Goal: Information Seeking & Learning: Find specific page/section

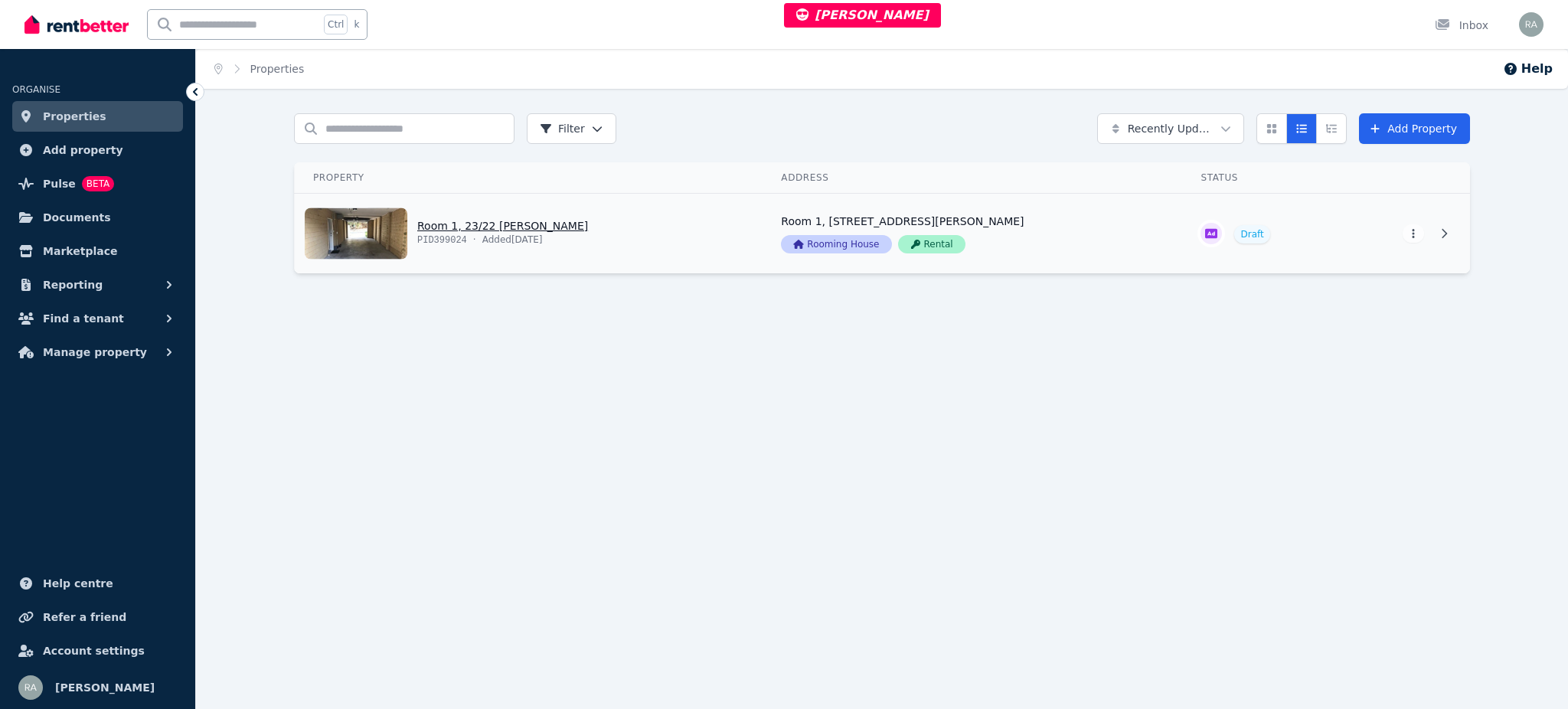
click at [1052, 254] on link "View property details" at bounding box center [972, 233] width 420 height 79
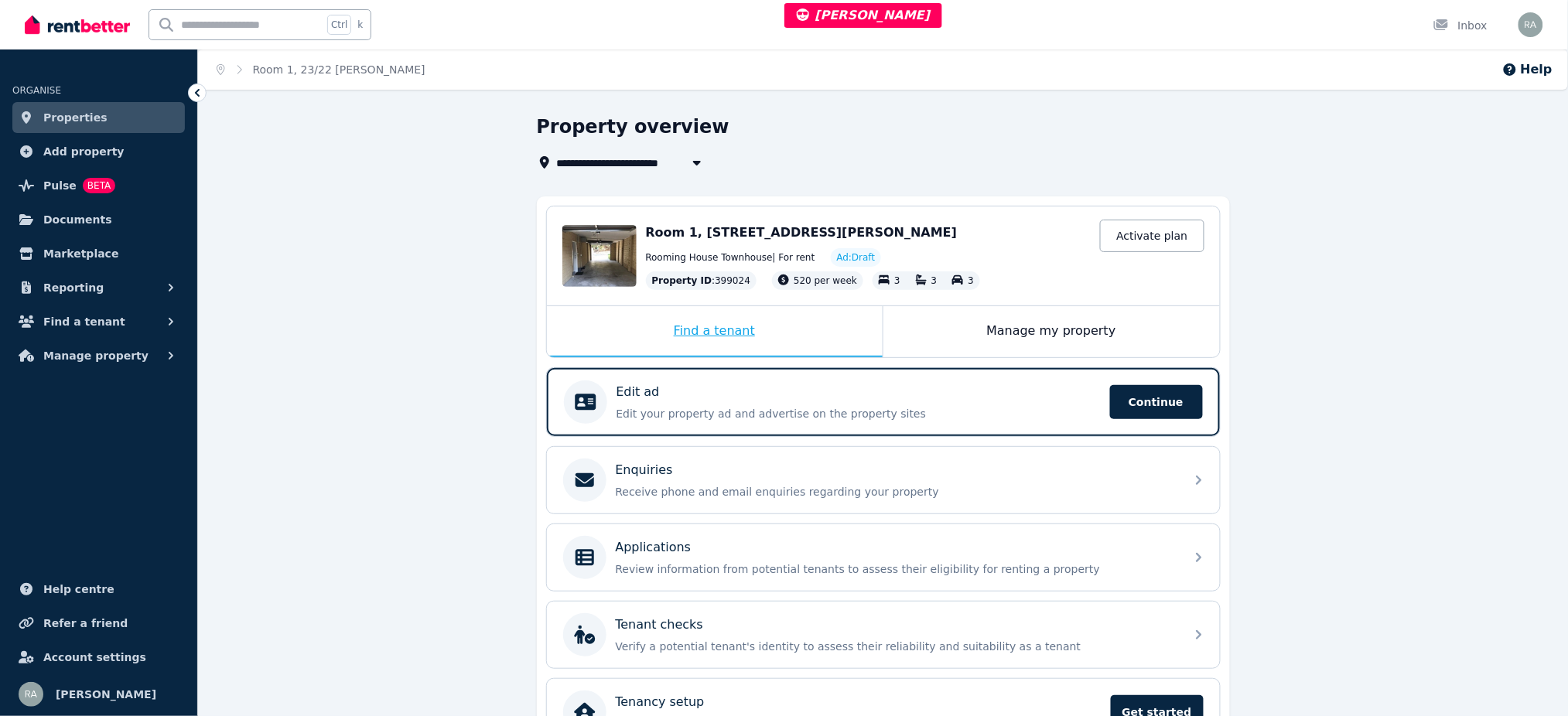
click at [855, 331] on div "Find a tenant" at bounding box center [714, 331] width 335 height 51
click at [886, 390] on div "Edit ad" at bounding box center [858, 391] width 484 height 19
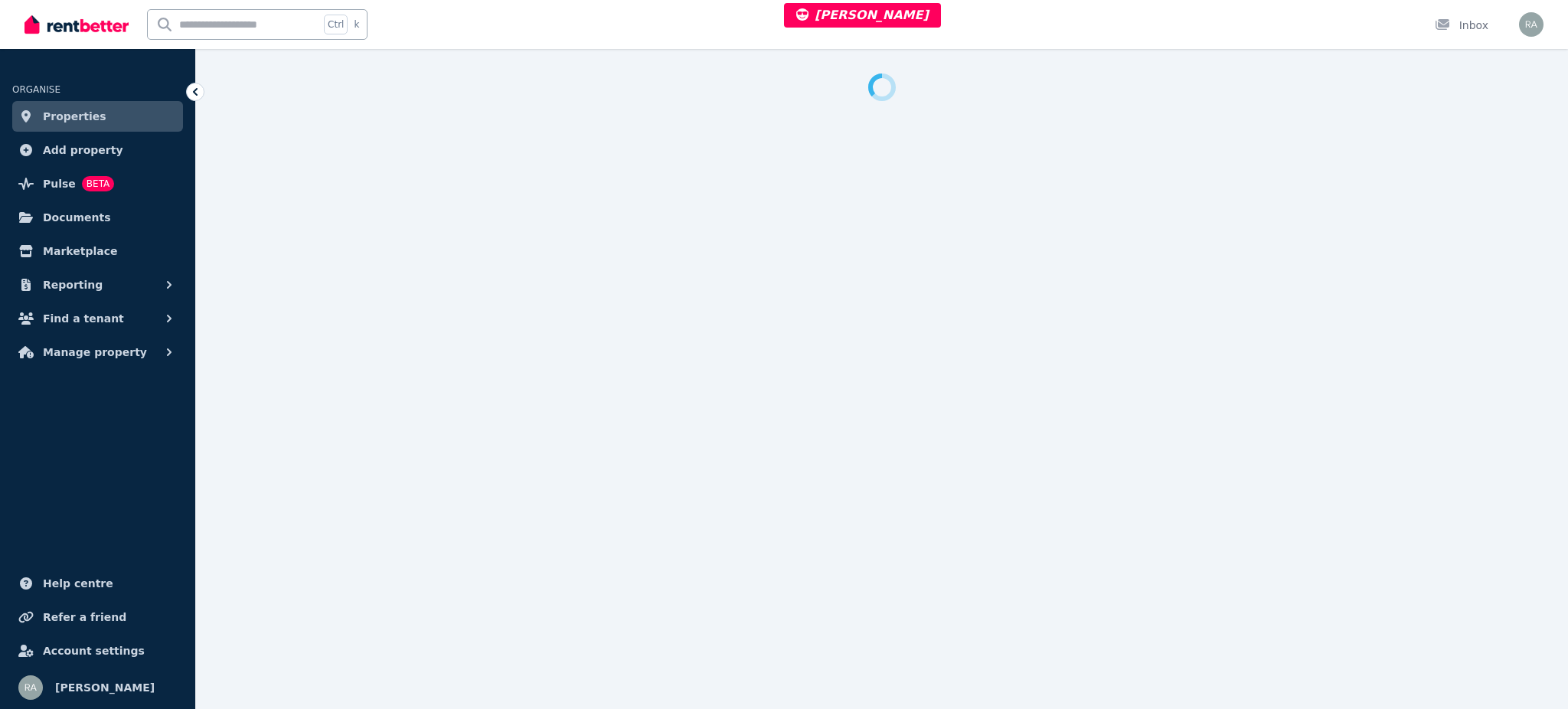
select select "**"
select select "**********"
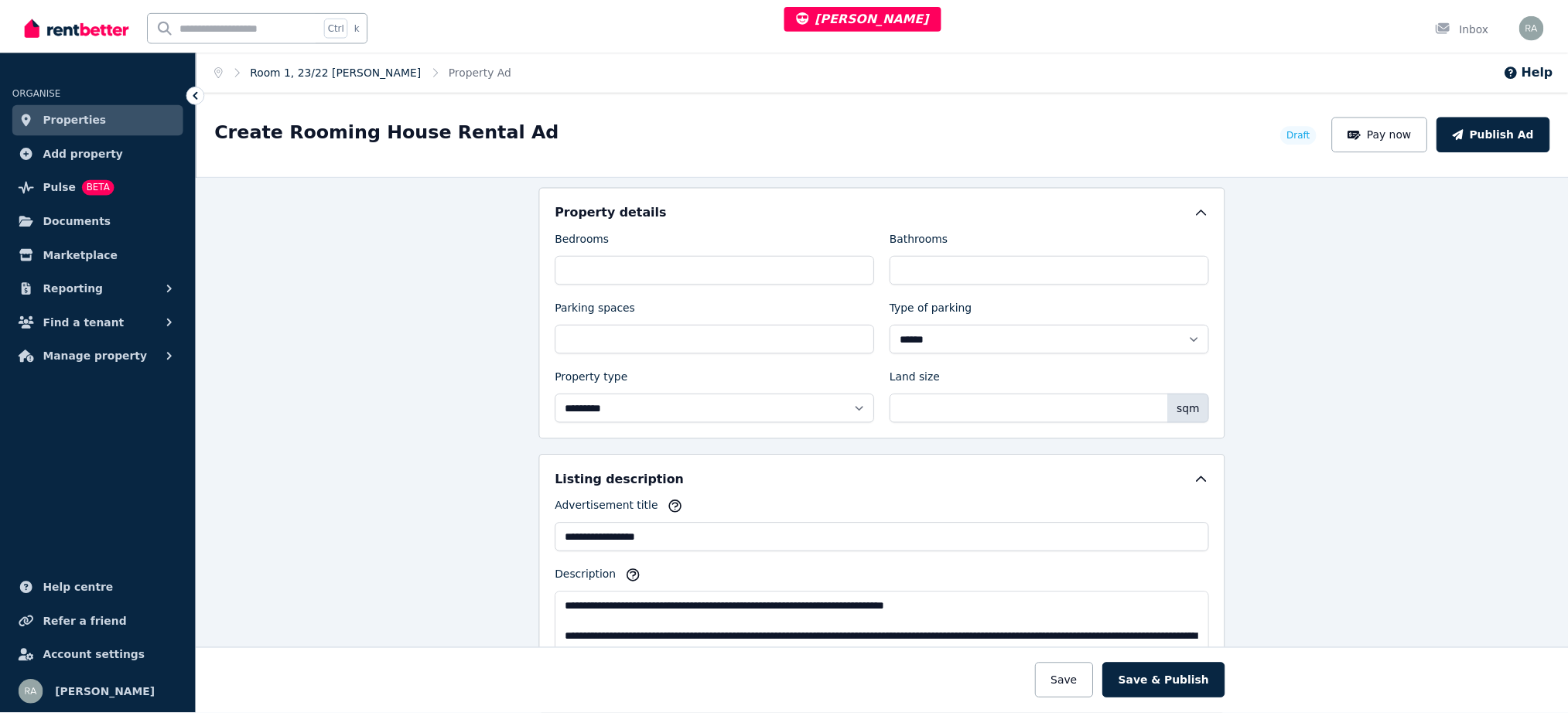
scroll to position [620, 0]
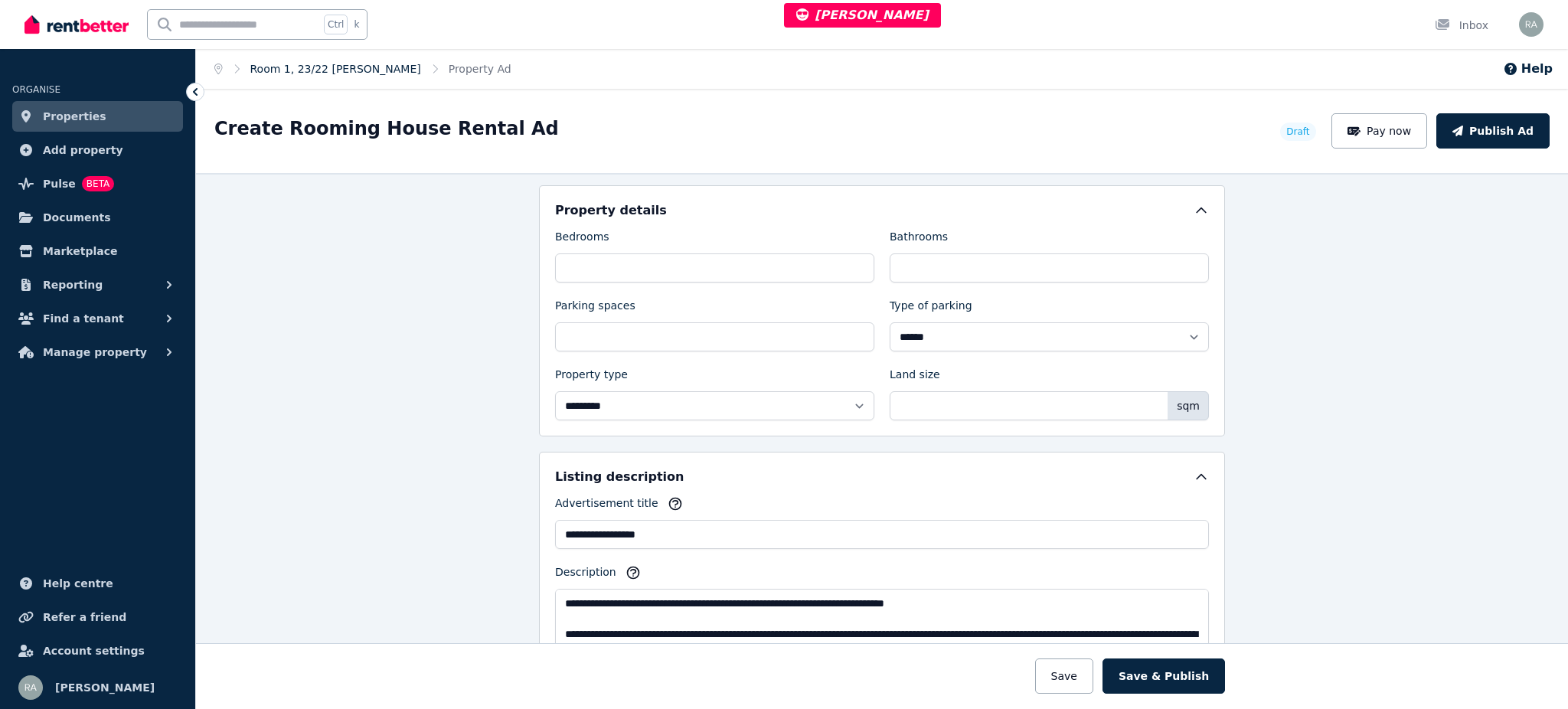
click at [353, 69] on link "Room 1, 23/22 Rinaldo Cres" at bounding box center [335, 69] width 171 height 12
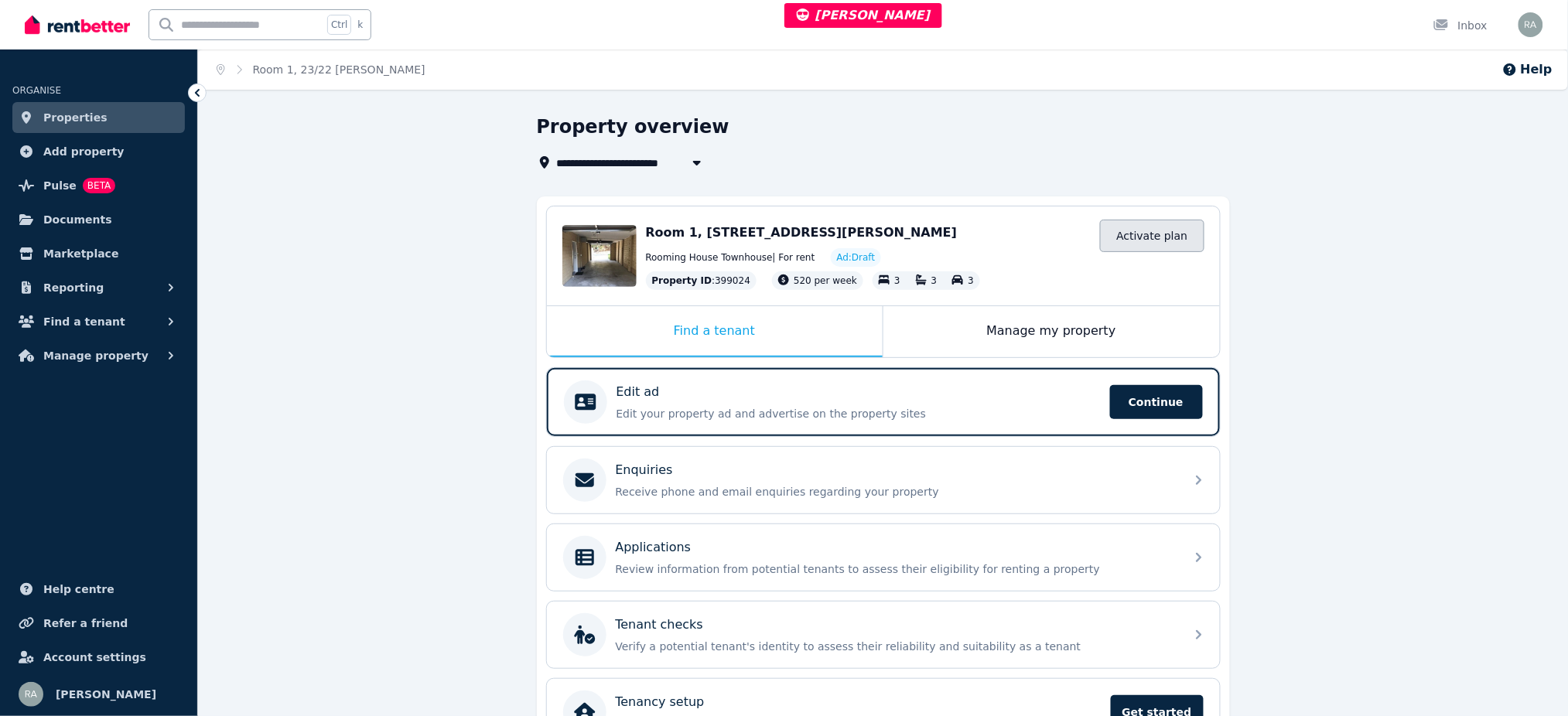
click at [1130, 234] on link "Activate plan" at bounding box center [1152, 236] width 104 height 33
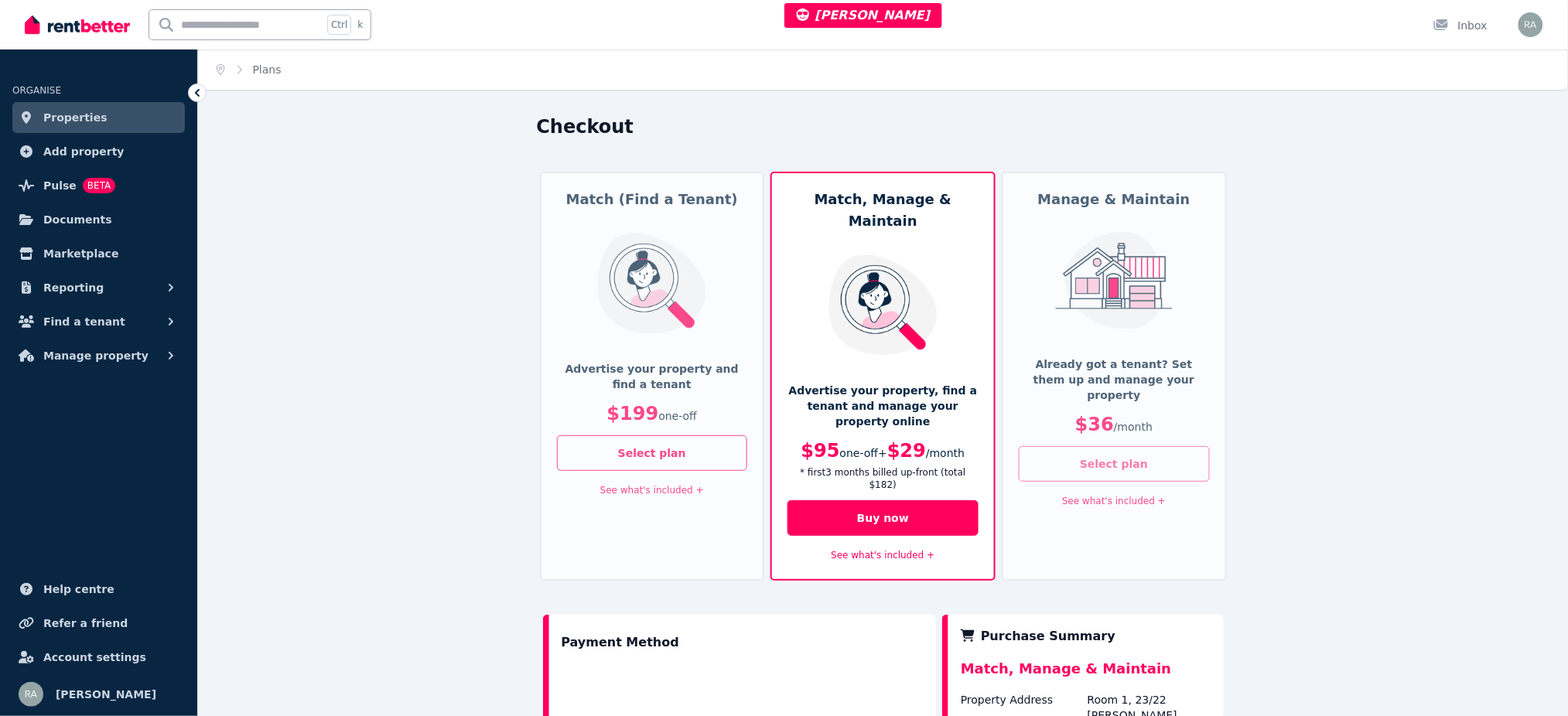
click at [1112, 447] on button "Select plan" at bounding box center [1114, 464] width 191 height 36
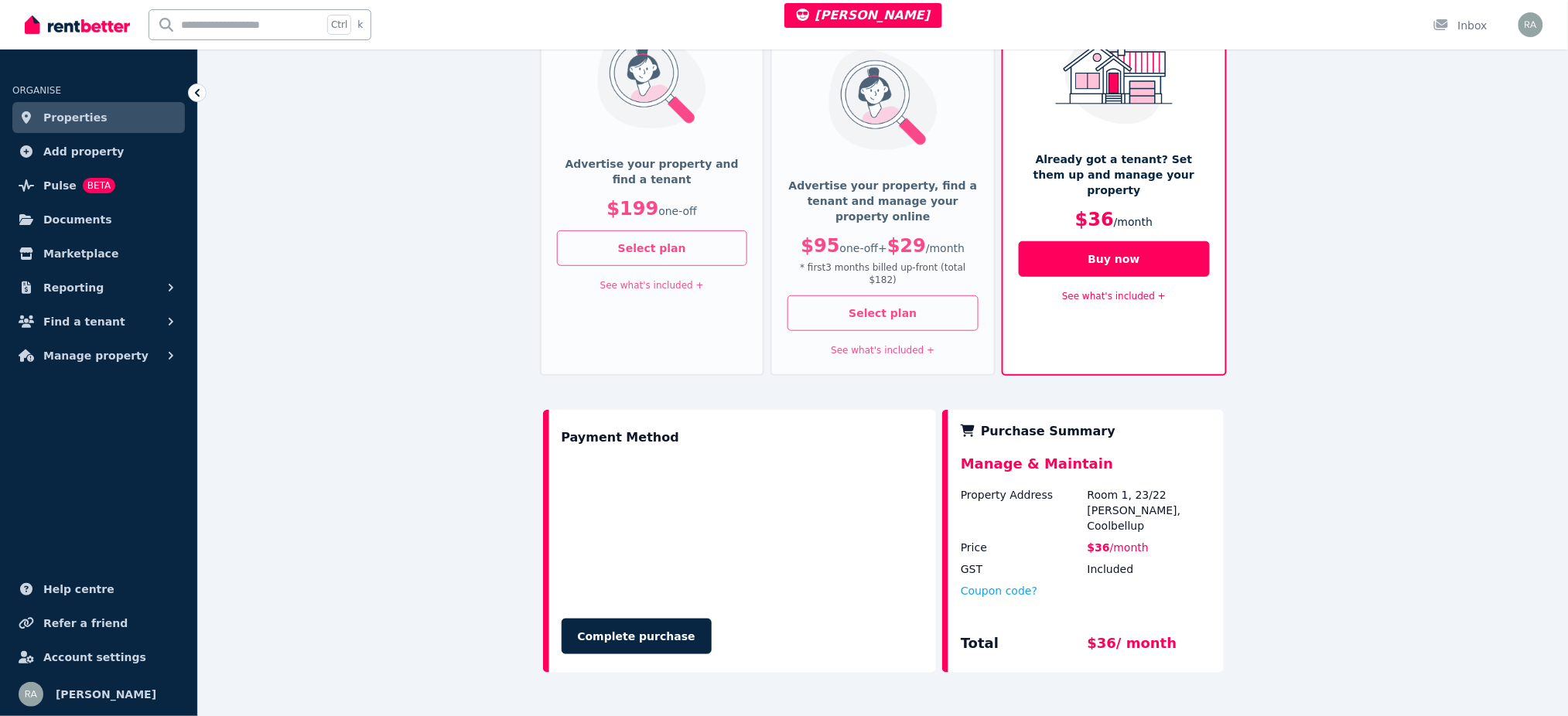
scroll to position [205, 0]
click at [996, 583] on button "Coupon code?" at bounding box center [999, 590] width 76 height 15
click at [1006, 595] on input "text" at bounding box center [1017, 605] width 113 height 20
paste input "*******"
type input "*******"
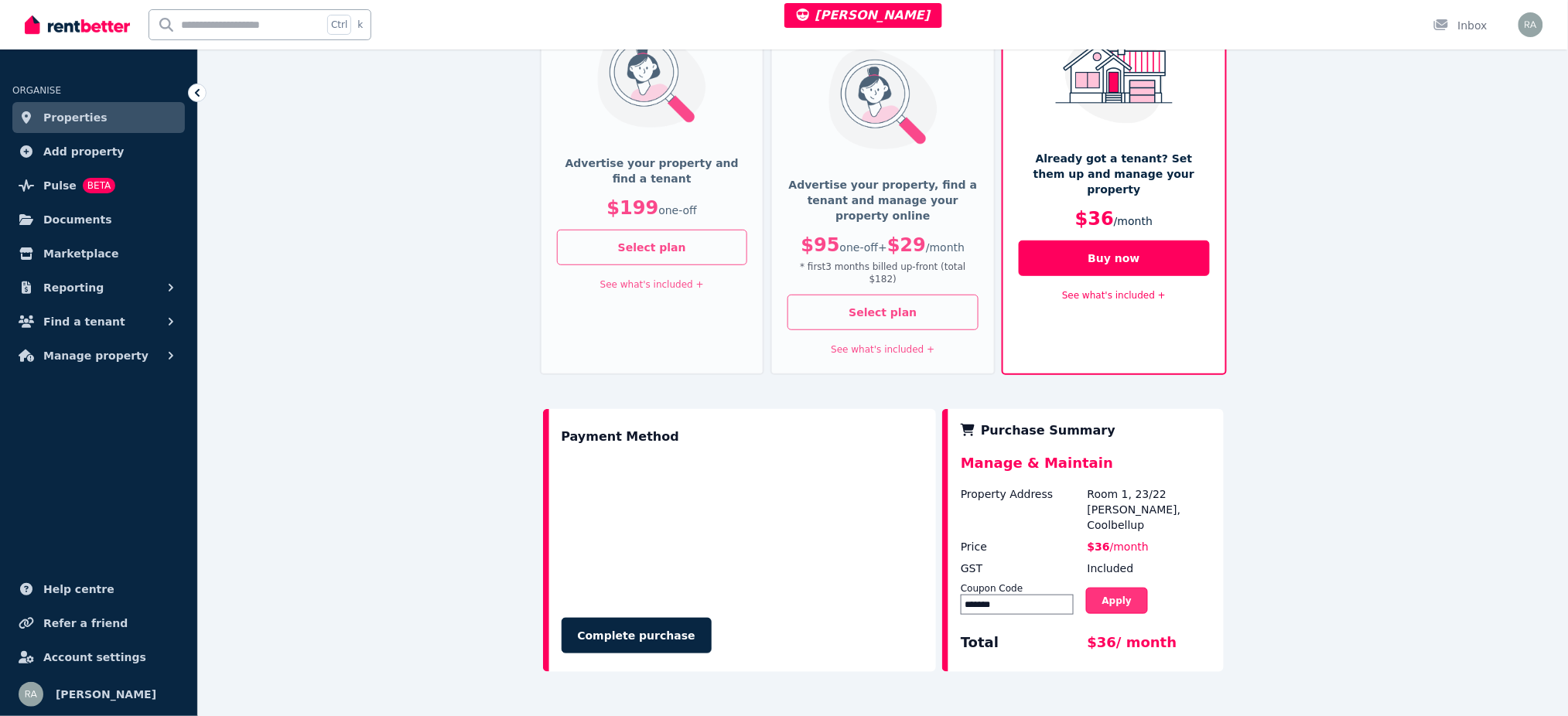
click at [1113, 588] on button "Apply" at bounding box center [1117, 601] width 62 height 27
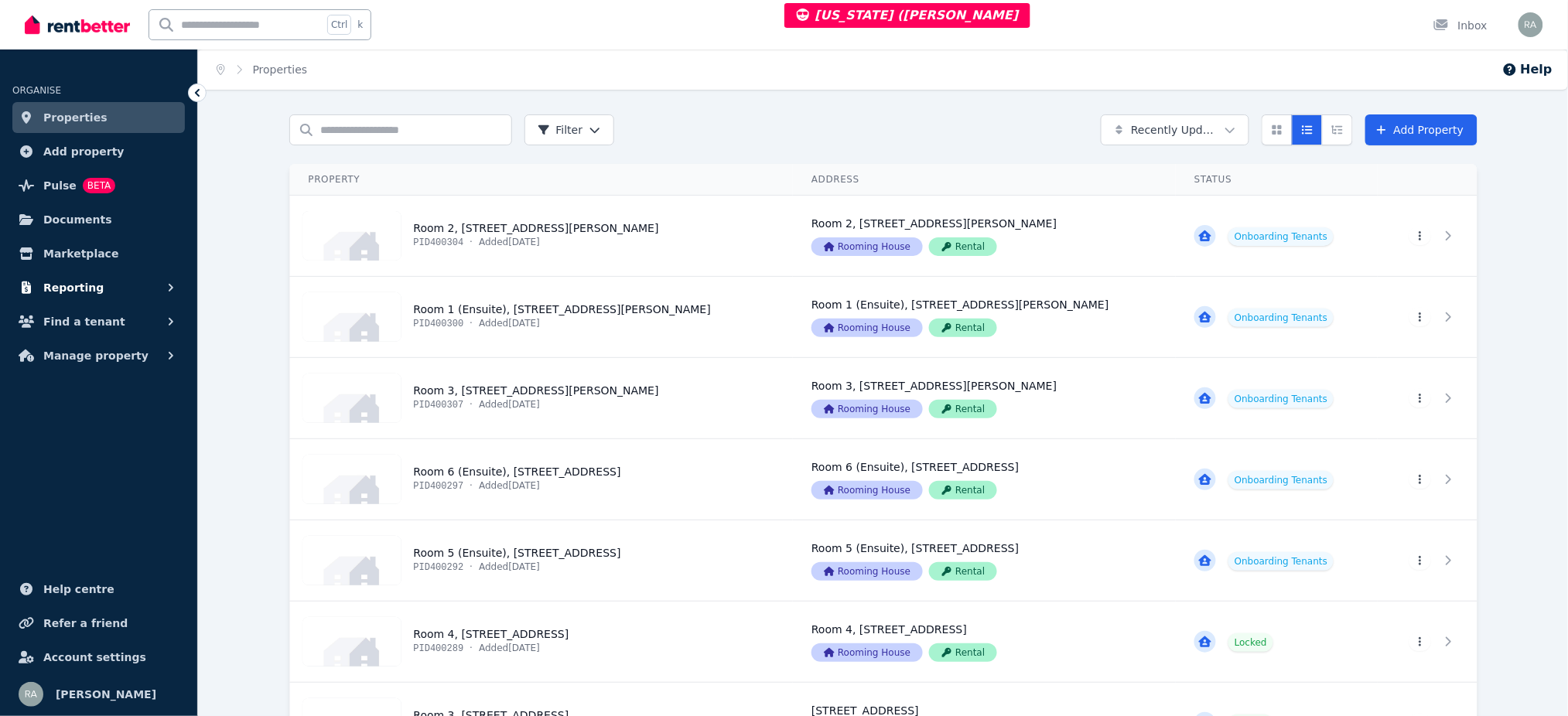
click at [141, 293] on button "Reporting" at bounding box center [99, 287] width 173 height 31
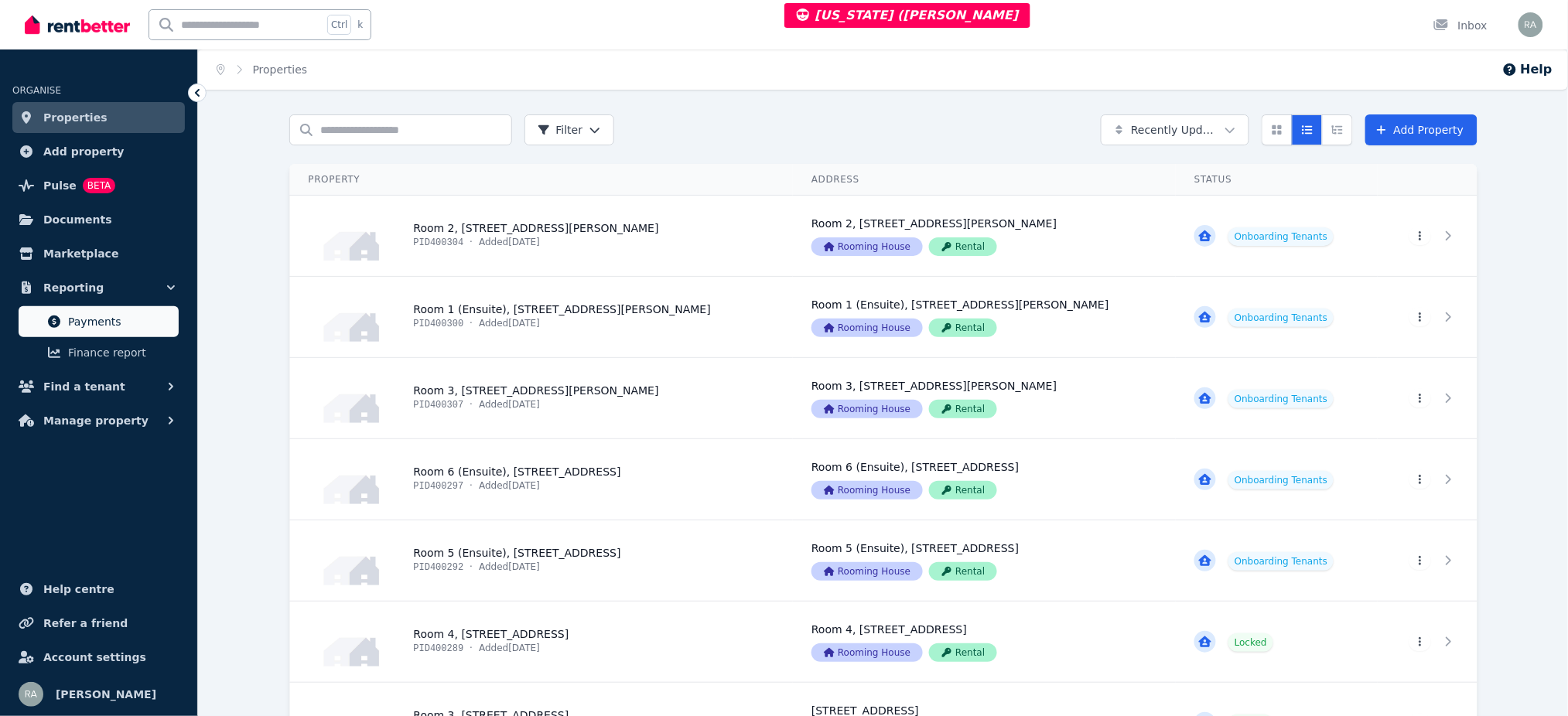
click at [117, 315] on span "Payments" at bounding box center [120, 321] width 104 height 19
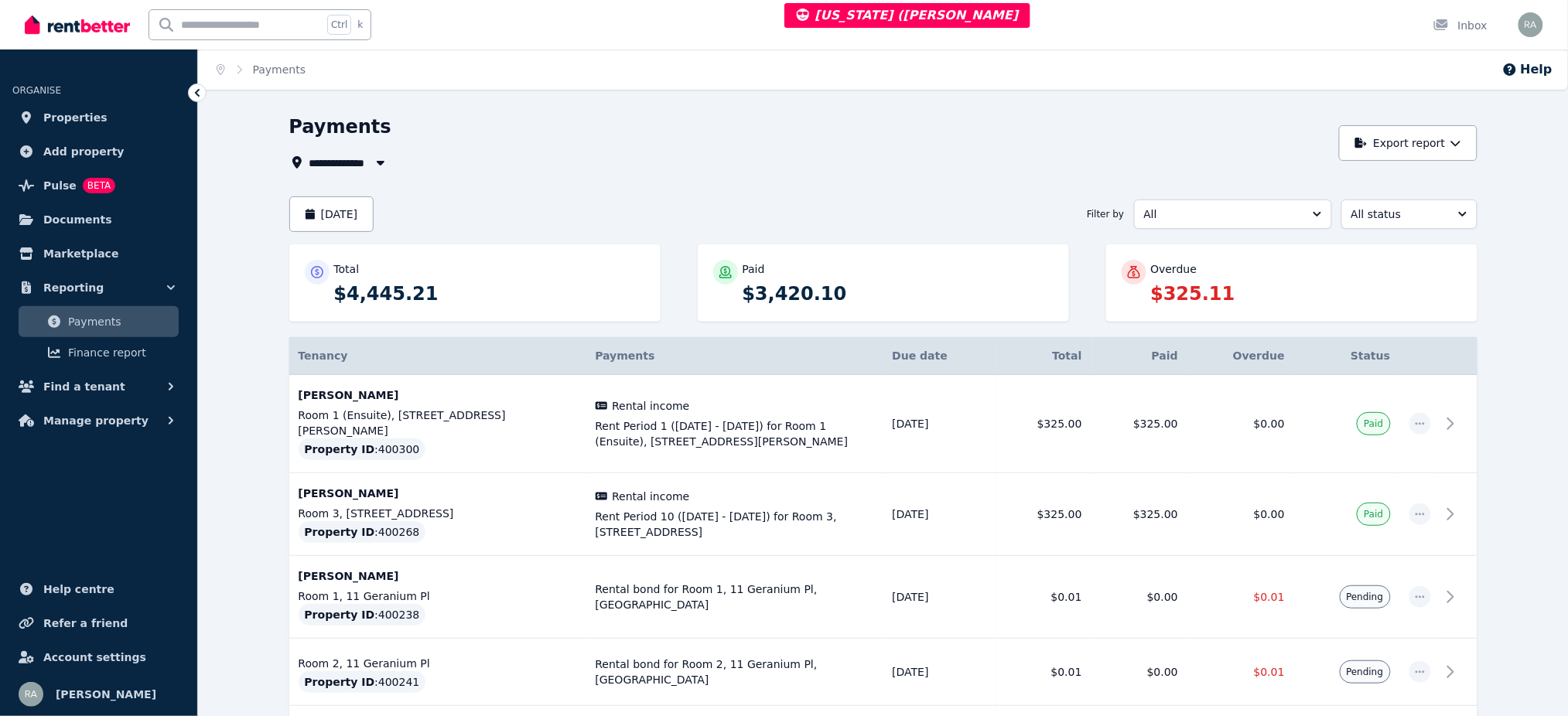
click at [1306, 271] on div "Overdue" at bounding box center [1307, 269] width 311 height 15
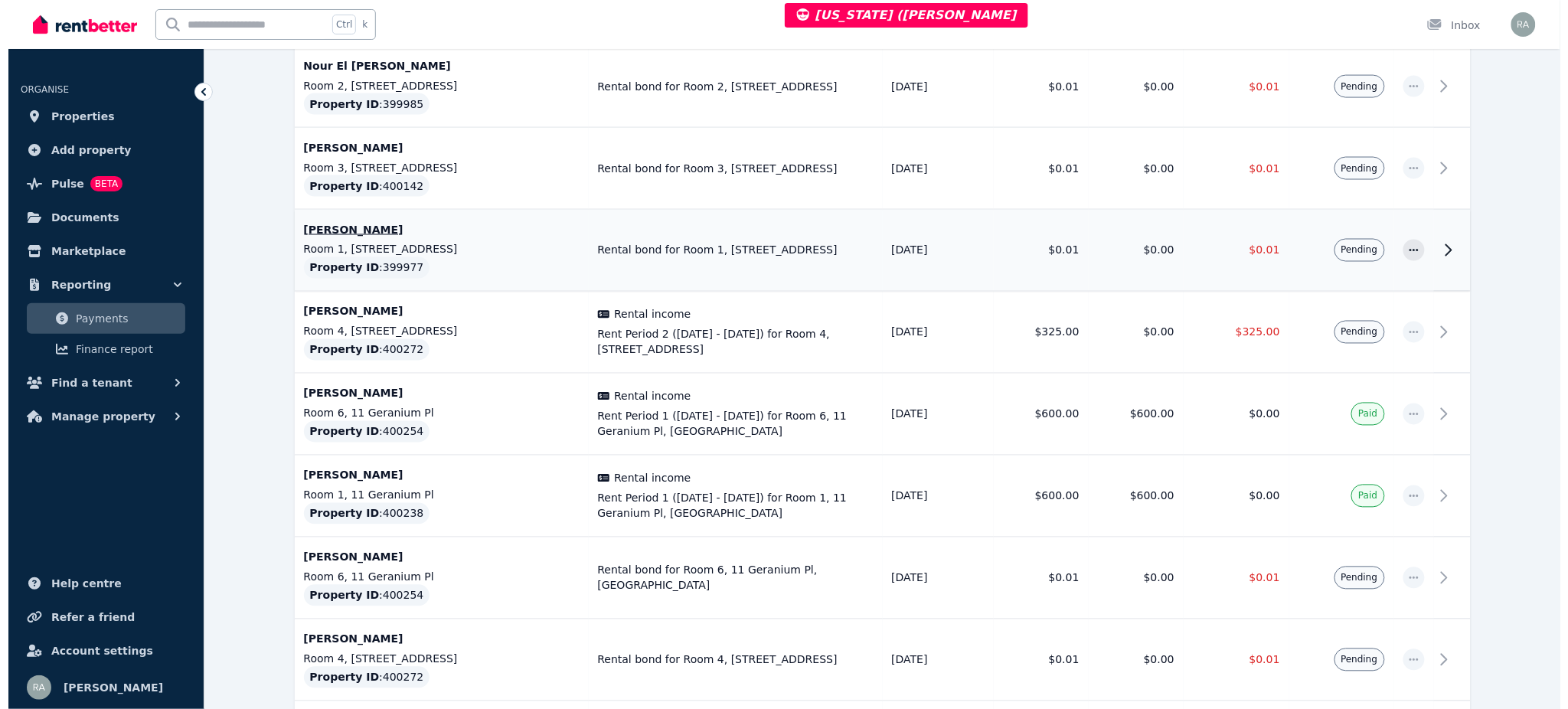
scroll to position [816, 0]
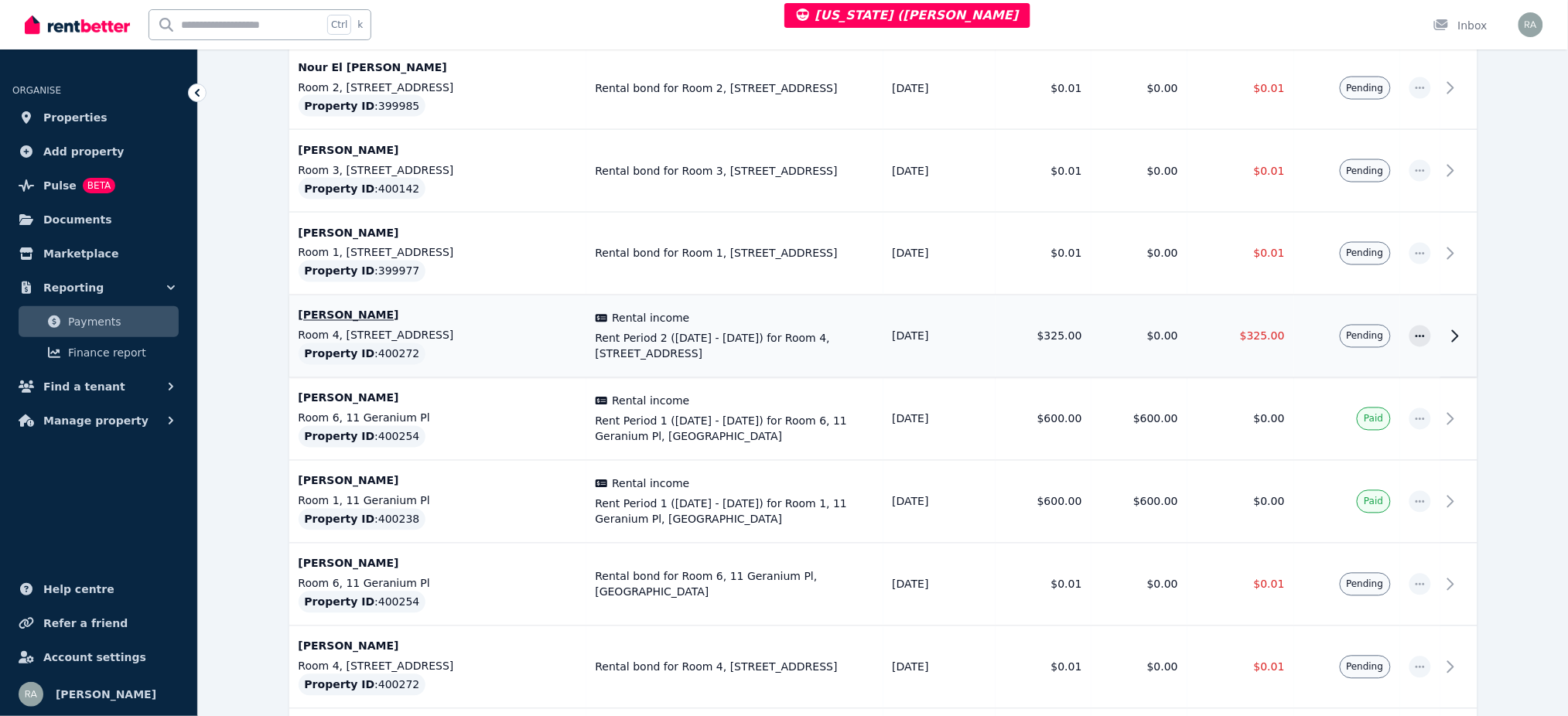
click at [1052, 306] on td "$325.00" at bounding box center [1043, 336] width 96 height 83
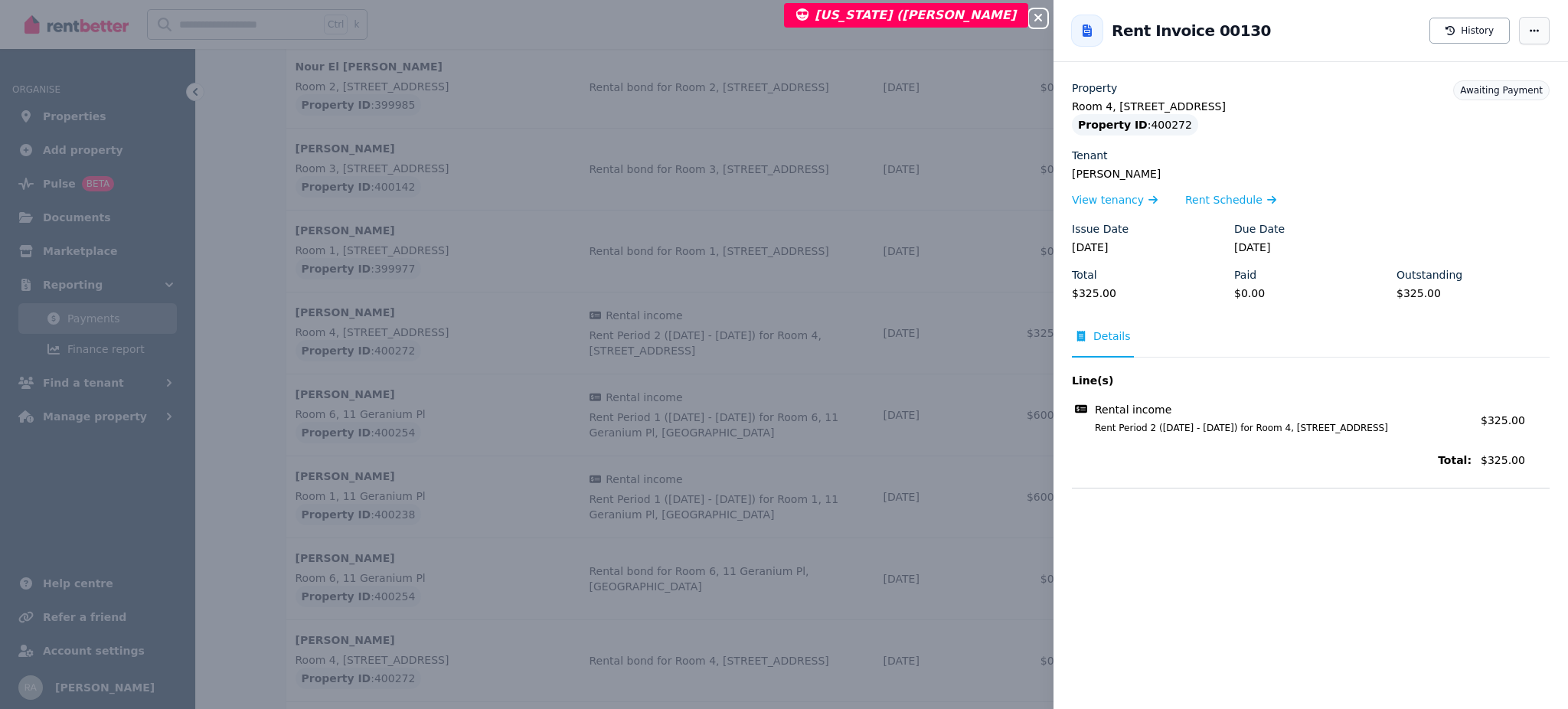
click at [1519, 36] on span "button" at bounding box center [1534, 30] width 31 height 27
click at [1383, 236] on div "Issue Date 07/09/2025 Due Date 07/09/2025" at bounding box center [1310, 244] width 478 height 46
click at [1199, 196] on span "Rent Schedule" at bounding box center [1224, 199] width 77 height 15
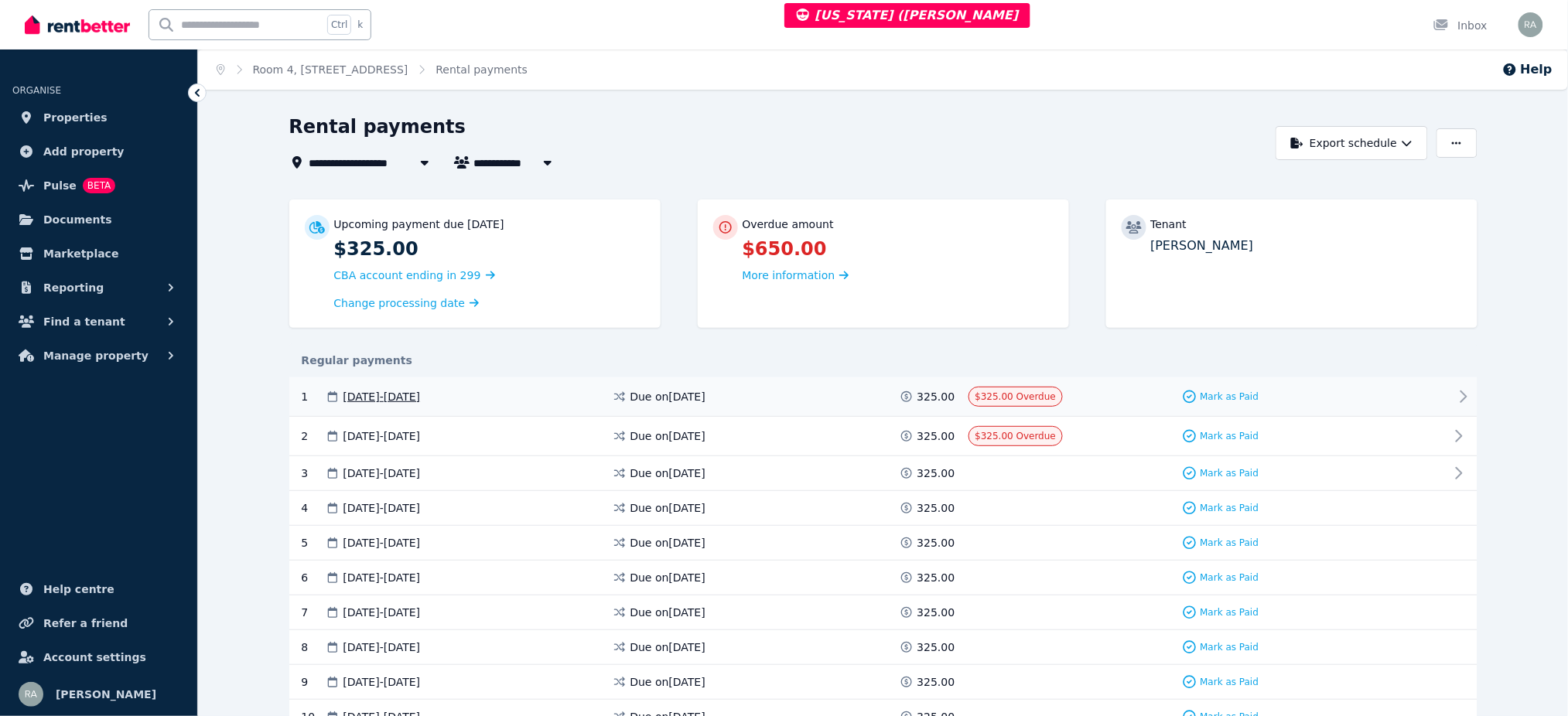
click at [1459, 392] on icon at bounding box center [1463, 397] width 19 height 19
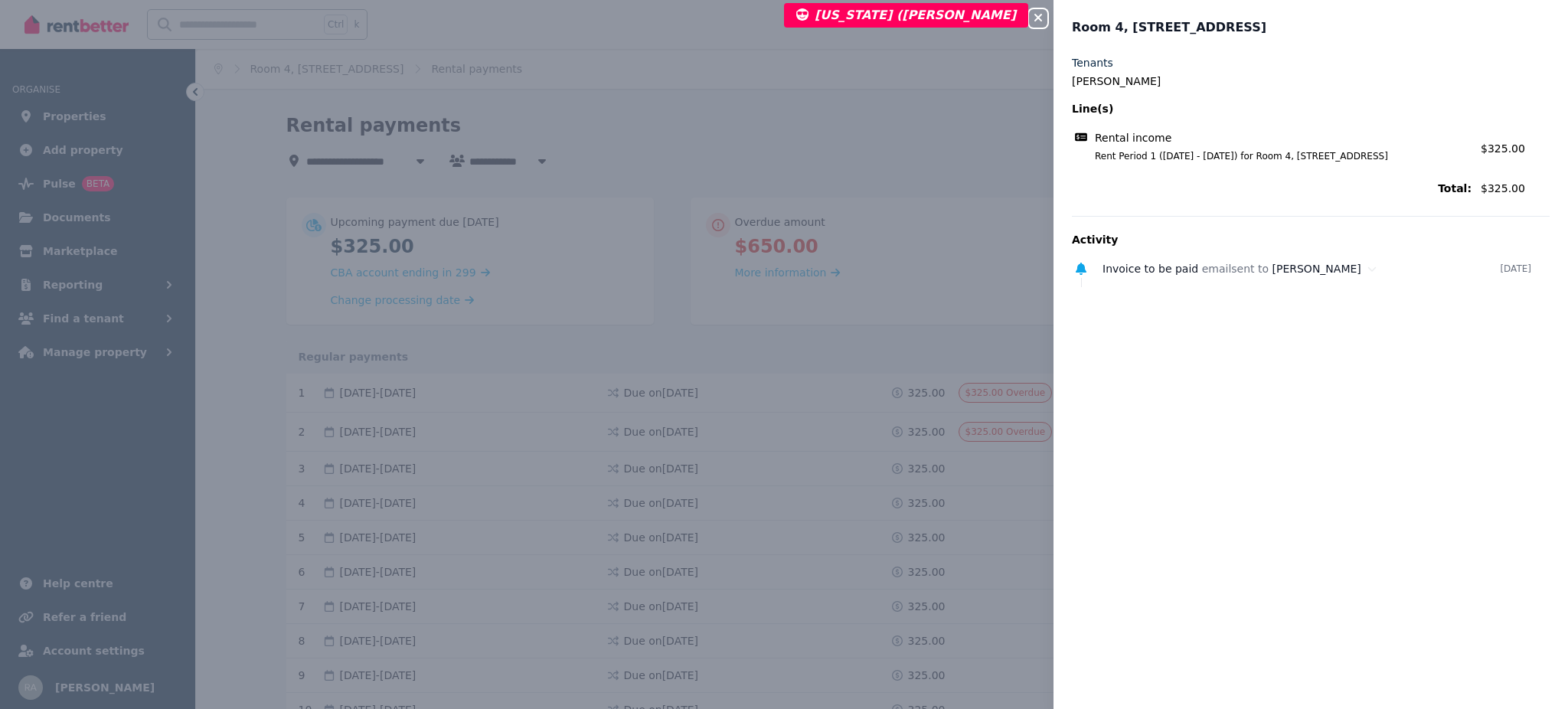
click at [1030, 18] on icon "button" at bounding box center [1038, 18] width 18 height 12
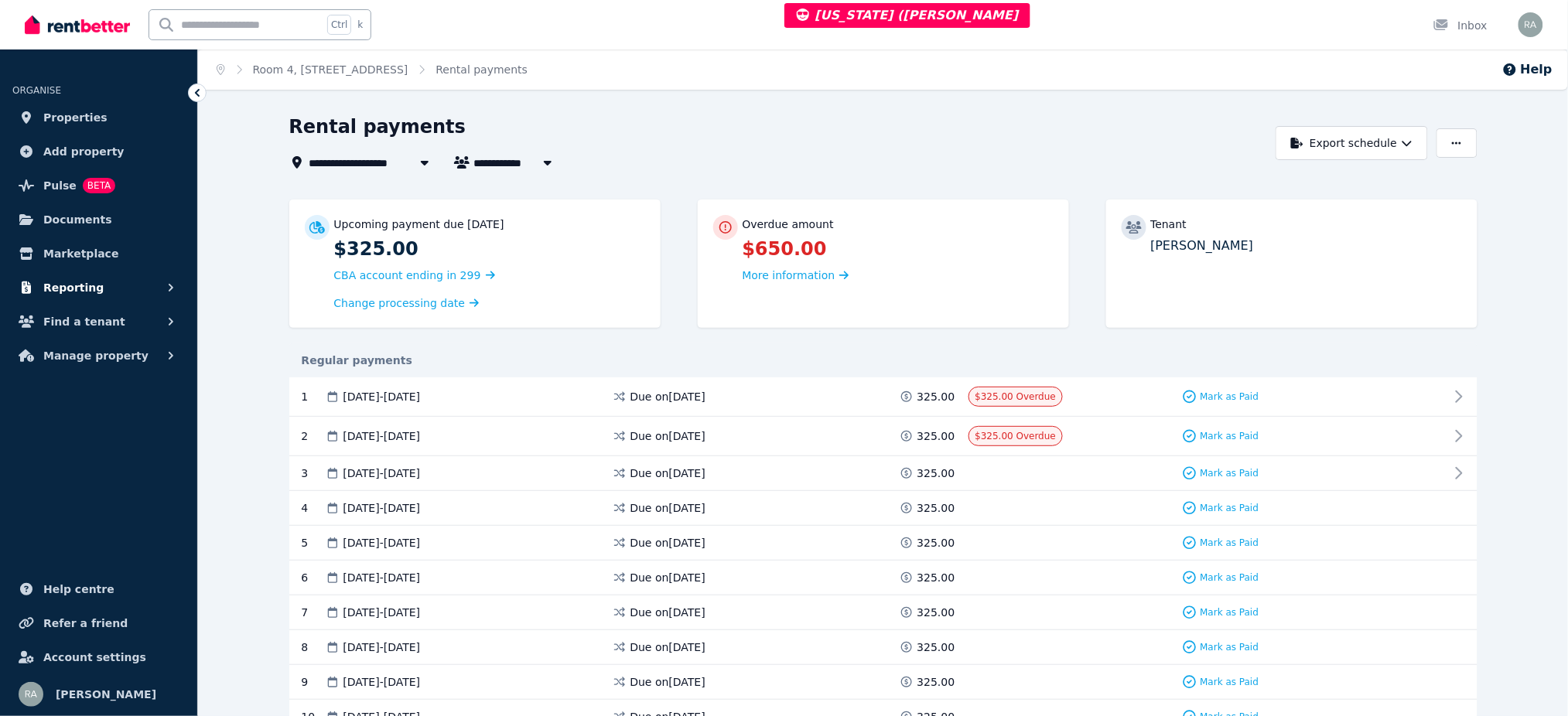
click at [121, 286] on button "Reporting" at bounding box center [99, 287] width 173 height 31
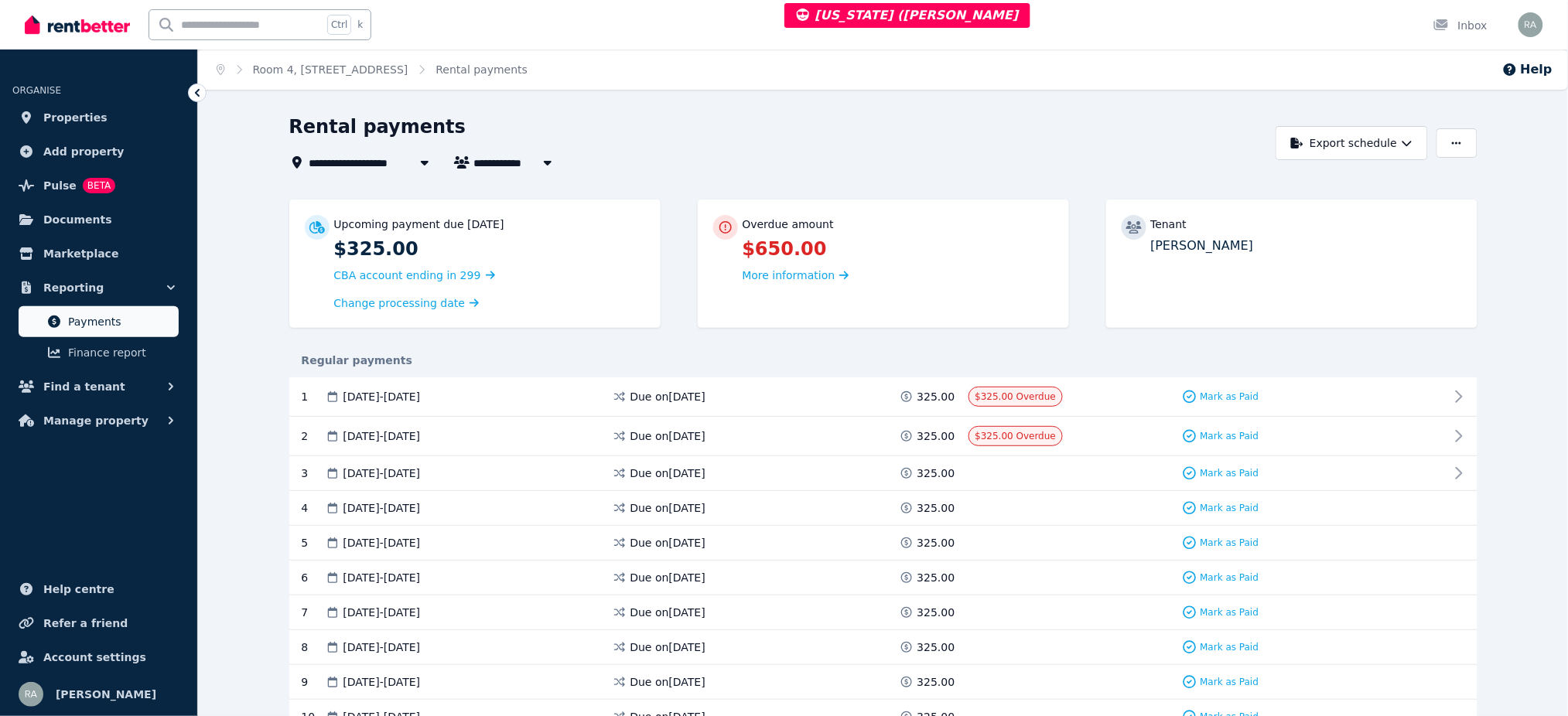
click at [120, 318] on span "Payments" at bounding box center [120, 321] width 104 height 19
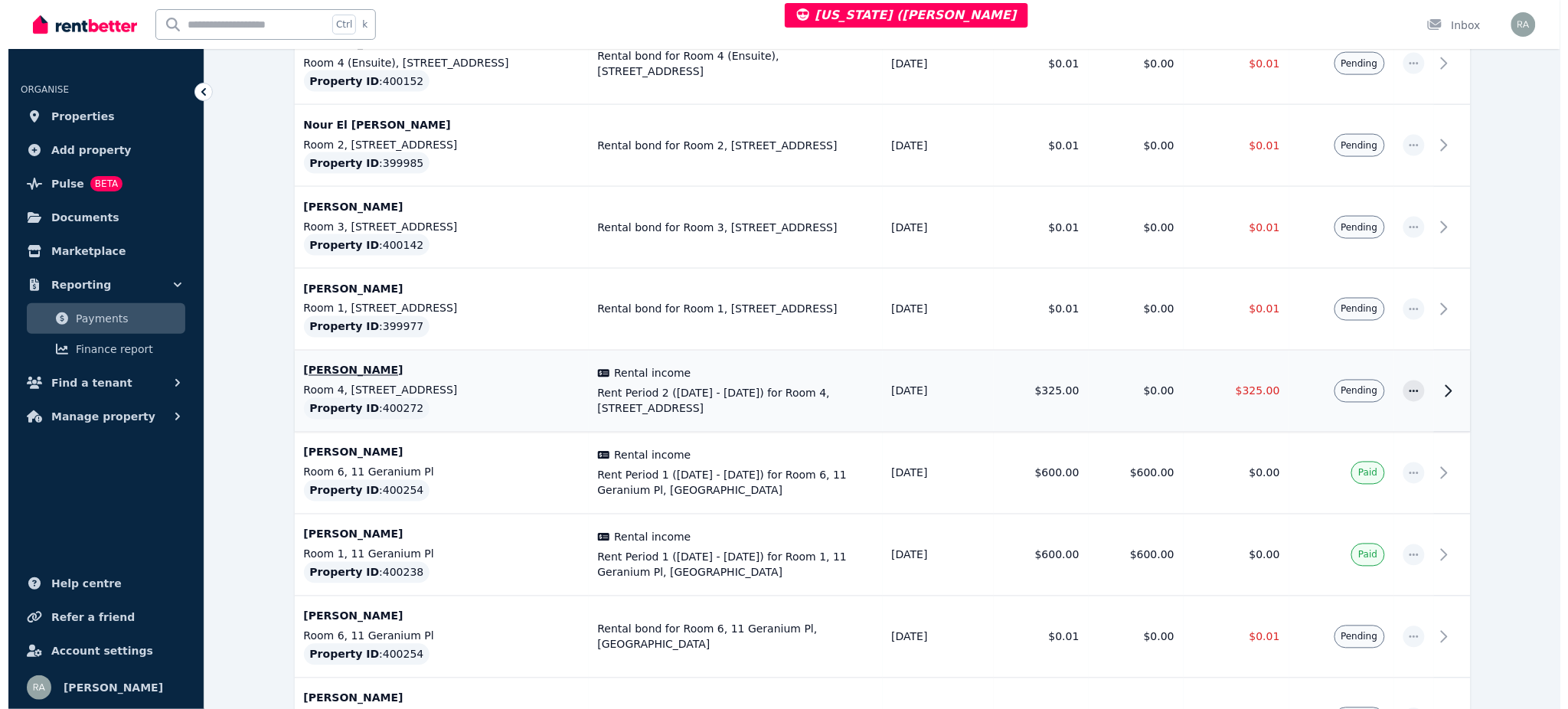
scroll to position [760, 0]
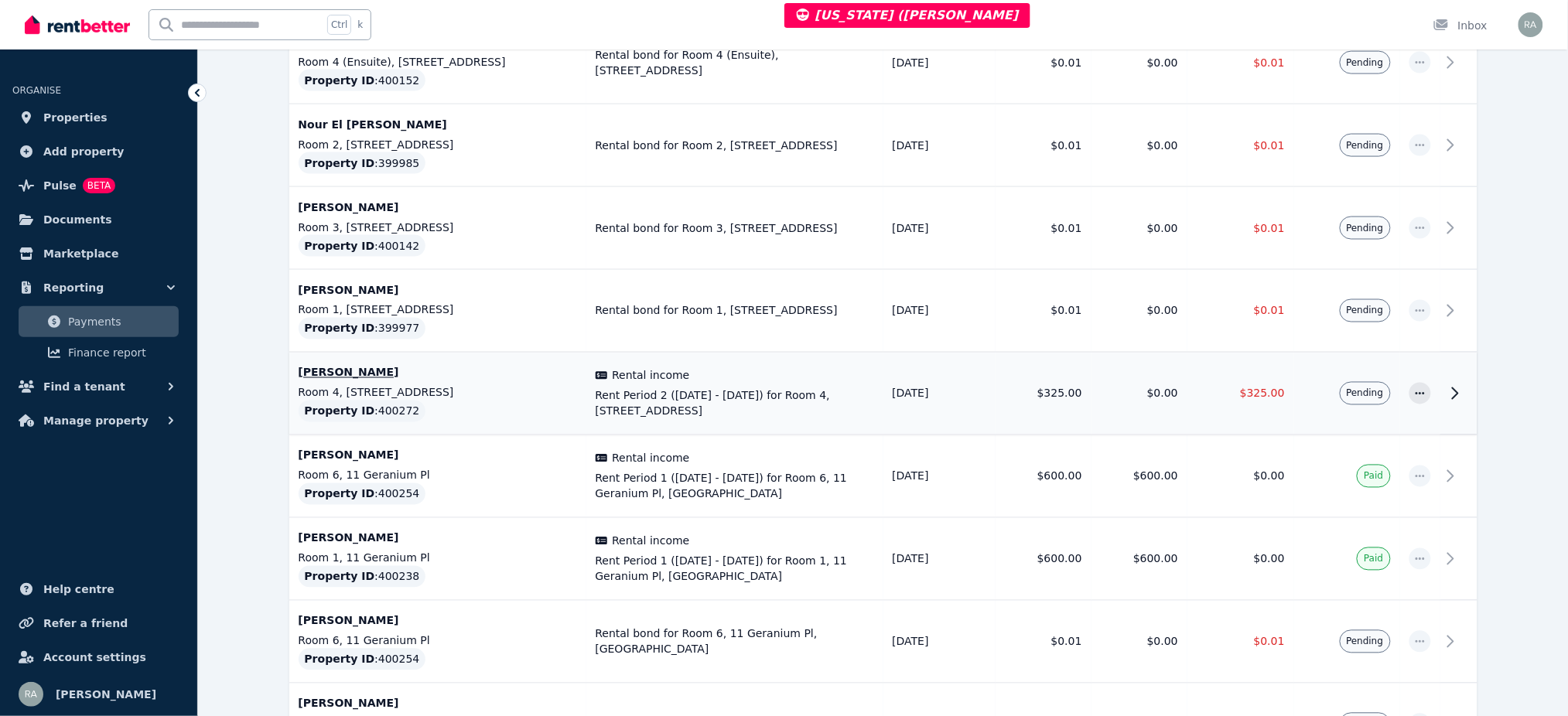
click at [1107, 359] on td "$0.00" at bounding box center [1139, 394] width 96 height 83
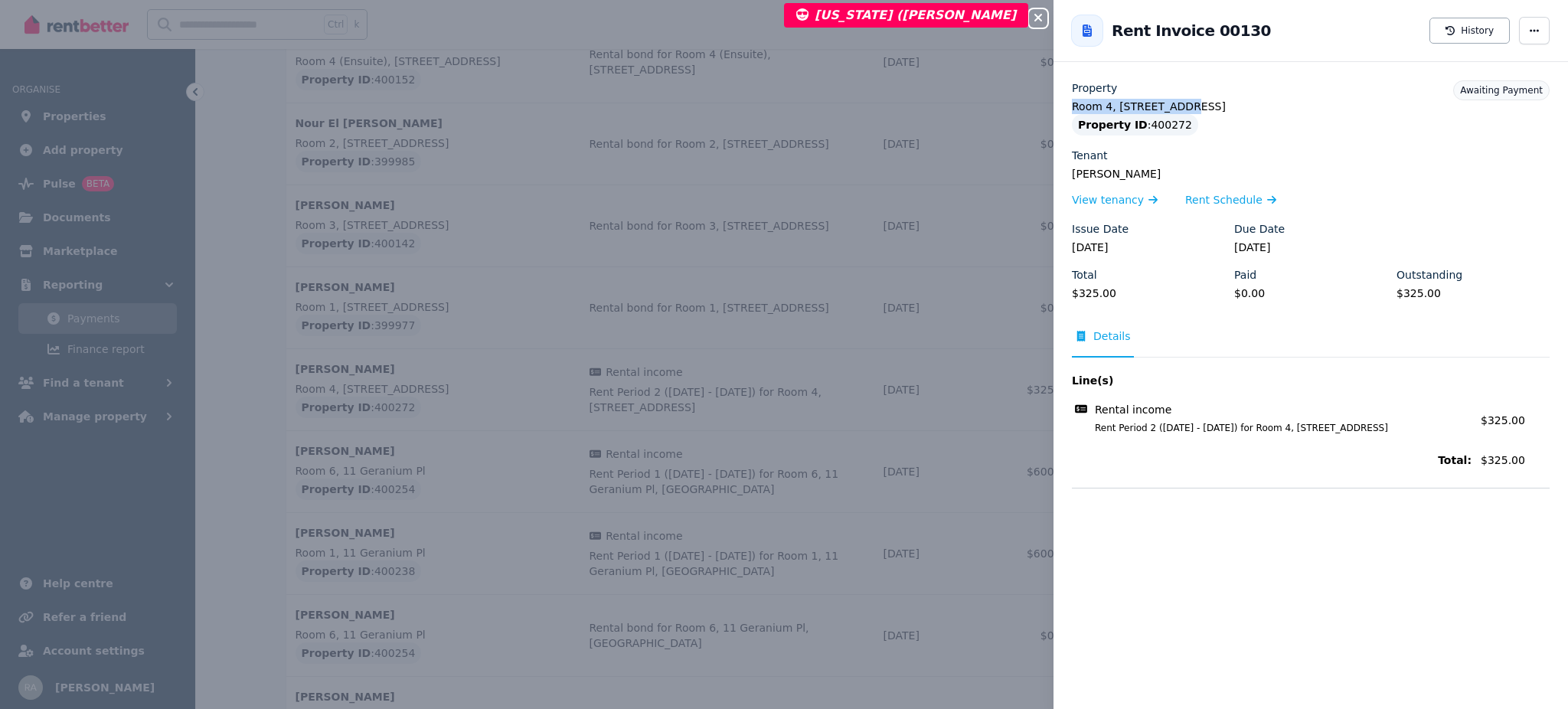
drag, startPoint x: 1067, startPoint y: 109, endPoint x: 1201, endPoint y: 105, distance: 134.1
click at [1201, 105] on div "Property Room 4, 7 Boston Way Property ID : 400272 Tenant Oliver James View ten…" at bounding box center [1311, 284] width 514 height 408
copy legend "Room 4, 7 Boston Way"
click at [1530, 31] on icon "button" at bounding box center [1535, 30] width 9 height 3
click at [1318, 20] on div "Rent Invoice 00130 History Resend tenant bill Mark as paid" at bounding box center [1311, 31] width 514 height 49
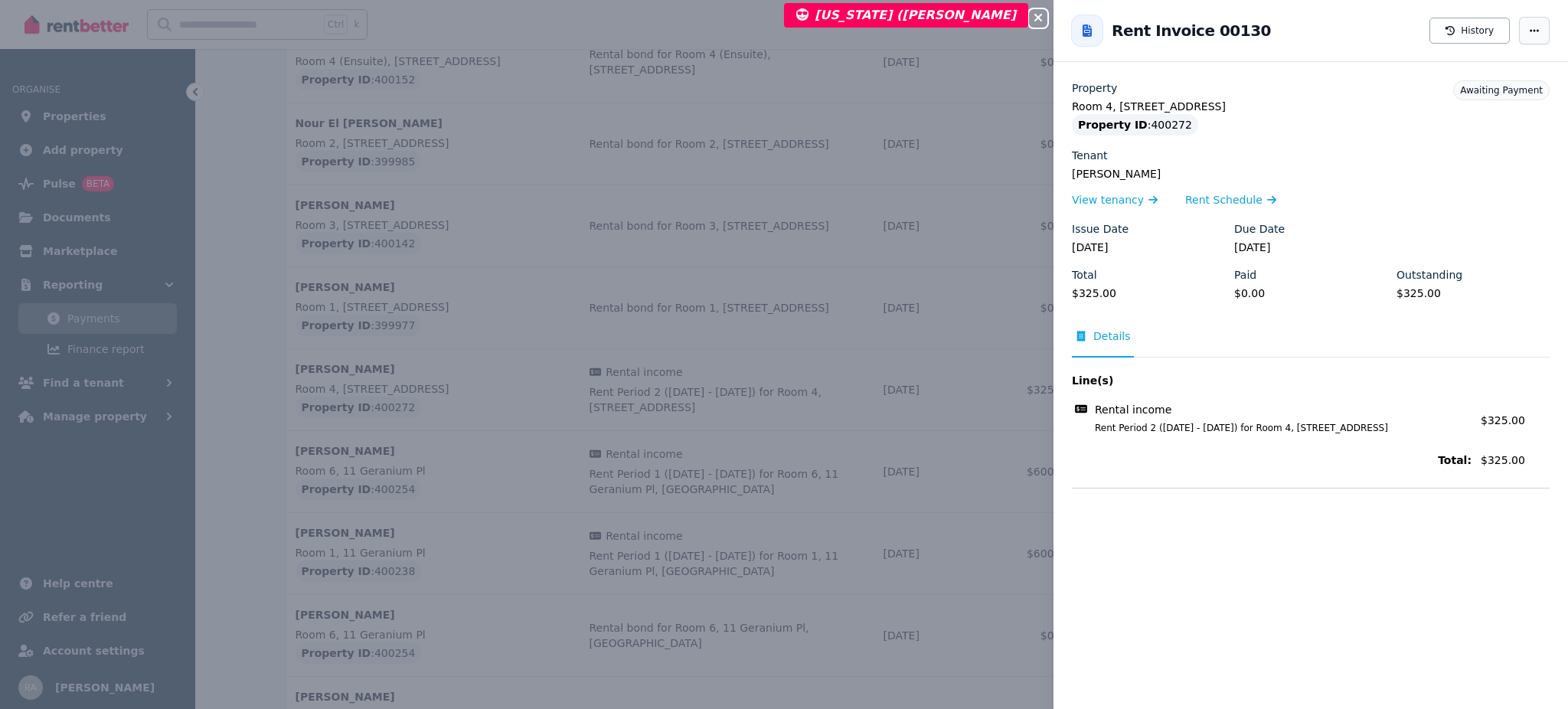
click at [1529, 25] on span "button" at bounding box center [1534, 30] width 31 height 27
click at [1121, 336] on span "Details" at bounding box center [1112, 336] width 38 height 15
click at [1119, 335] on span "Details" at bounding box center [1112, 336] width 38 height 15
click at [1233, 202] on span "Rent Schedule" at bounding box center [1224, 199] width 77 height 15
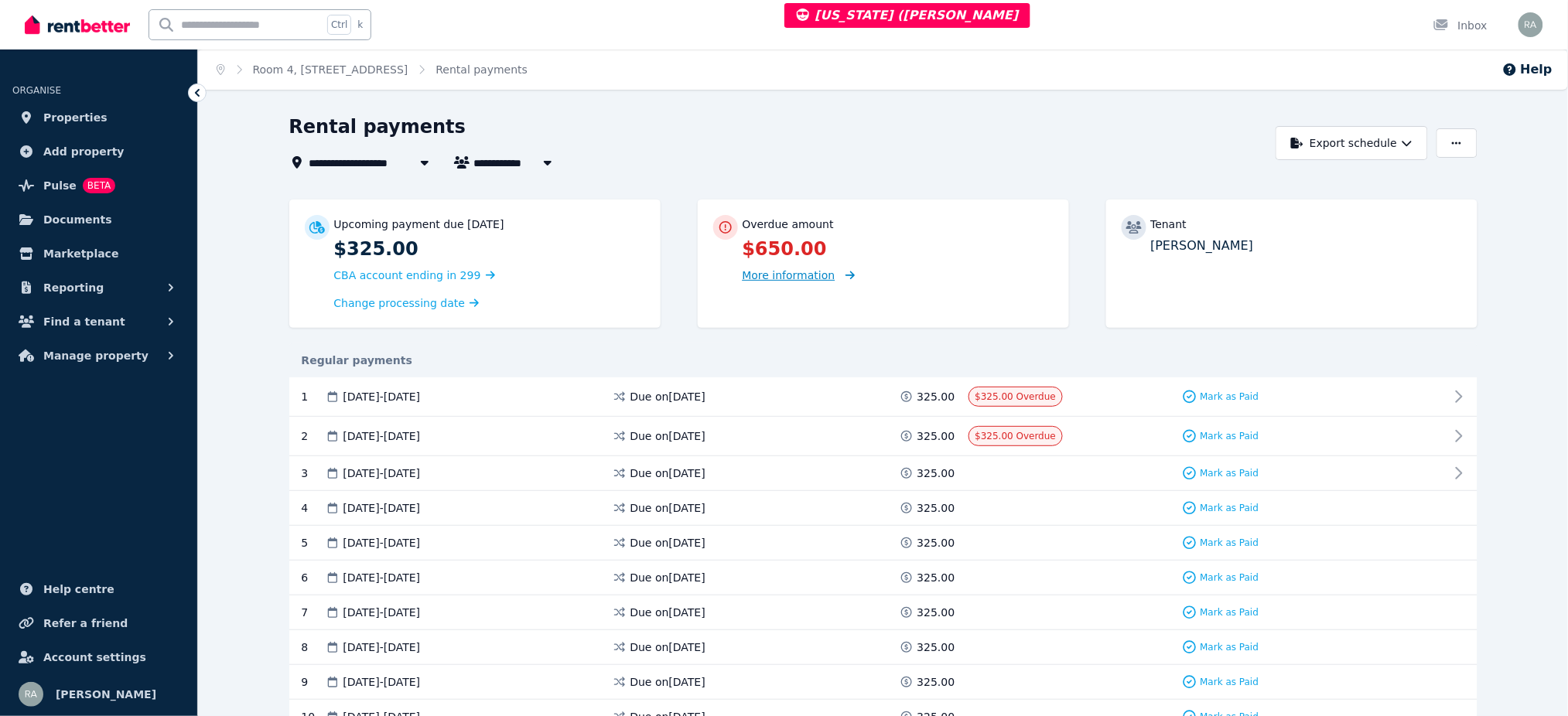
click at [804, 280] on span "More information" at bounding box center [789, 276] width 92 height 12
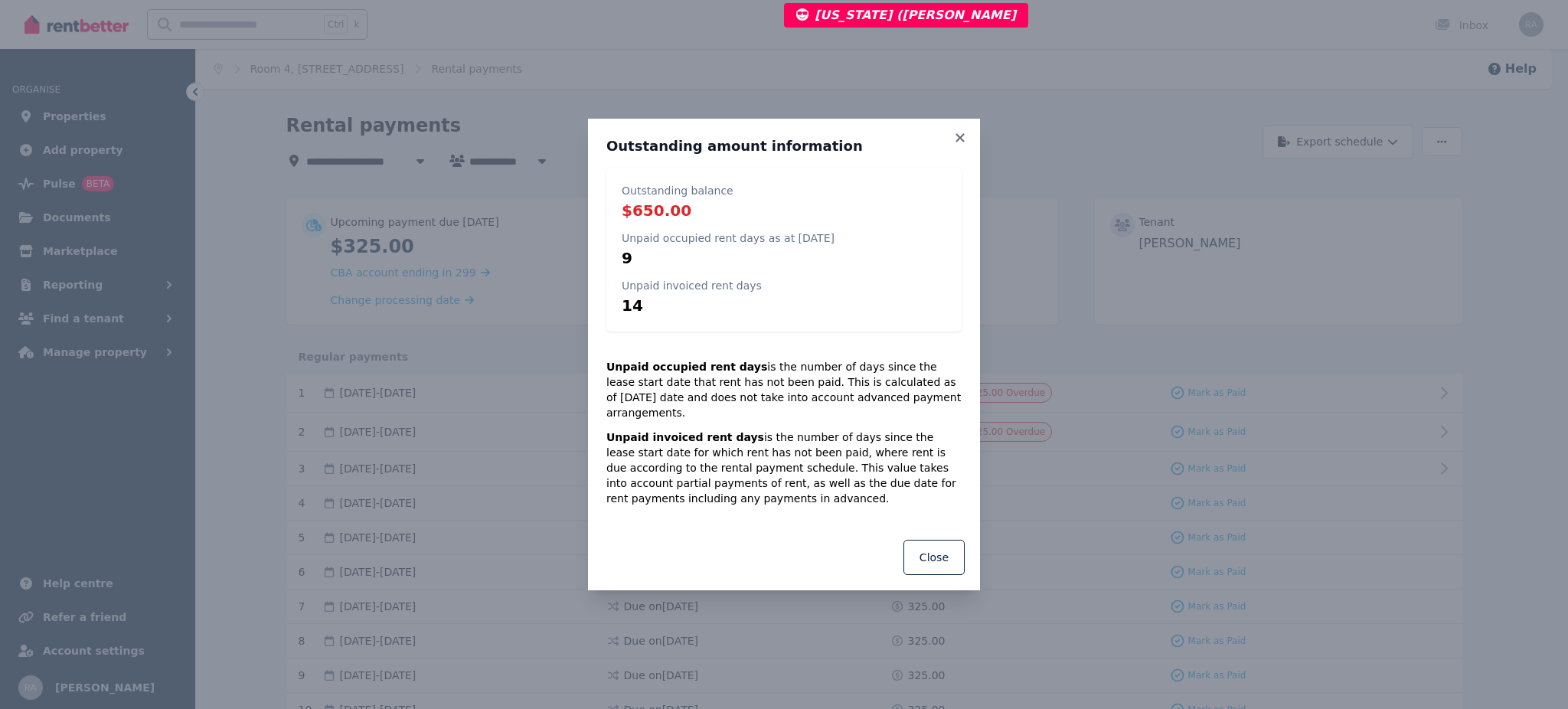
click at [1047, 46] on div "Outstanding amount information Outstanding balance $650.00 Unpaid occupied rent…" at bounding box center [784, 354] width 1568 height 709
click at [961, 138] on icon at bounding box center [960, 138] width 15 height 14
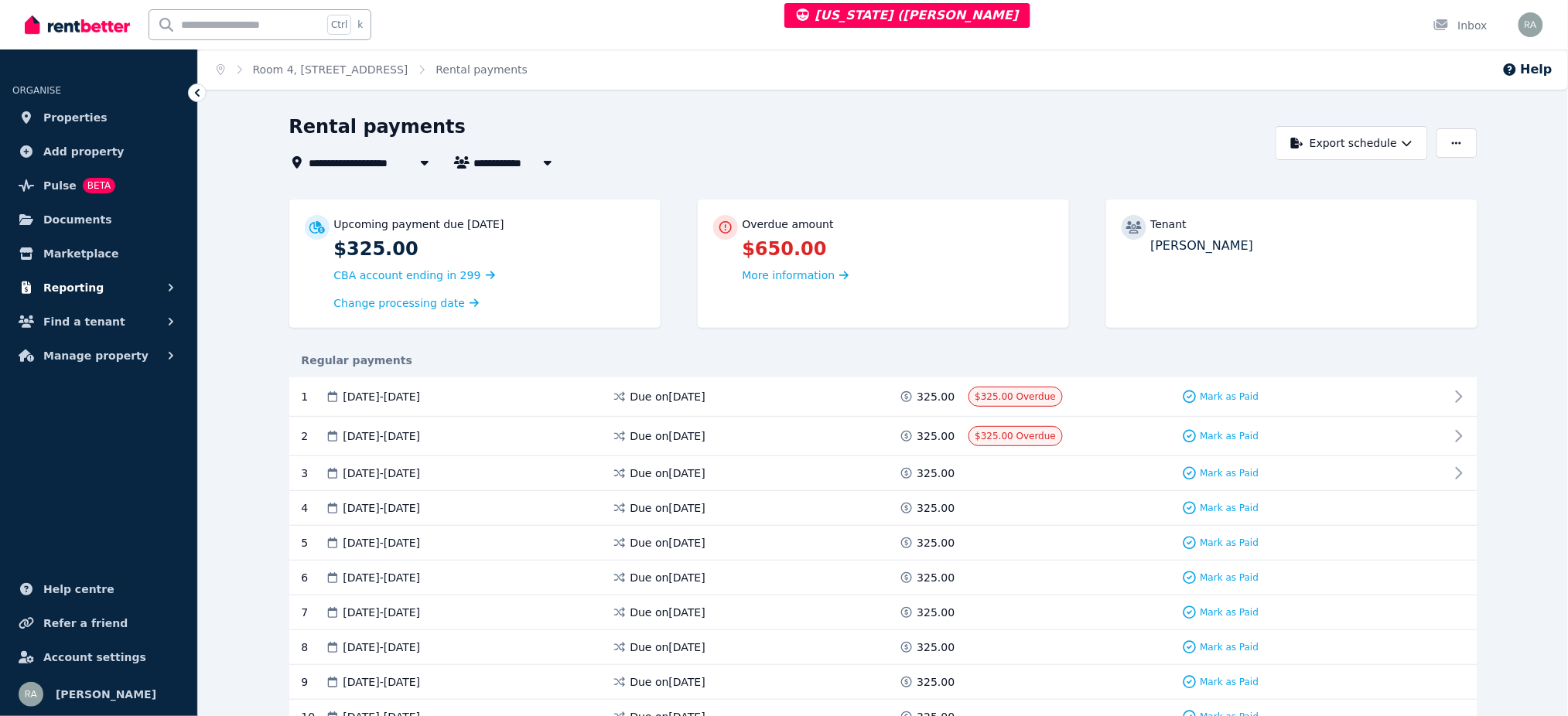
click at [92, 293] on button "Reporting" at bounding box center [99, 287] width 173 height 31
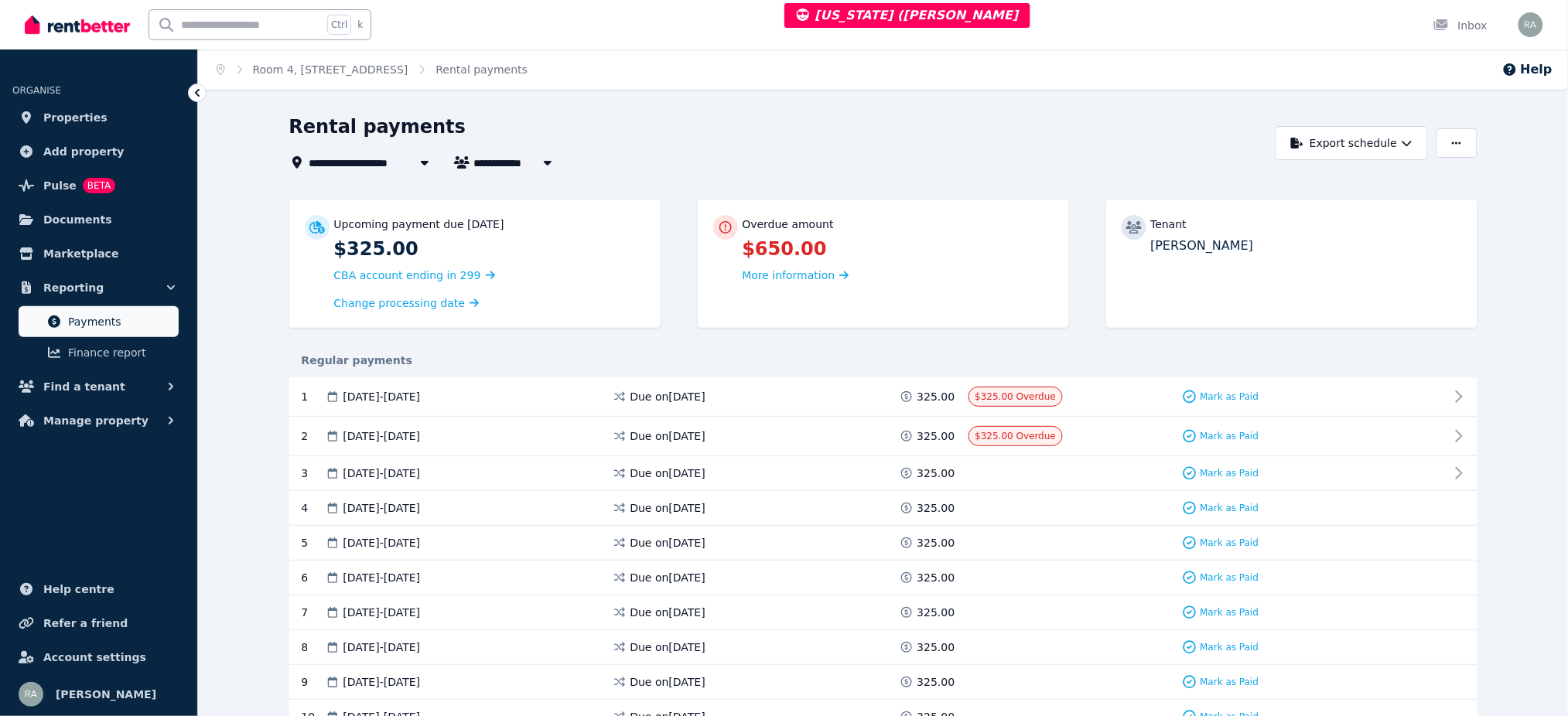
click at [102, 314] on span "Payments" at bounding box center [120, 321] width 104 height 19
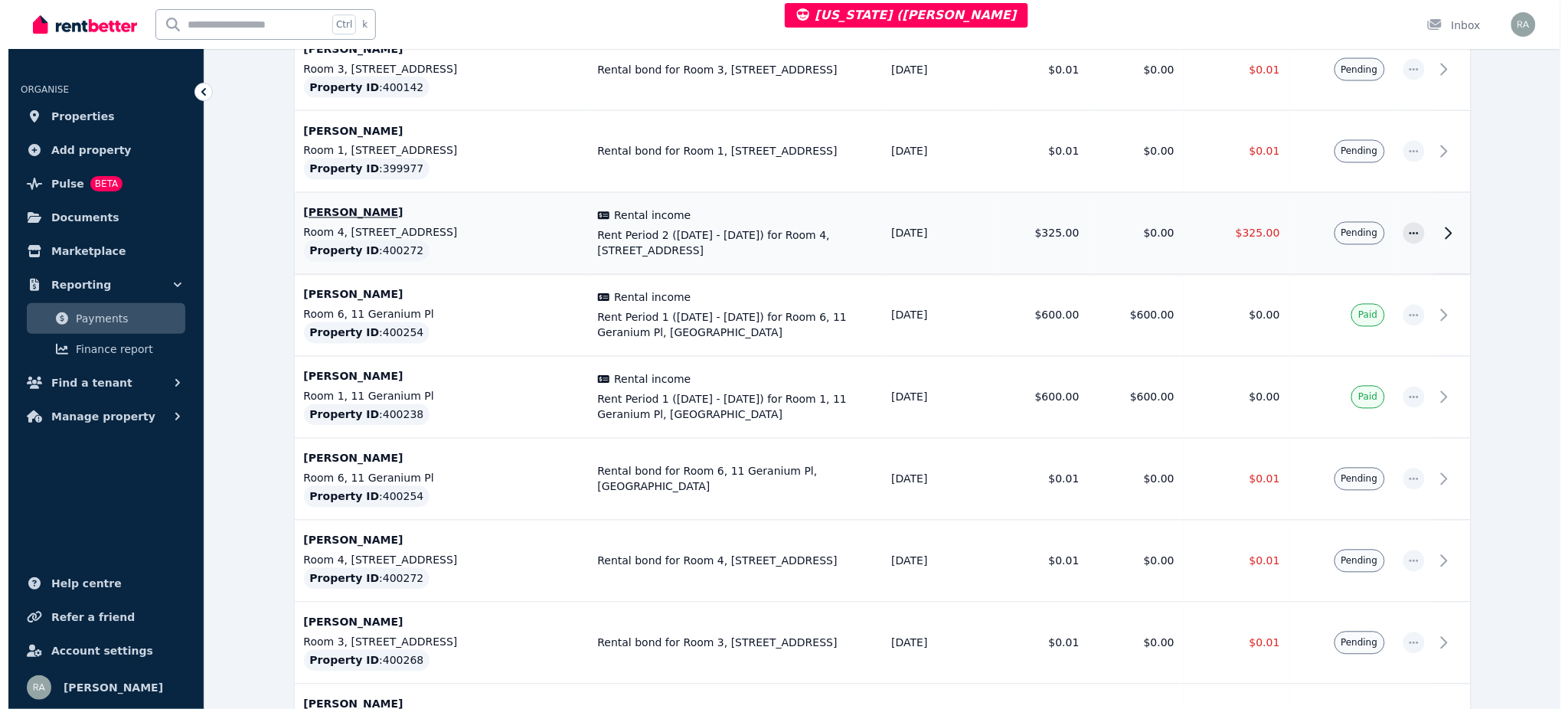
scroll to position [917, 0]
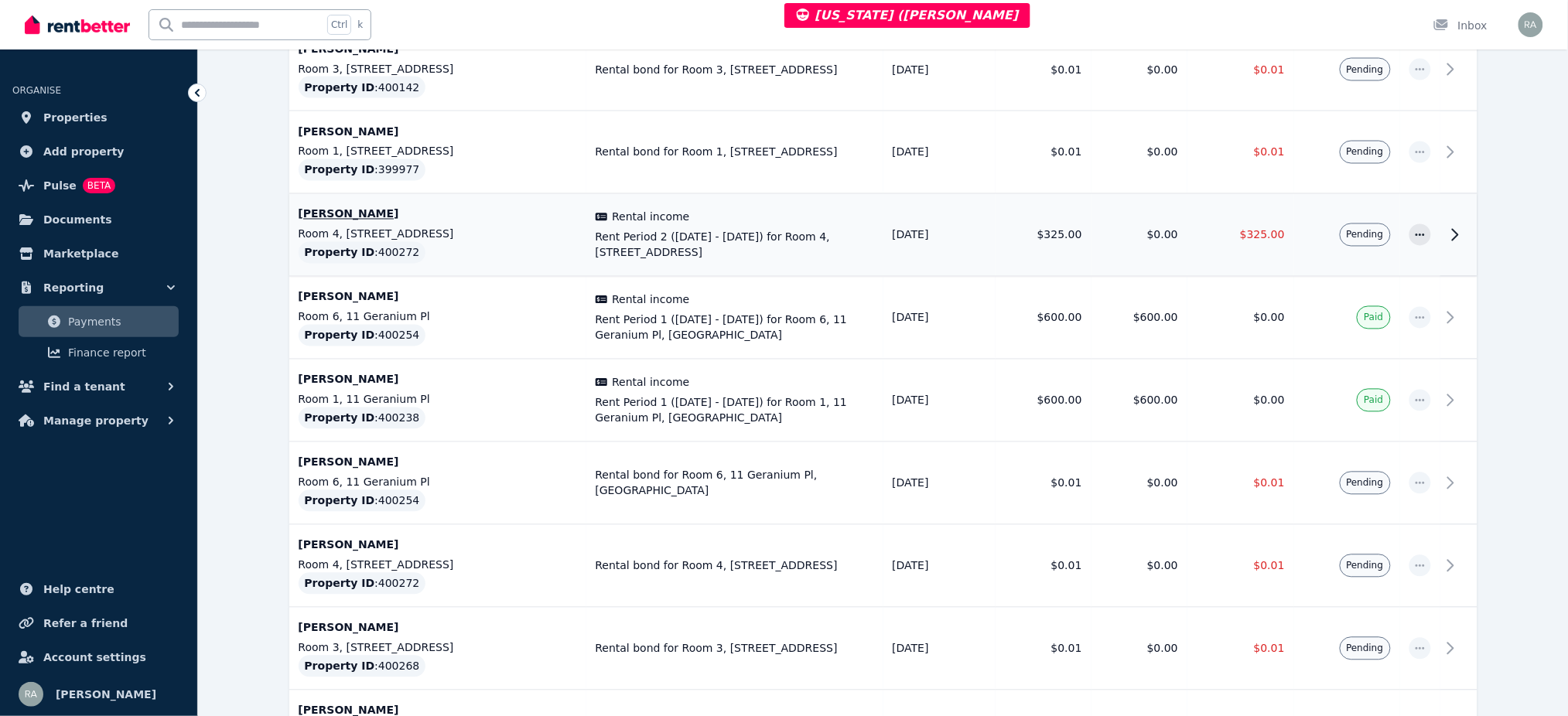
click at [1100, 229] on td "$0.00" at bounding box center [1139, 235] width 96 height 83
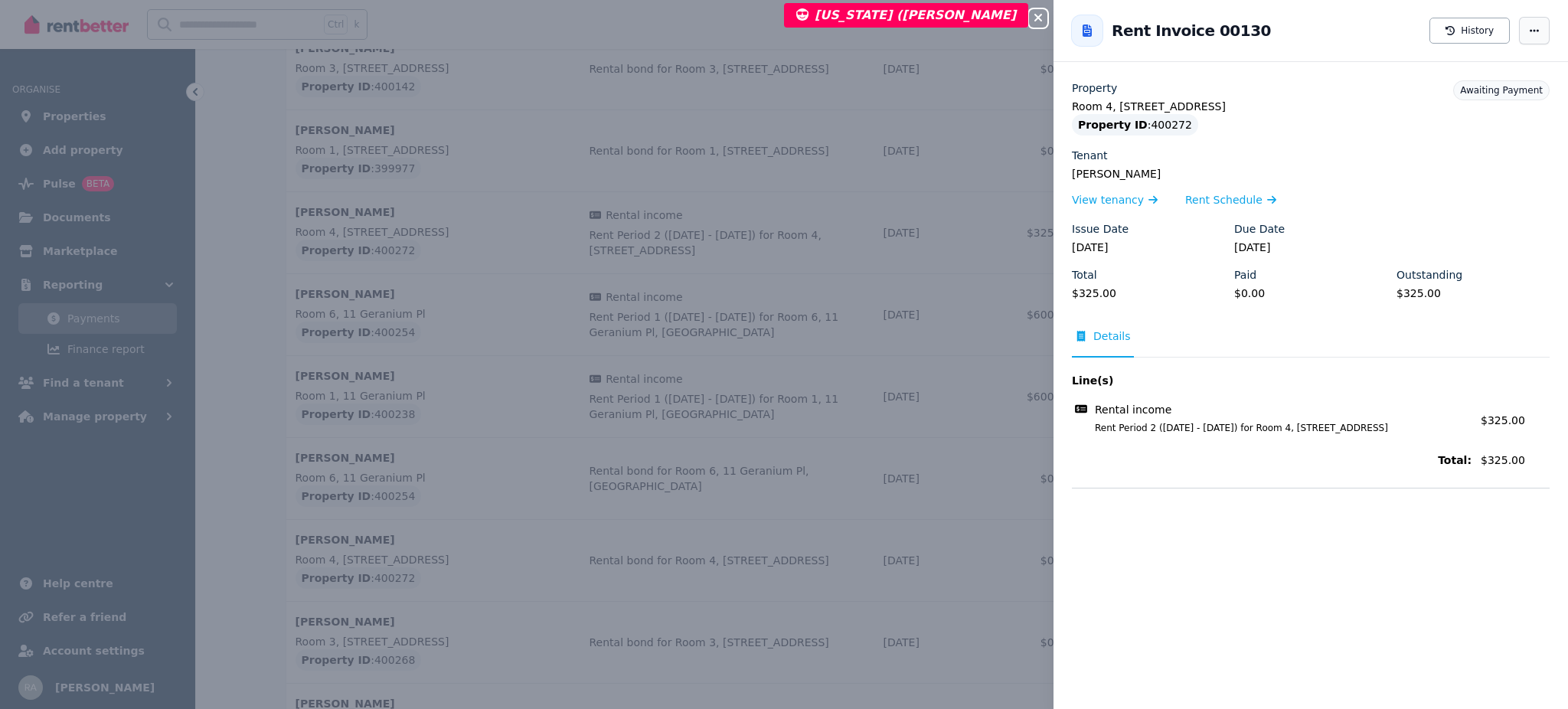
click at [1528, 33] on icon "button" at bounding box center [1535, 31] width 12 height 11
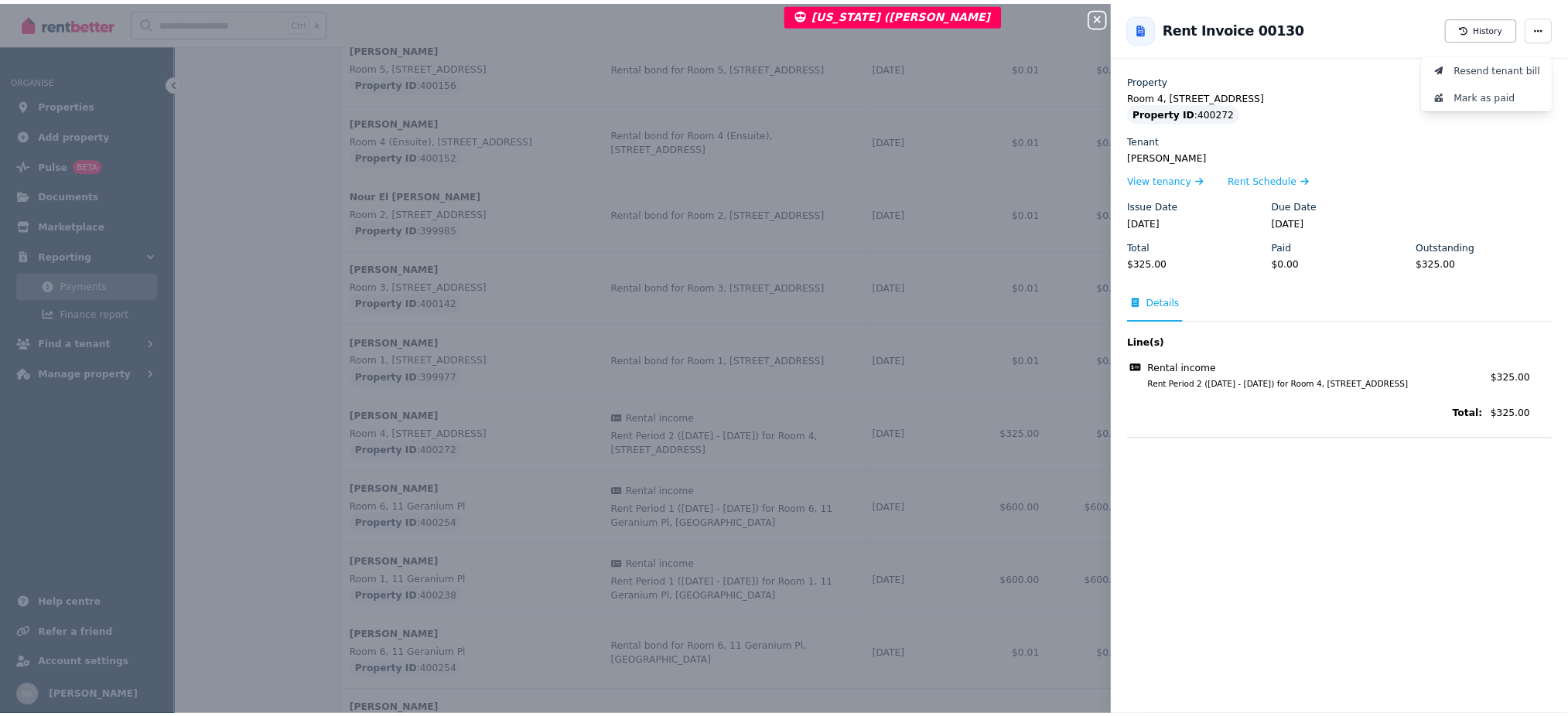
scroll to position [673, 0]
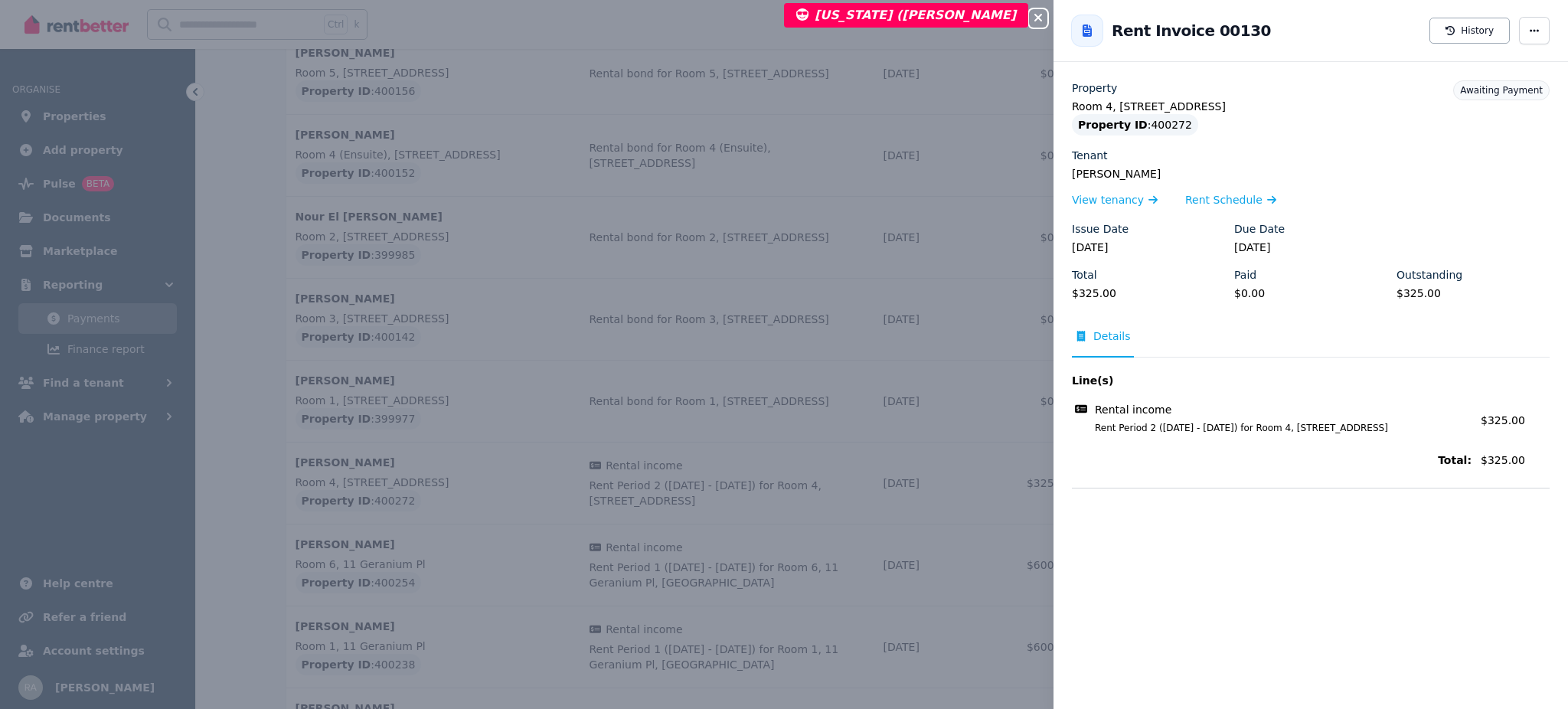
click at [1043, 18] on icon "button" at bounding box center [1038, 18] width 18 height 12
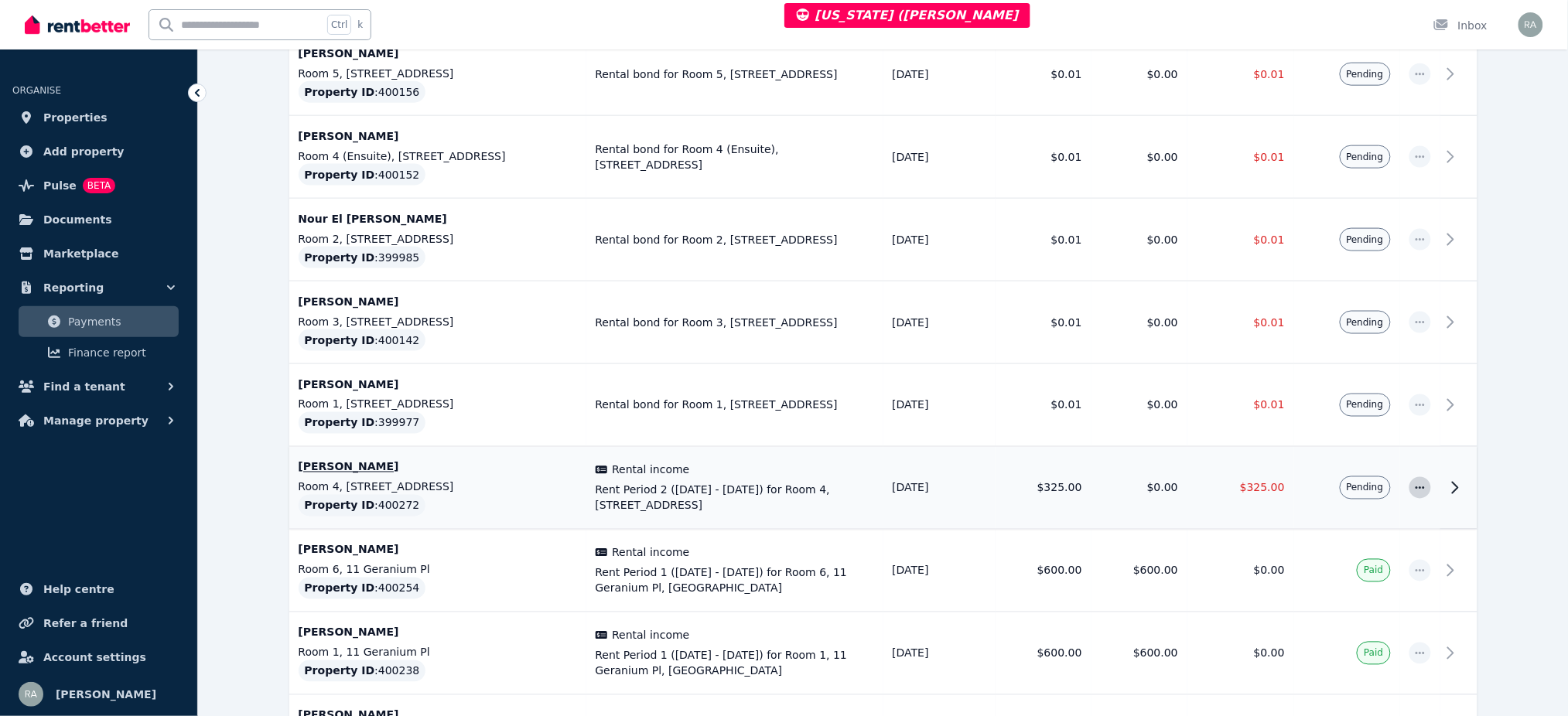
click at [1418, 483] on icon "button" at bounding box center [1420, 488] width 12 height 11
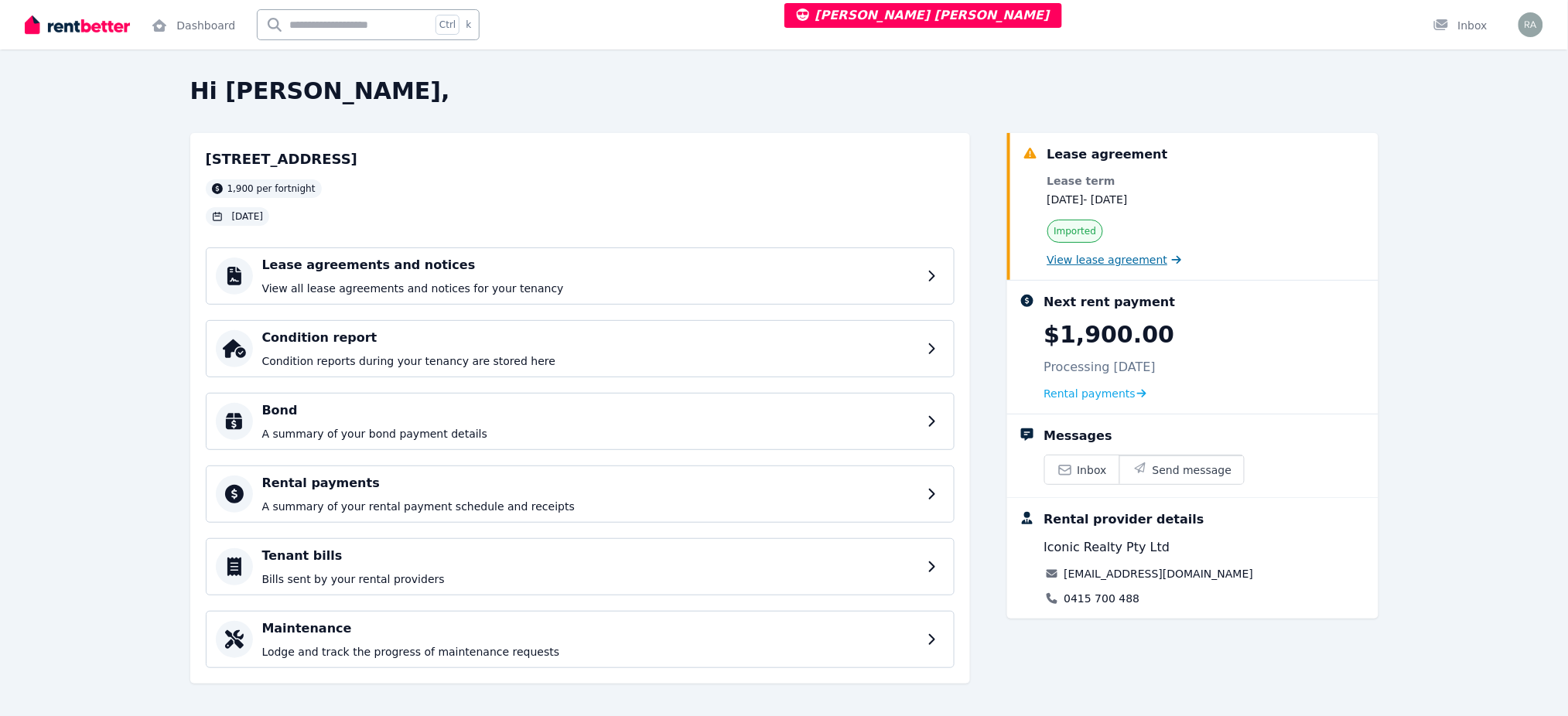
click at [1134, 263] on span "View lease agreement" at bounding box center [1107, 260] width 121 height 15
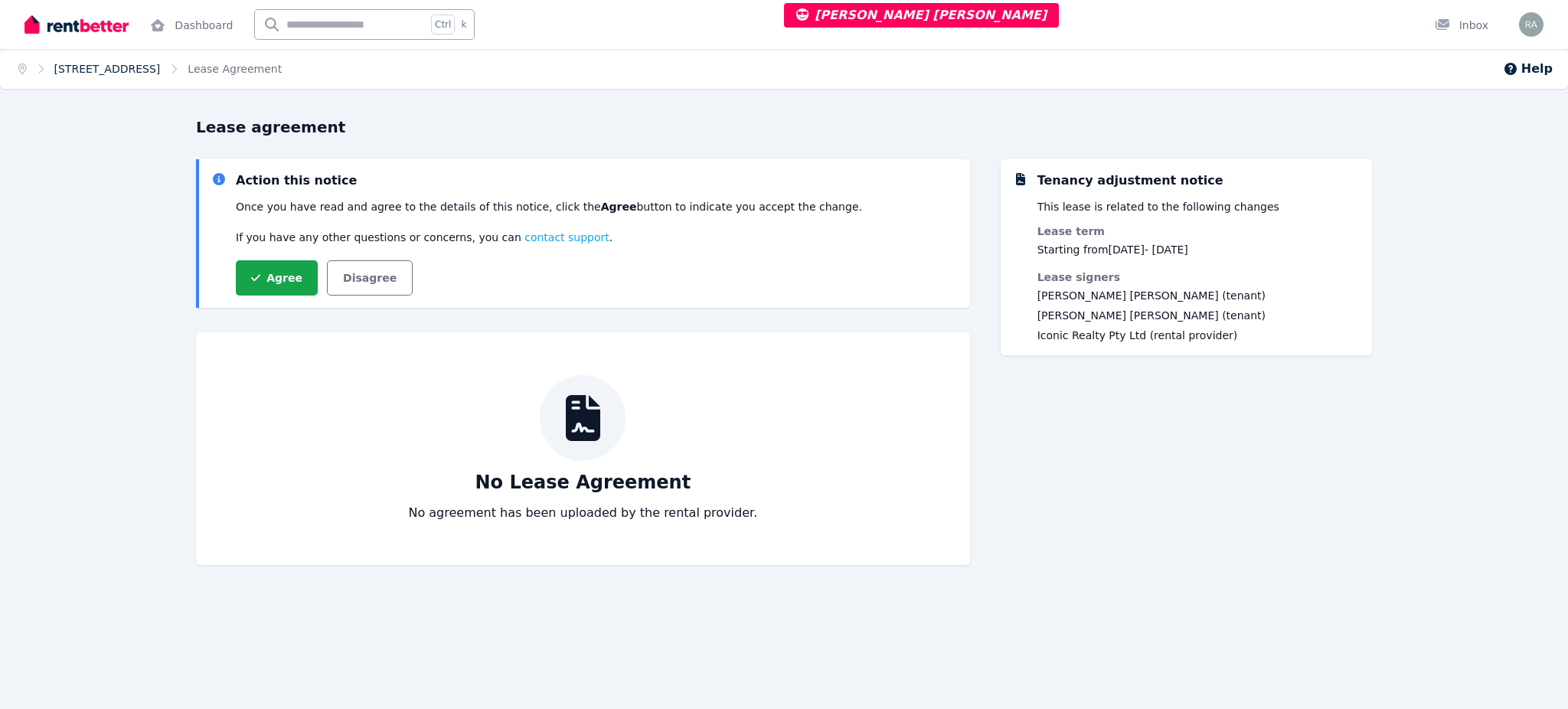
click at [161, 71] on link "[STREET_ADDRESS]" at bounding box center [107, 69] width 107 height 12
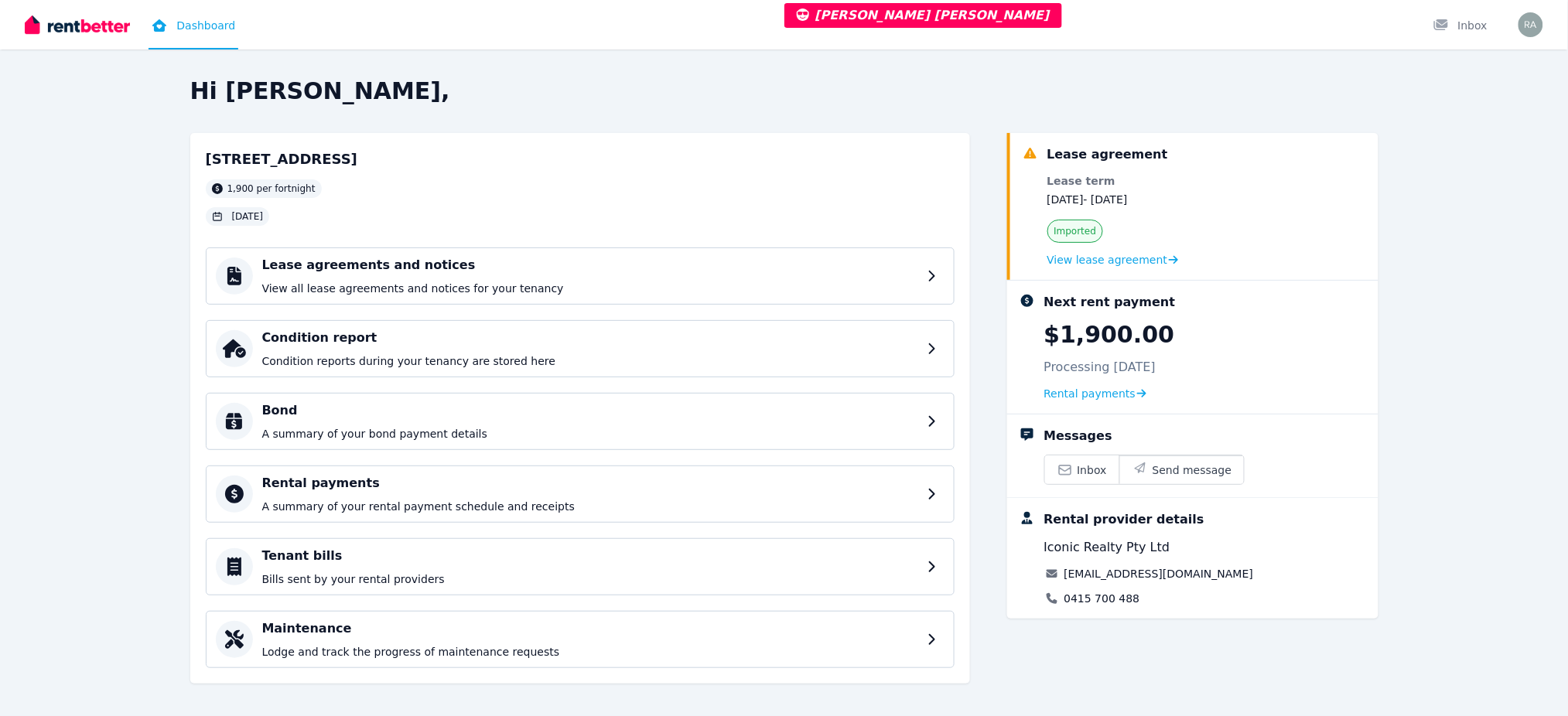
click at [183, 26] on link "Dashboard" at bounding box center [193, 25] width 90 height 50
click at [1053, 259] on span "View lease agreement" at bounding box center [1107, 260] width 121 height 15
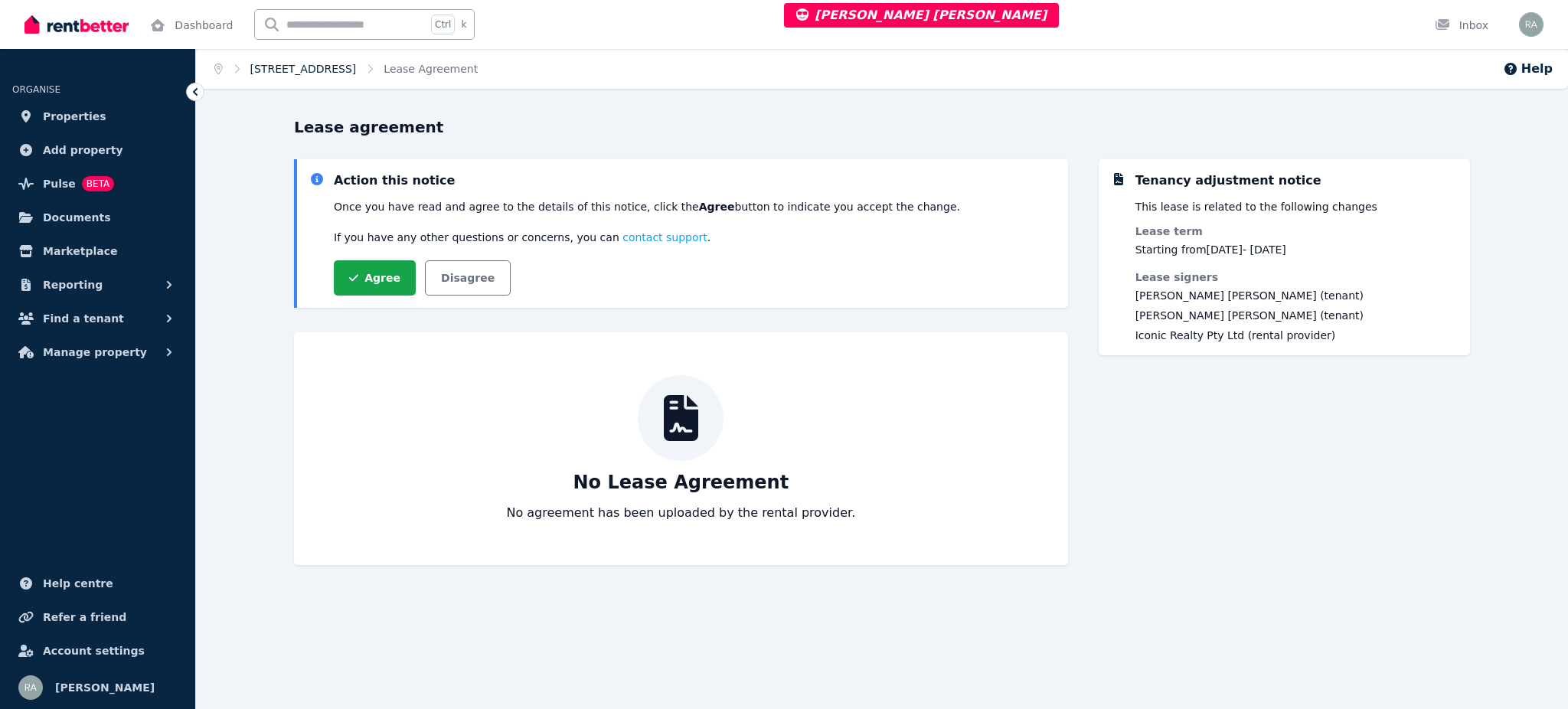
click at [308, 71] on link "[STREET_ADDRESS]" at bounding box center [303, 69] width 107 height 12
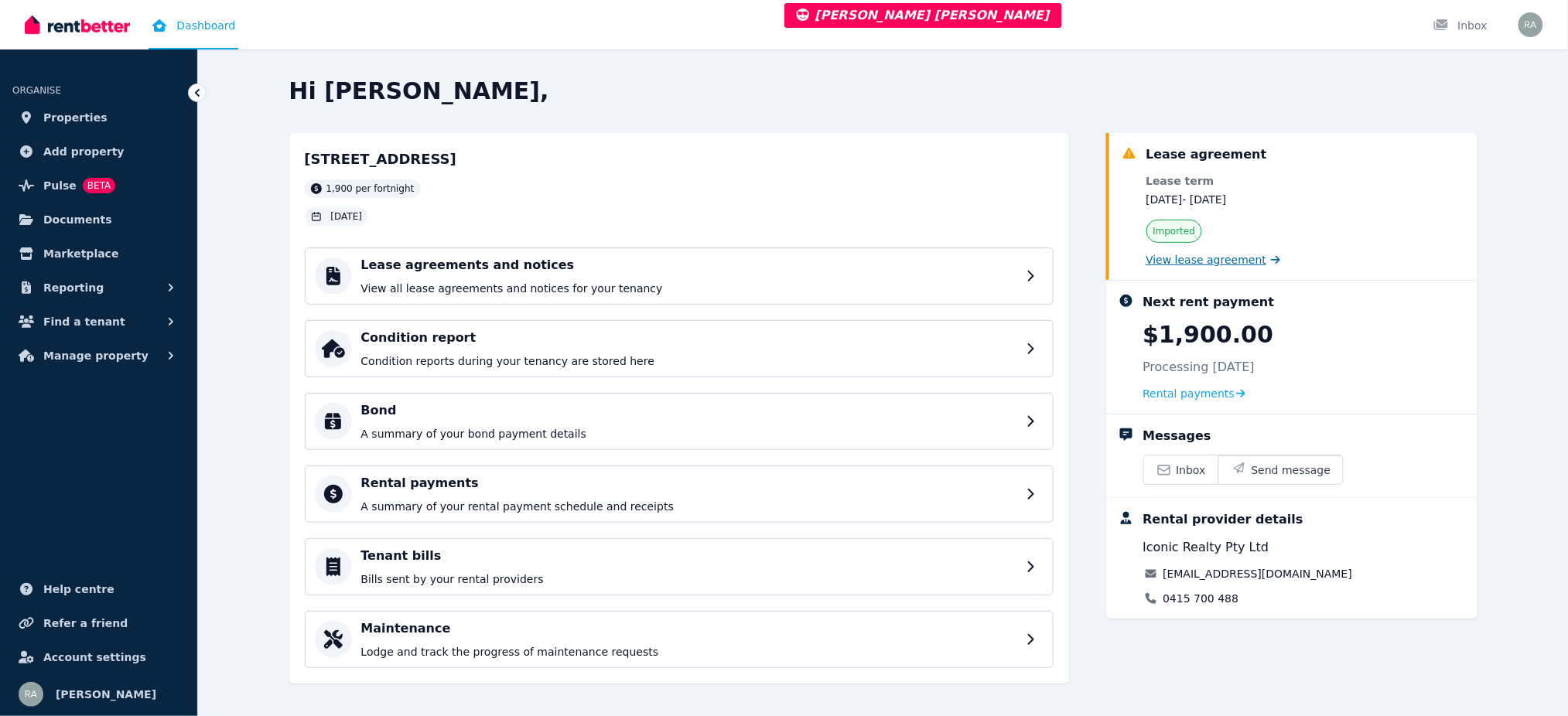
click at [1178, 258] on span "View lease agreement" at bounding box center [1207, 260] width 121 height 15
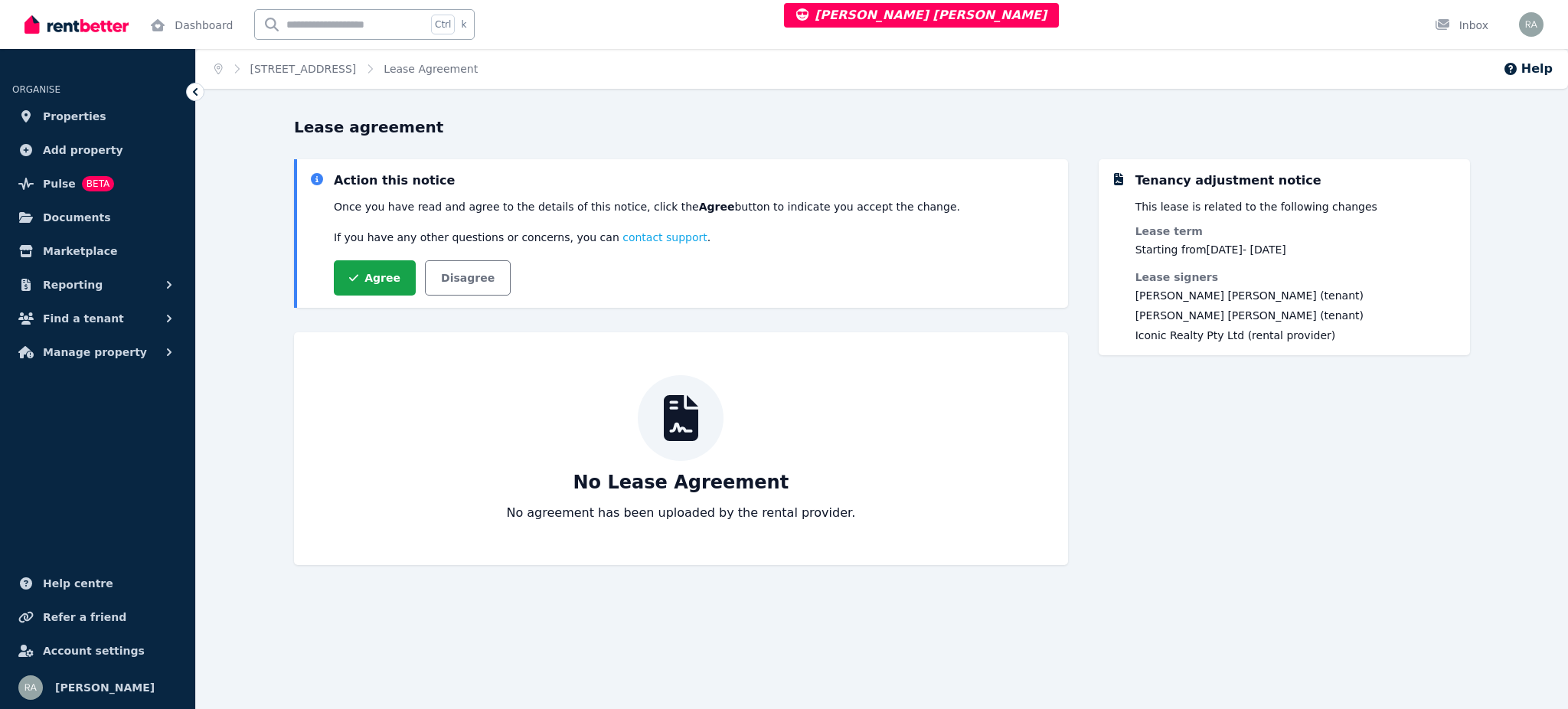
drag, startPoint x: 332, startPoint y: 203, endPoint x: 954, endPoint y: 202, distance: 622.0
click at [954, 202] on div "Action this notice Once you have read and agree to the details of this notice, …" at bounding box center [682, 233] width 747 height 124
copy p "Once you have read and agree to the details of this notice, click the Agree but…"
click at [90, 124] on span "Properties" at bounding box center [75, 116] width 63 height 18
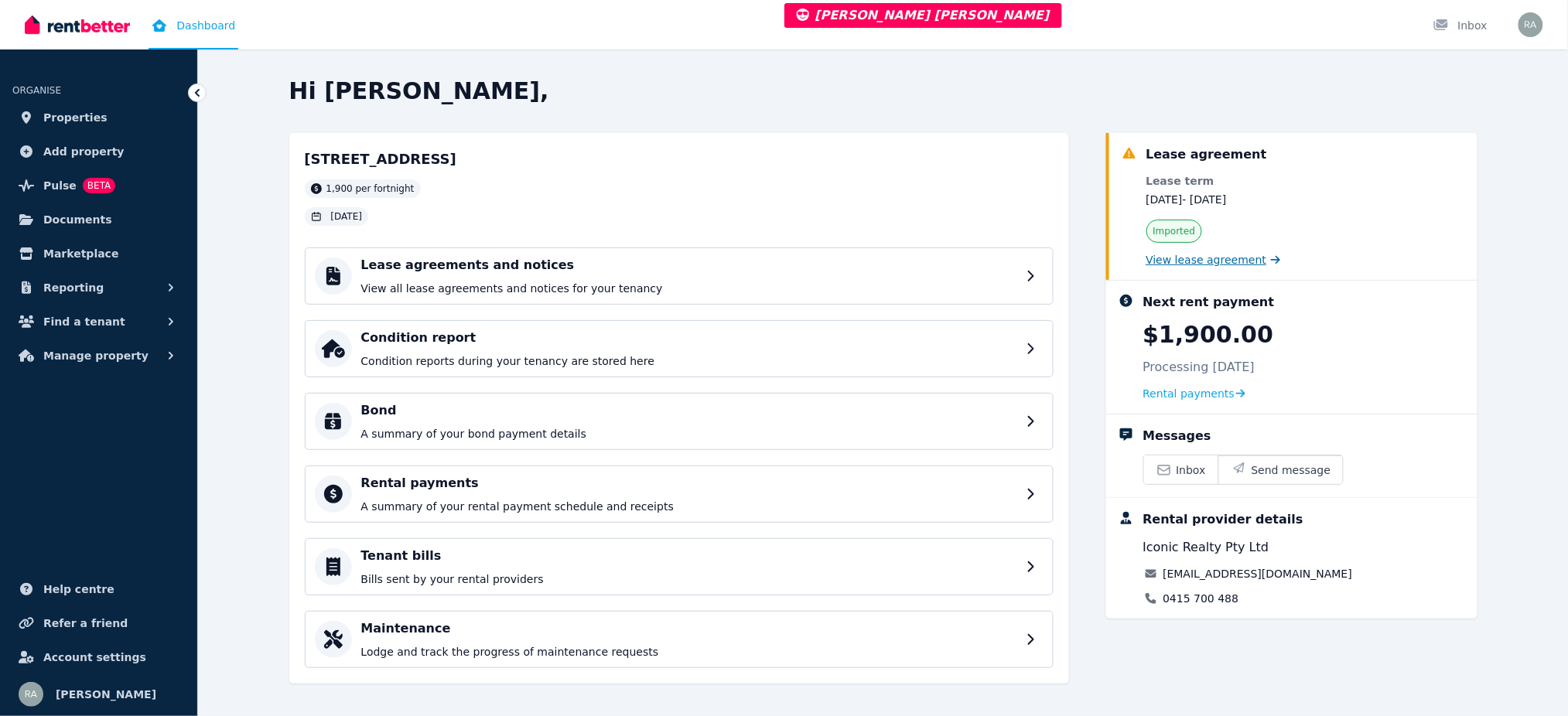
click at [1231, 258] on span "View lease agreement" at bounding box center [1207, 260] width 121 height 15
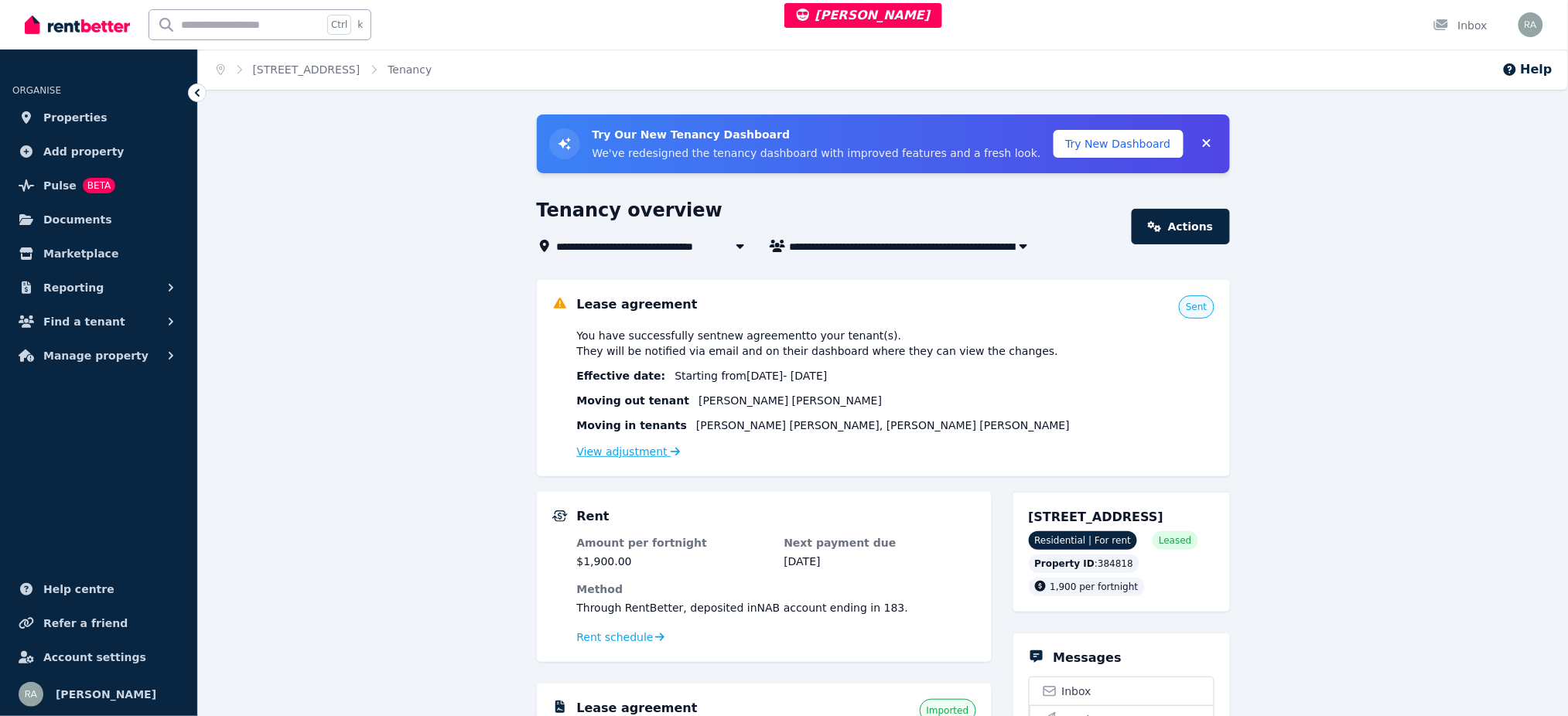
click at [605, 455] on link "View adjustment" at bounding box center [629, 452] width 104 height 12
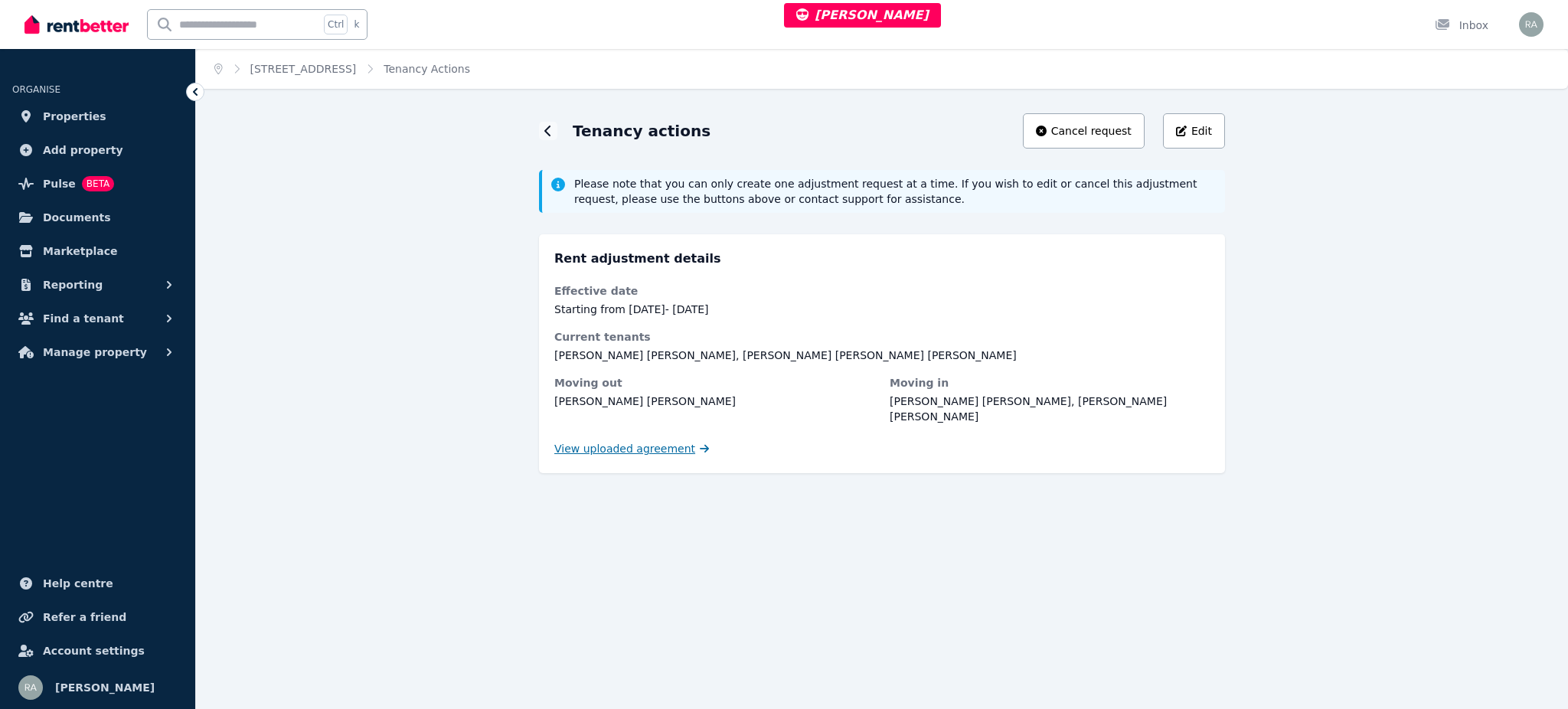
click at [604, 441] on span "View uploaded agreement" at bounding box center [625, 448] width 141 height 15
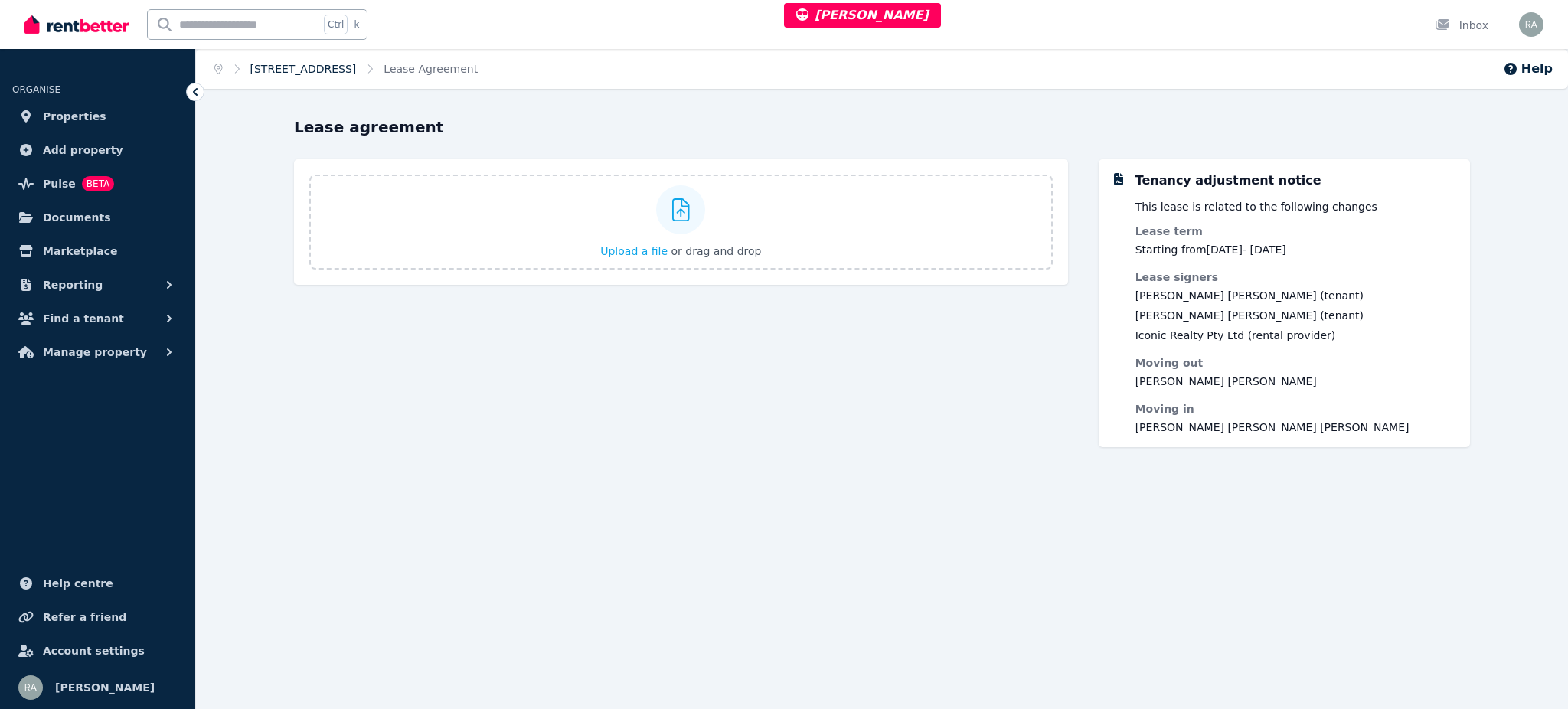
click at [352, 74] on link "7/559 Anzac Parade, Kensington - 21" at bounding box center [303, 69] width 107 height 12
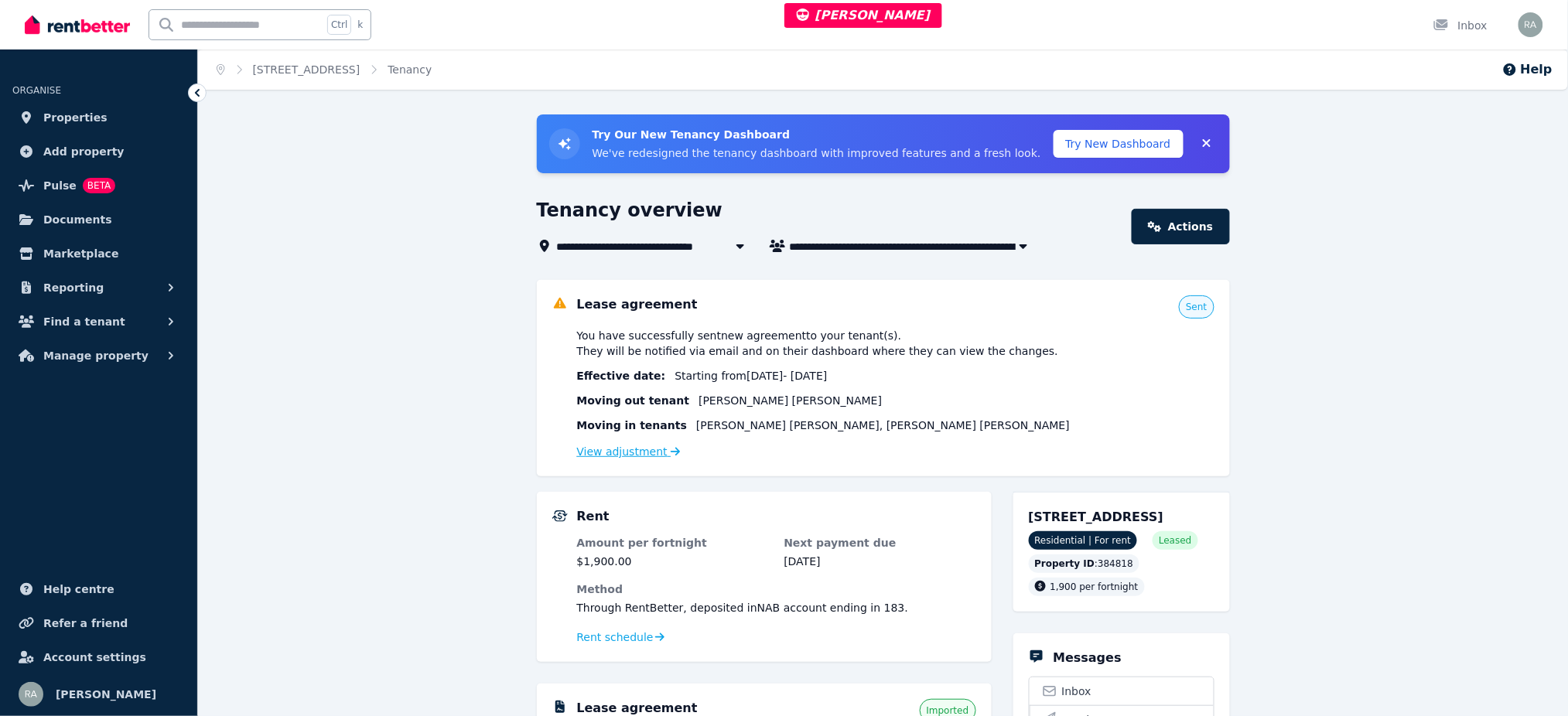
click at [624, 453] on link "View adjustment" at bounding box center [629, 452] width 104 height 12
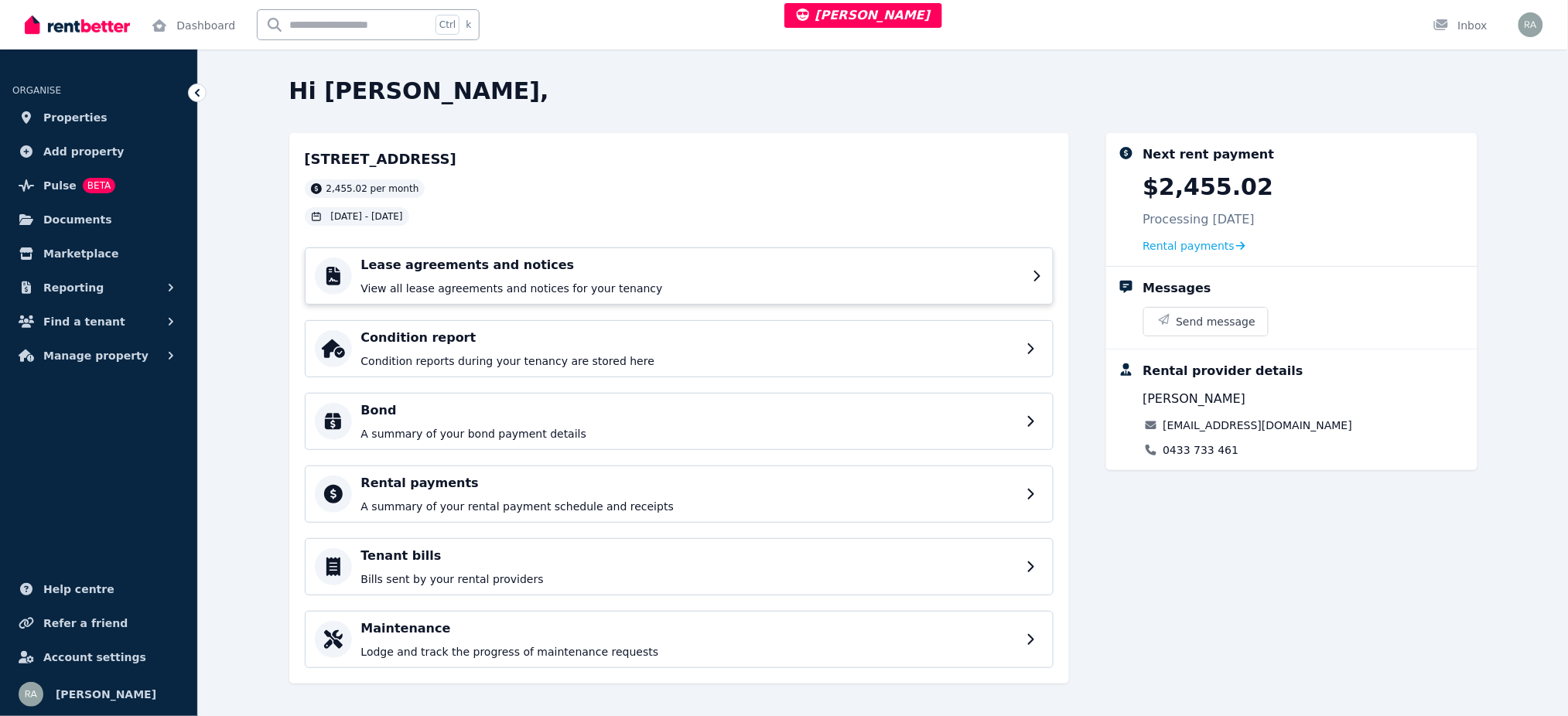
click at [833, 297] on div "Lease agreements and notices View all lease agreements and notices for your ten…" at bounding box center [679, 276] width 749 height 57
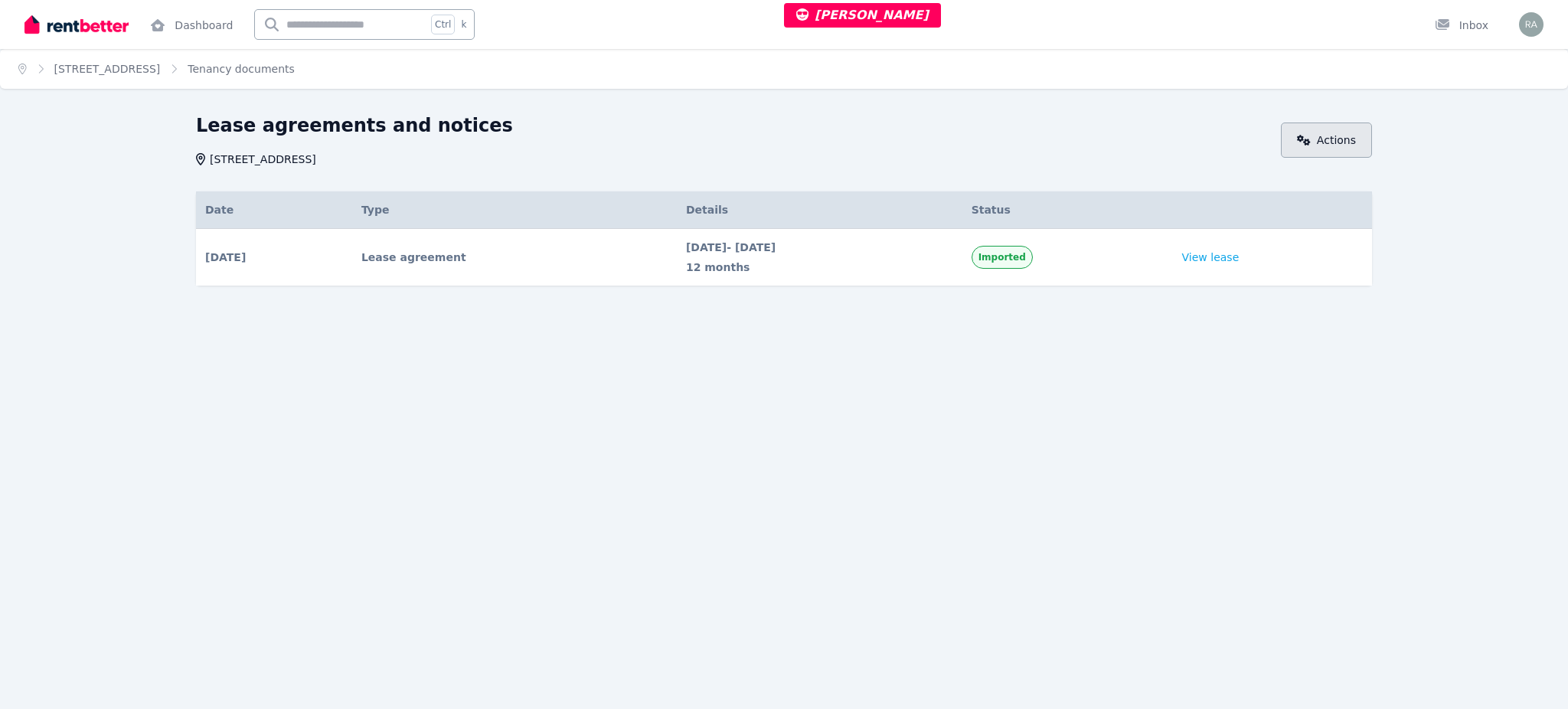
click at [1329, 139] on link "Actions" at bounding box center [1326, 140] width 91 height 35
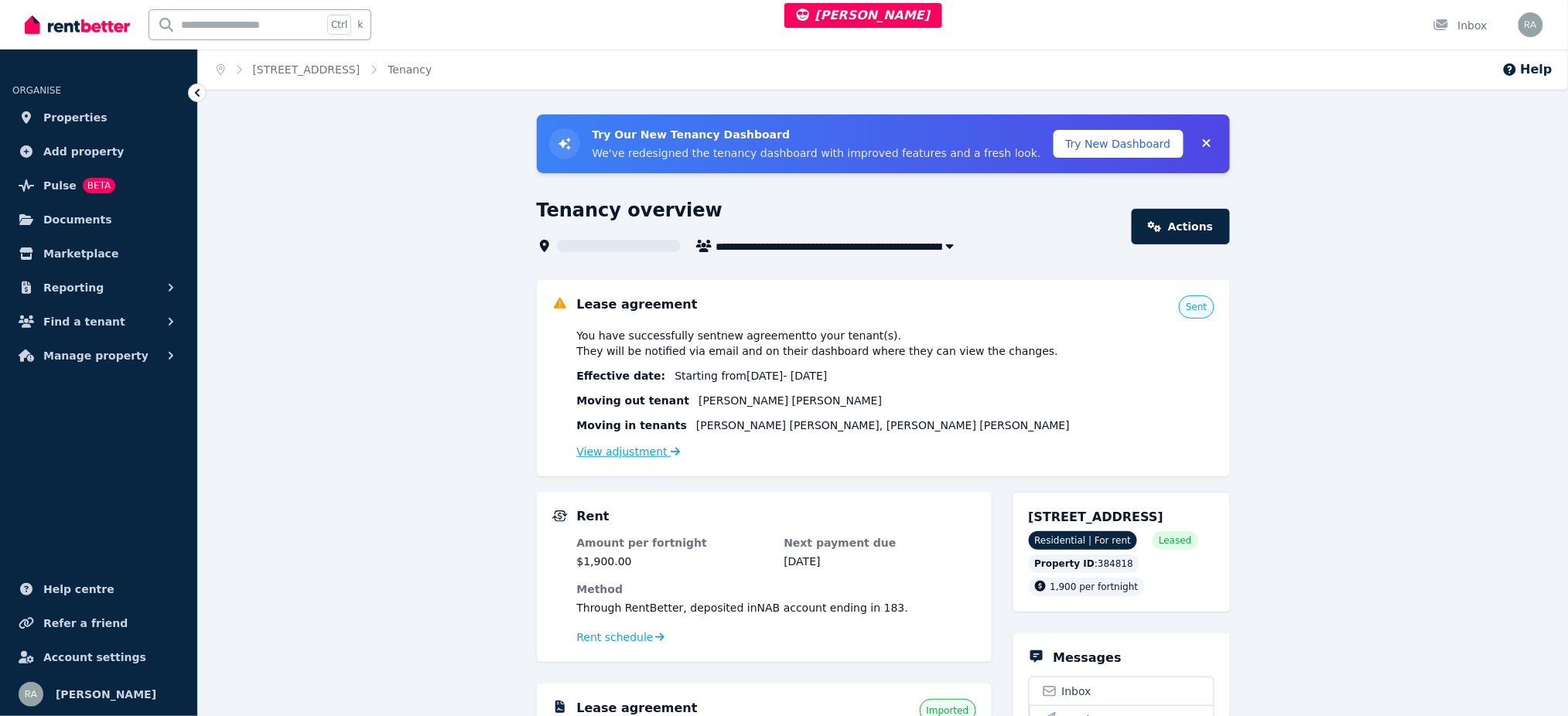
click at [636, 451] on link "View adjustment" at bounding box center [629, 452] width 104 height 12
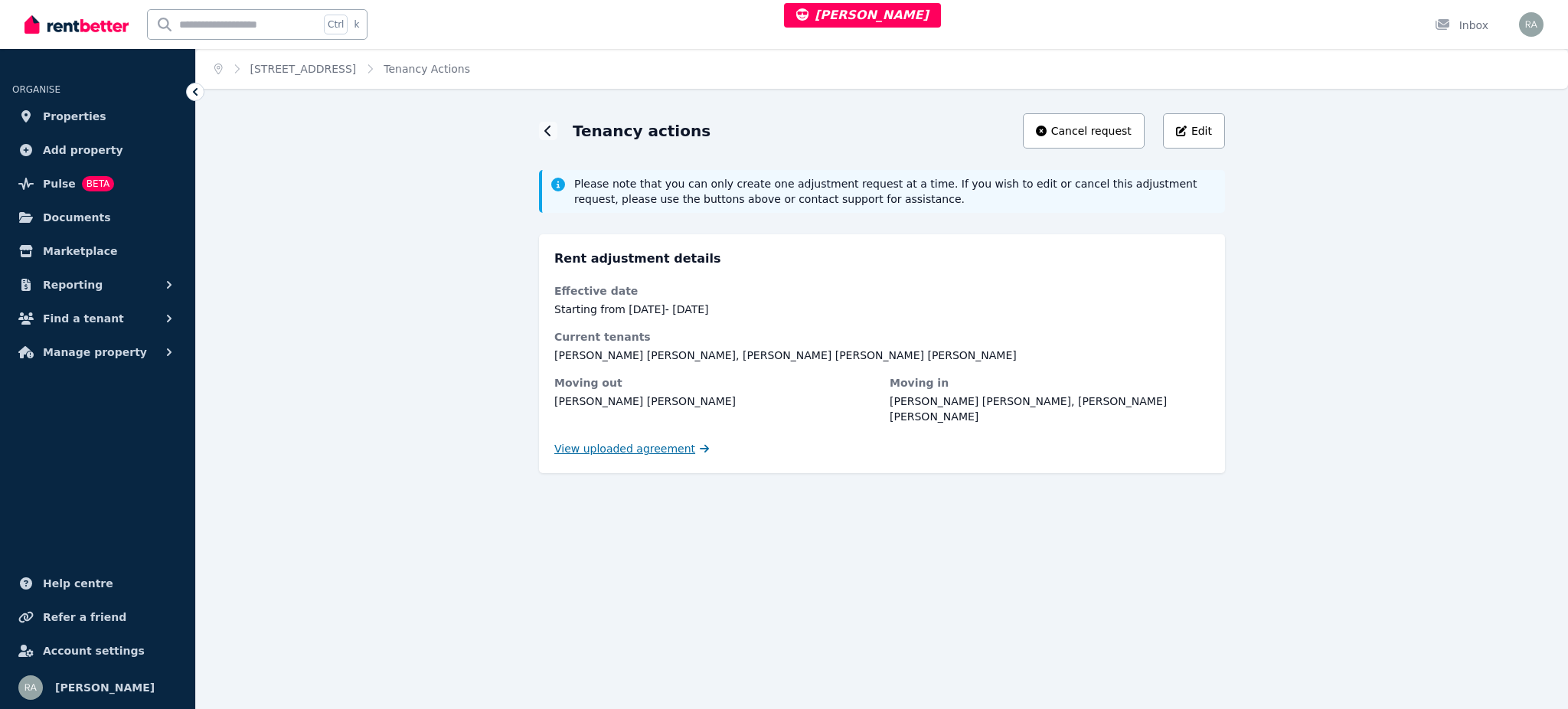
click at [630, 441] on span "View uploaded agreement" at bounding box center [625, 448] width 141 height 15
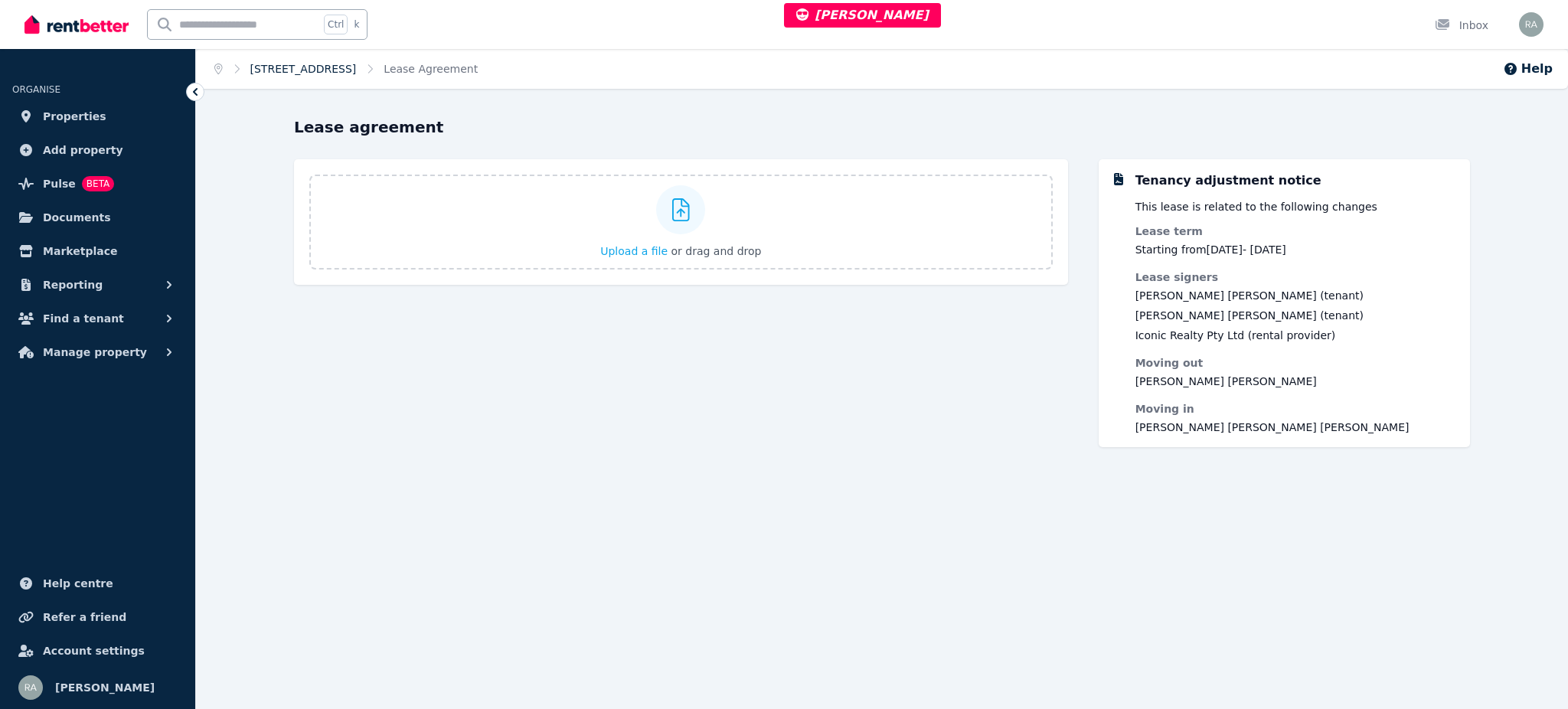
click at [297, 73] on link "[STREET_ADDRESS]" at bounding box center [303, 69] width 107 height 12
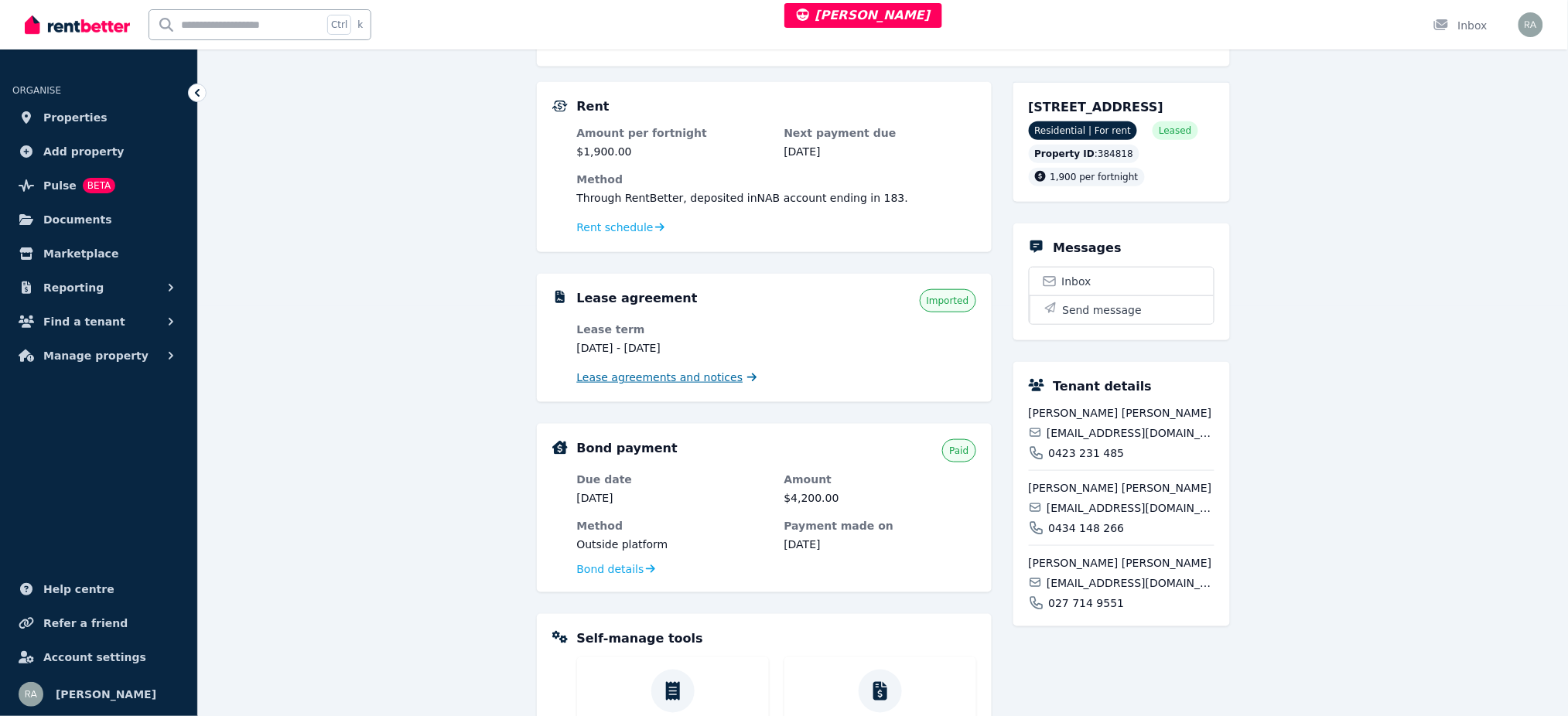
scroll to position [412, 0]
click at [671, 366] on div "Lease agreements and notices" at bounding box center [776, 375] width 399 height 19
click at [671, 374] on span "Lease agreements and notices" at bounding box center [660, 375] width 166 height 15
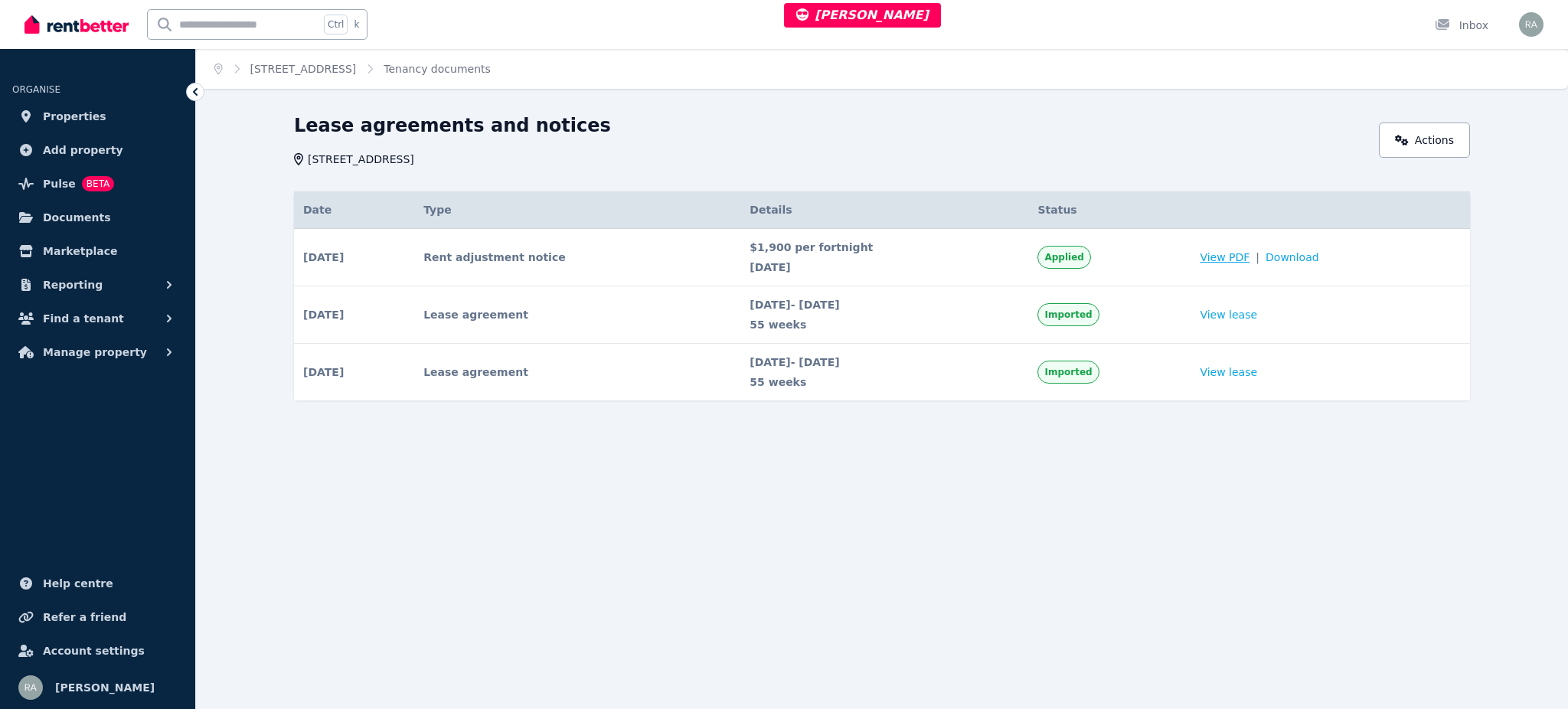
click at [1226, 253] on span "View PDF" at bounding box center [1225, 257] width 50 height 15
click at [1431, 258] on td "View PDF | Download" at bounding box center [1329, 257] width 279 height 57
click at [1229, 255] on span "View PDF" at bounding box center [1225, 257] width 50 height 15
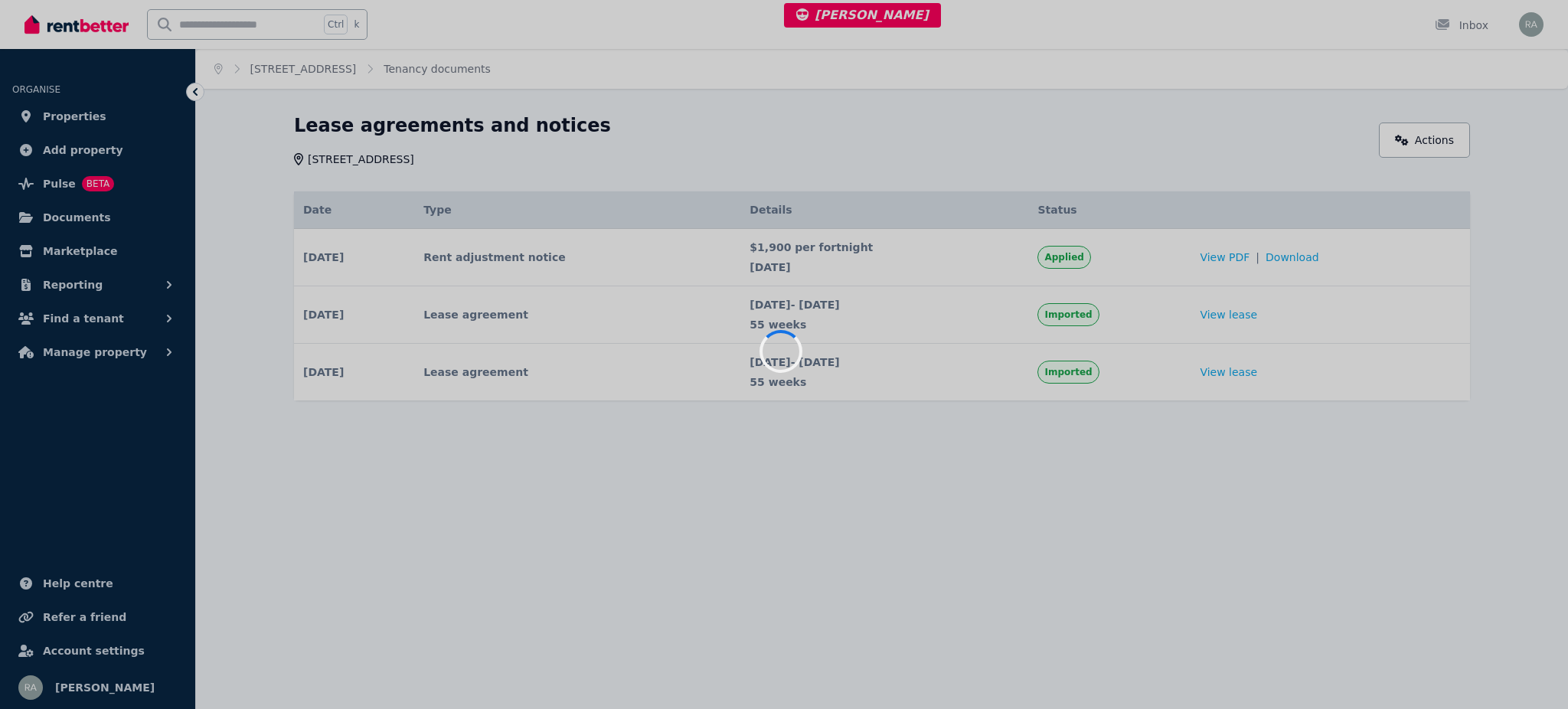
click at [1537, 13] on div at bounding box center [784, 354] width 1568 height 709
click at [1530, 14] on div at bounding box center [784, 354] width 1568 height 709
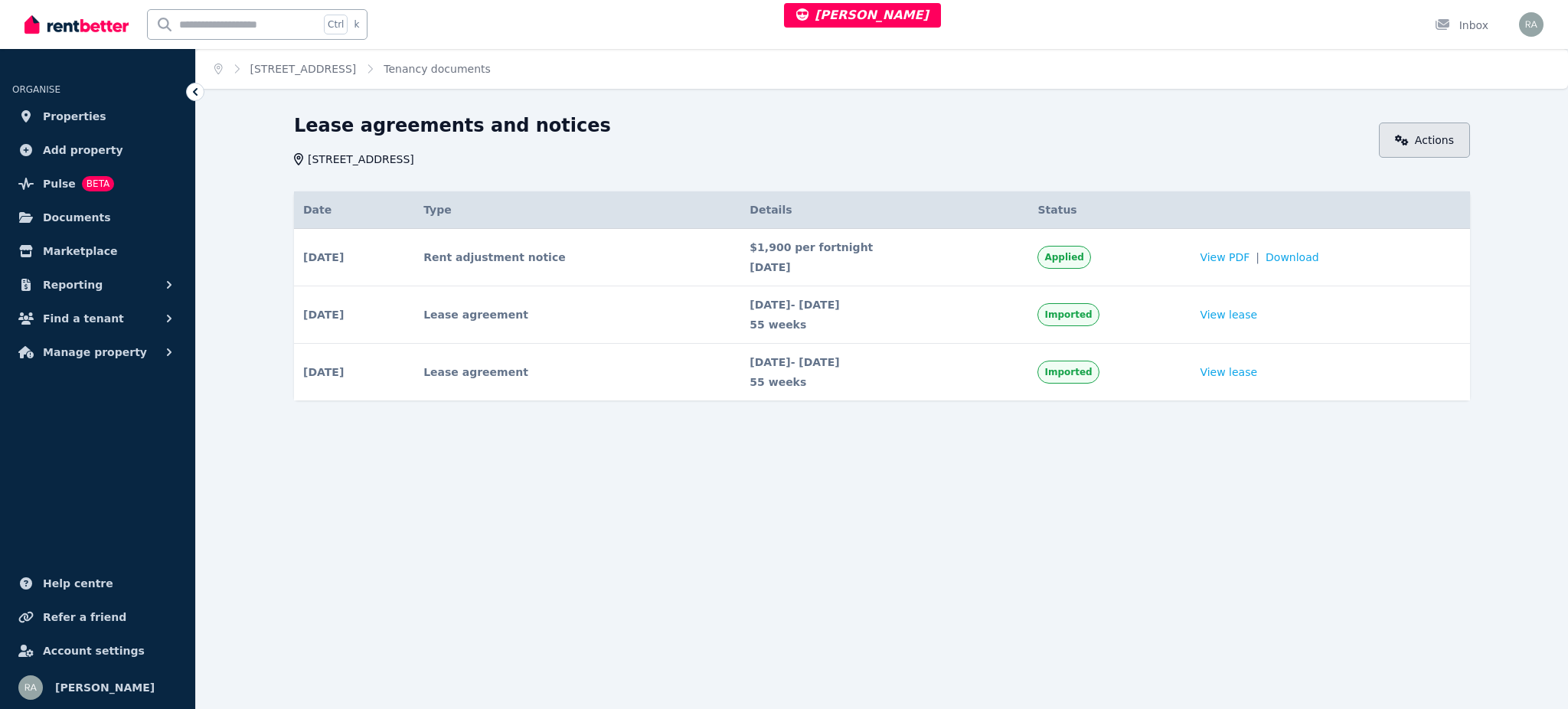
click at [1437, 143] on link "Actions" at bounding box center [1424, 140] width 91 height 35
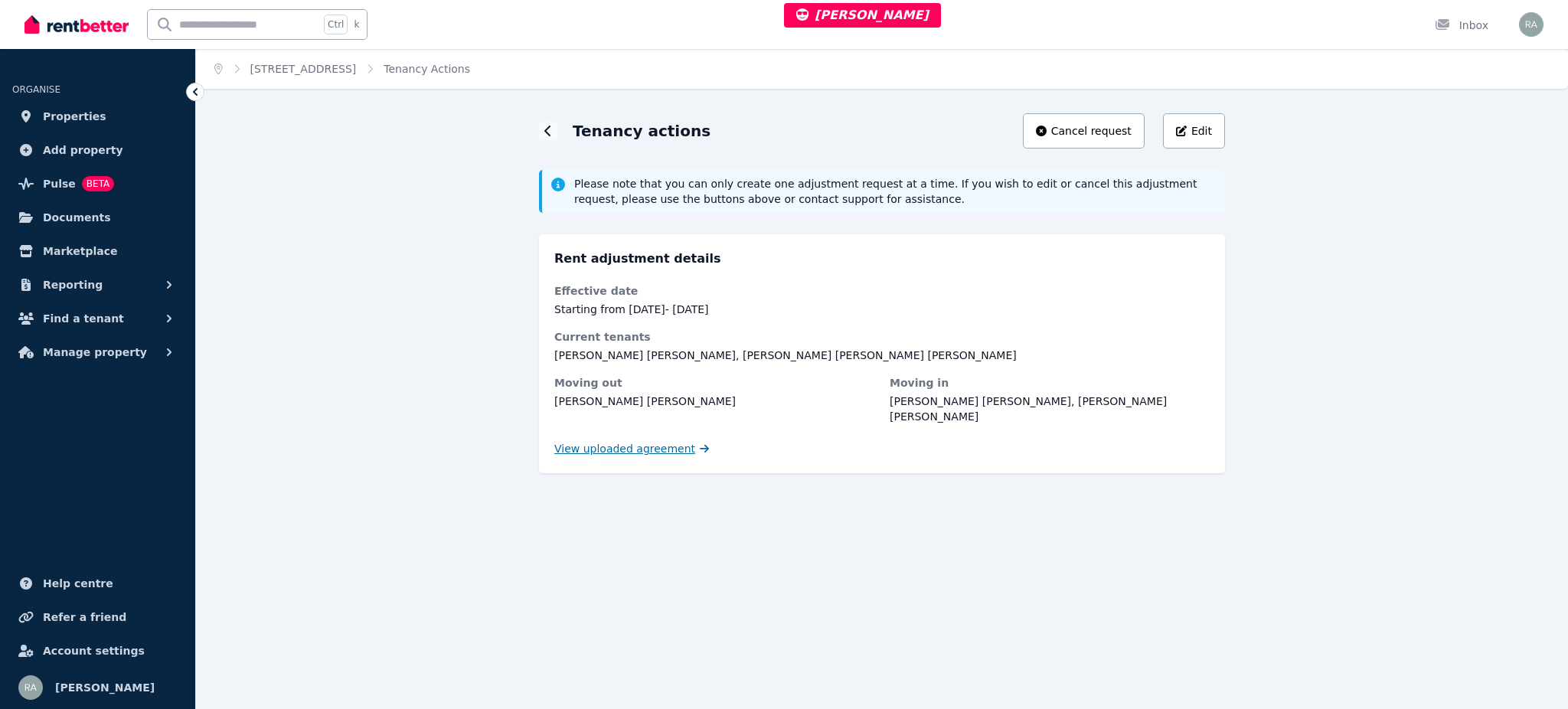
click at [614, 441] on span "View uploaded agreement" at bounding box center [625, 448] width 141 height 15
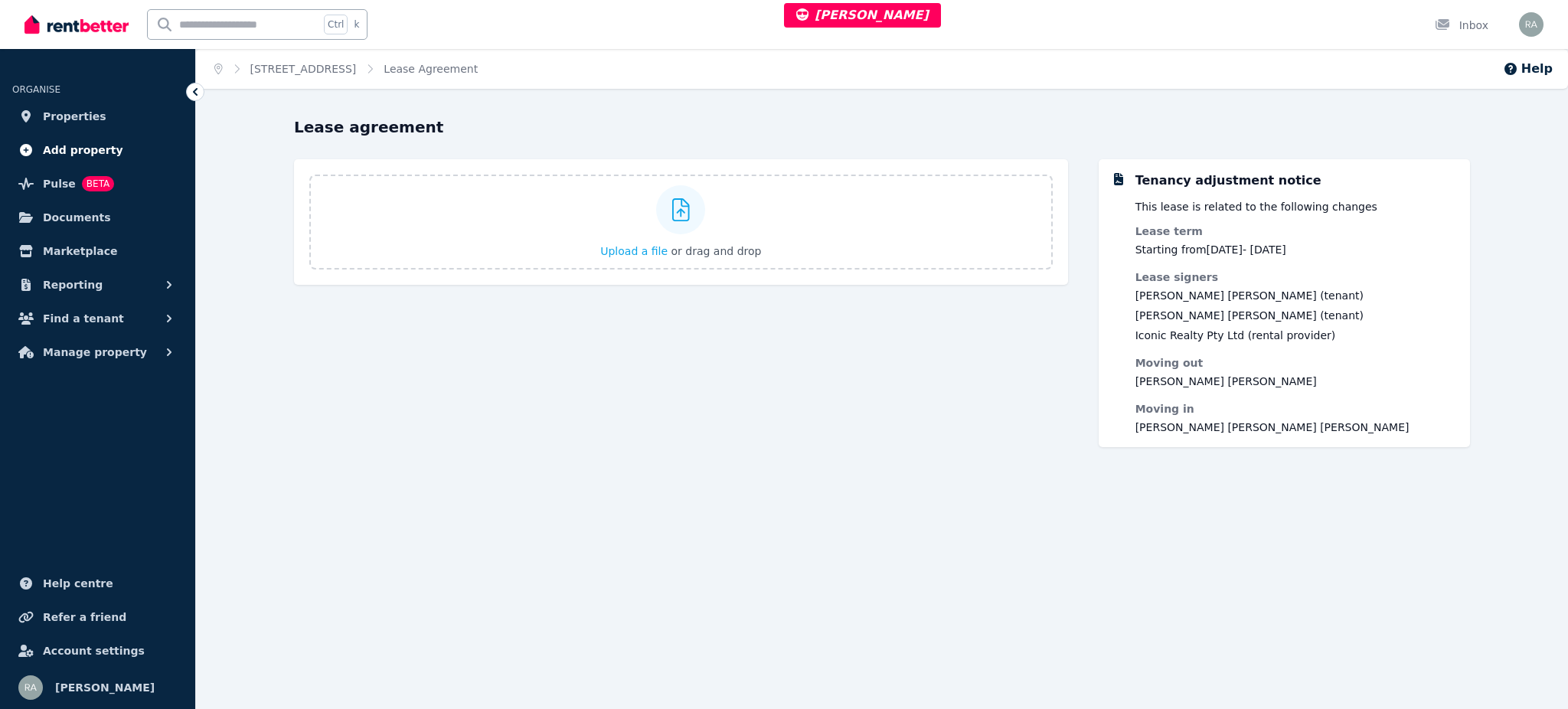
click at [85, 142] on span "Add property" at bounding box center [83, 150] width 80 height 18
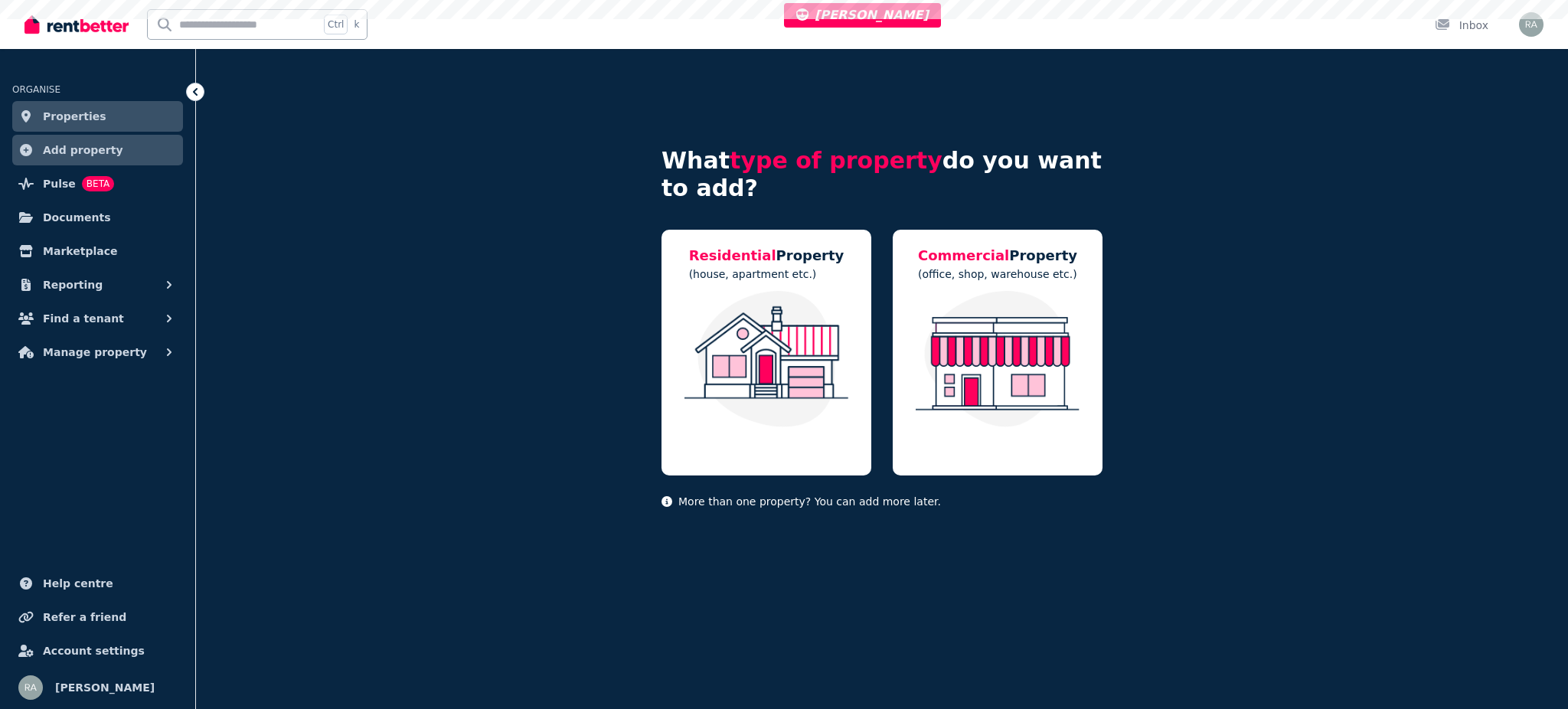
click at [81, 110] on span "Properties" at bounding box center [75, 116] width 63 height 18
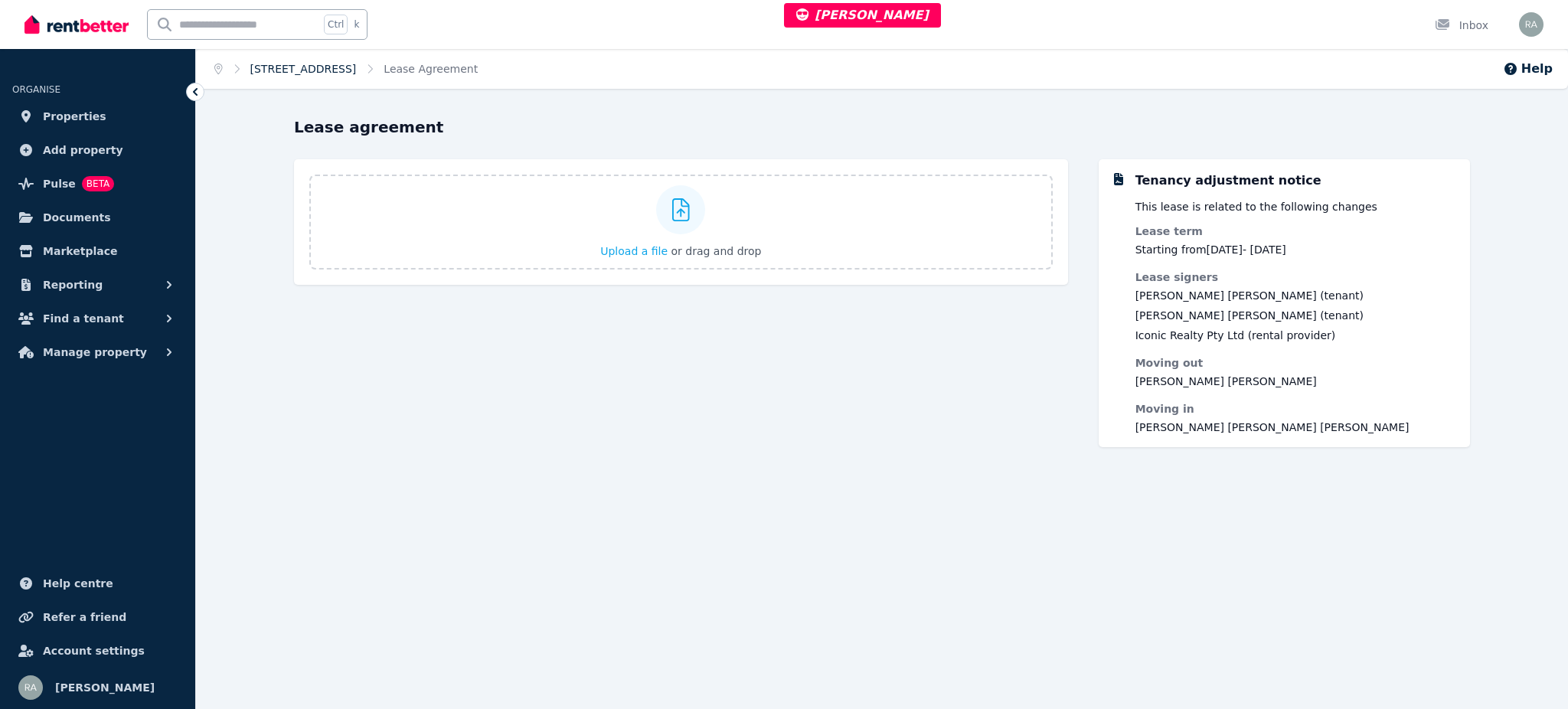
click at [357, 73] on link "7/559 Anzac Parade, Kensington - 21" at bounding box center [303, 69] width 107 height 12
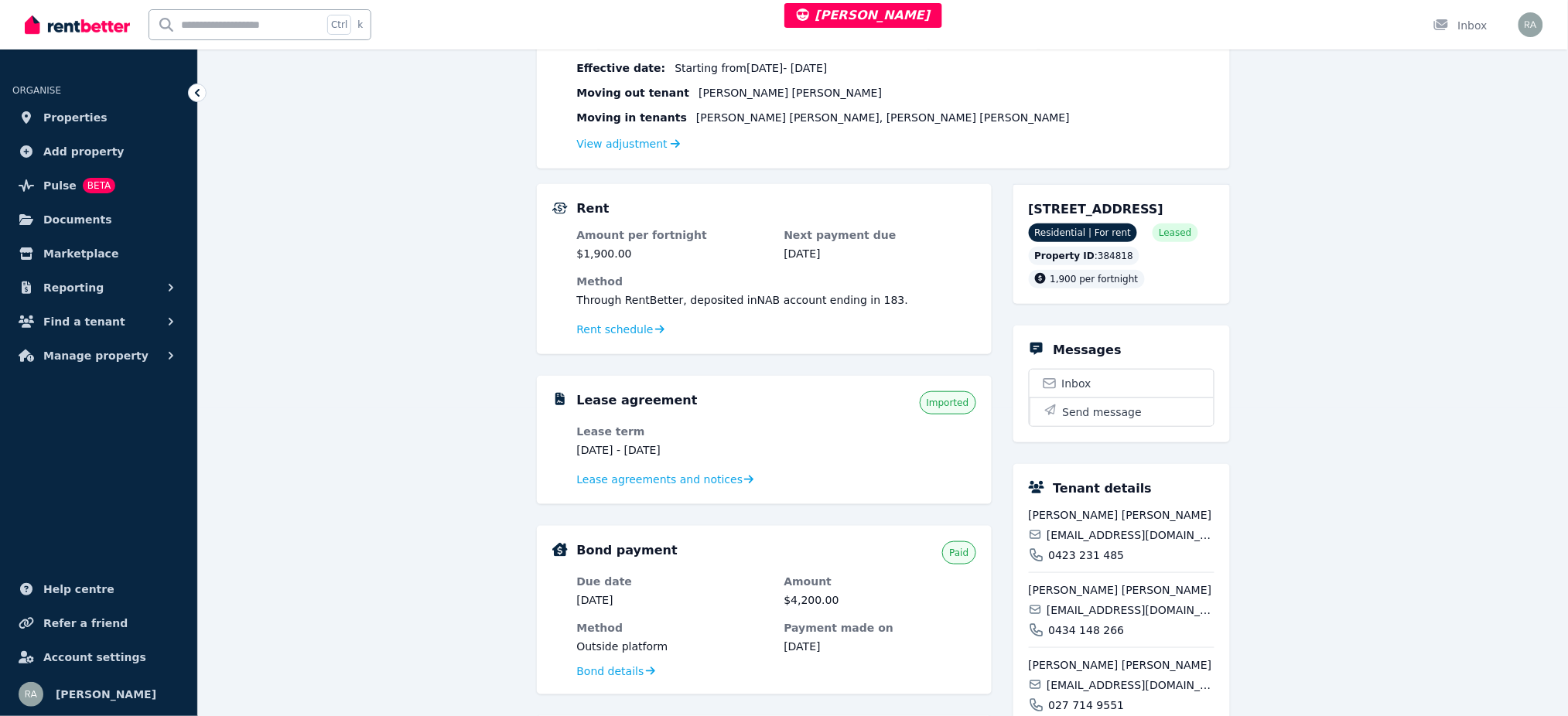
scroll to position [310, 0]
click at [607, 481] on span "Lease agreements and notices" at bounding box center [660, 478] width 166 height 15
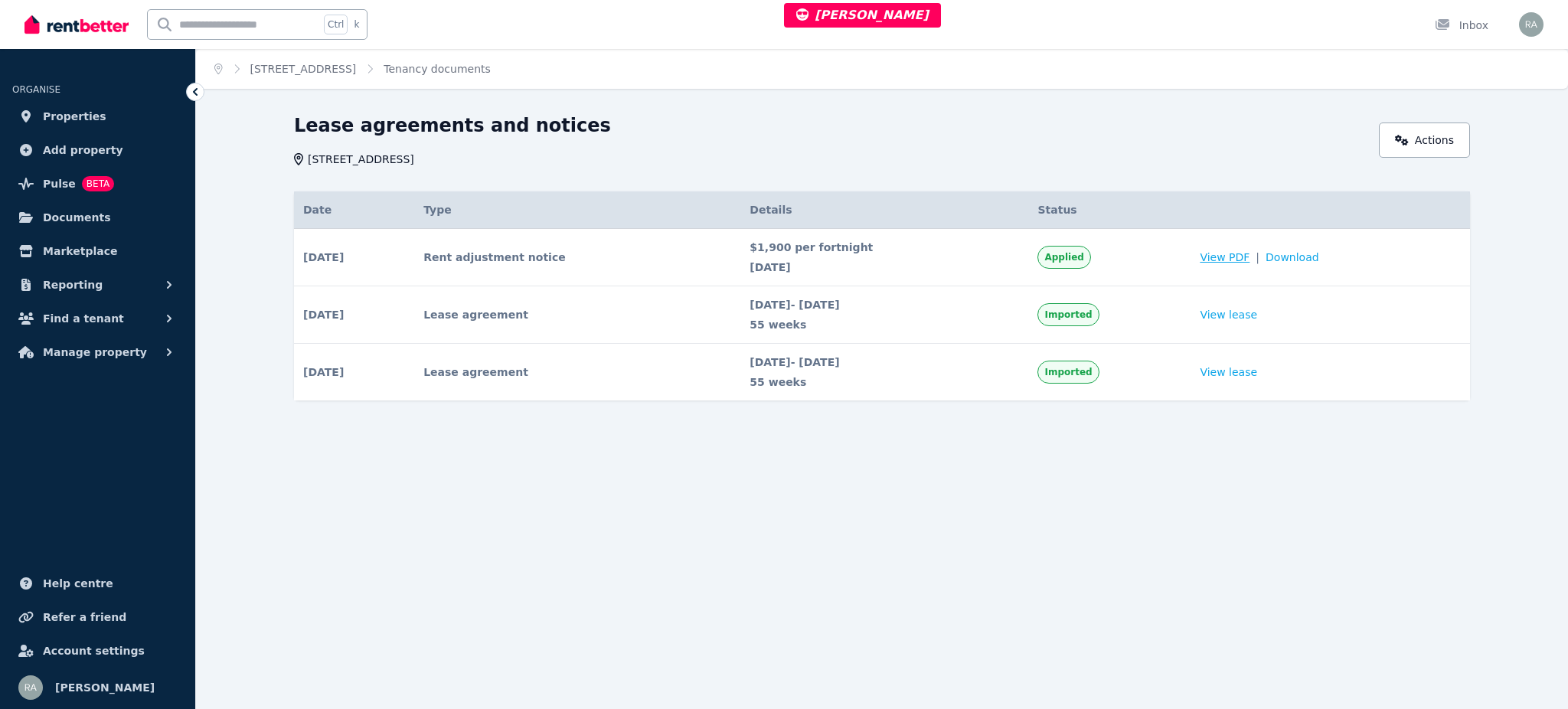
click at [1226, 255] on span "View PDF" at bounding box center [1225, 257] width 50 height 15
click at [1234, 314] on link "View lease" at bounding box center [1228, 314] width 57 height 15
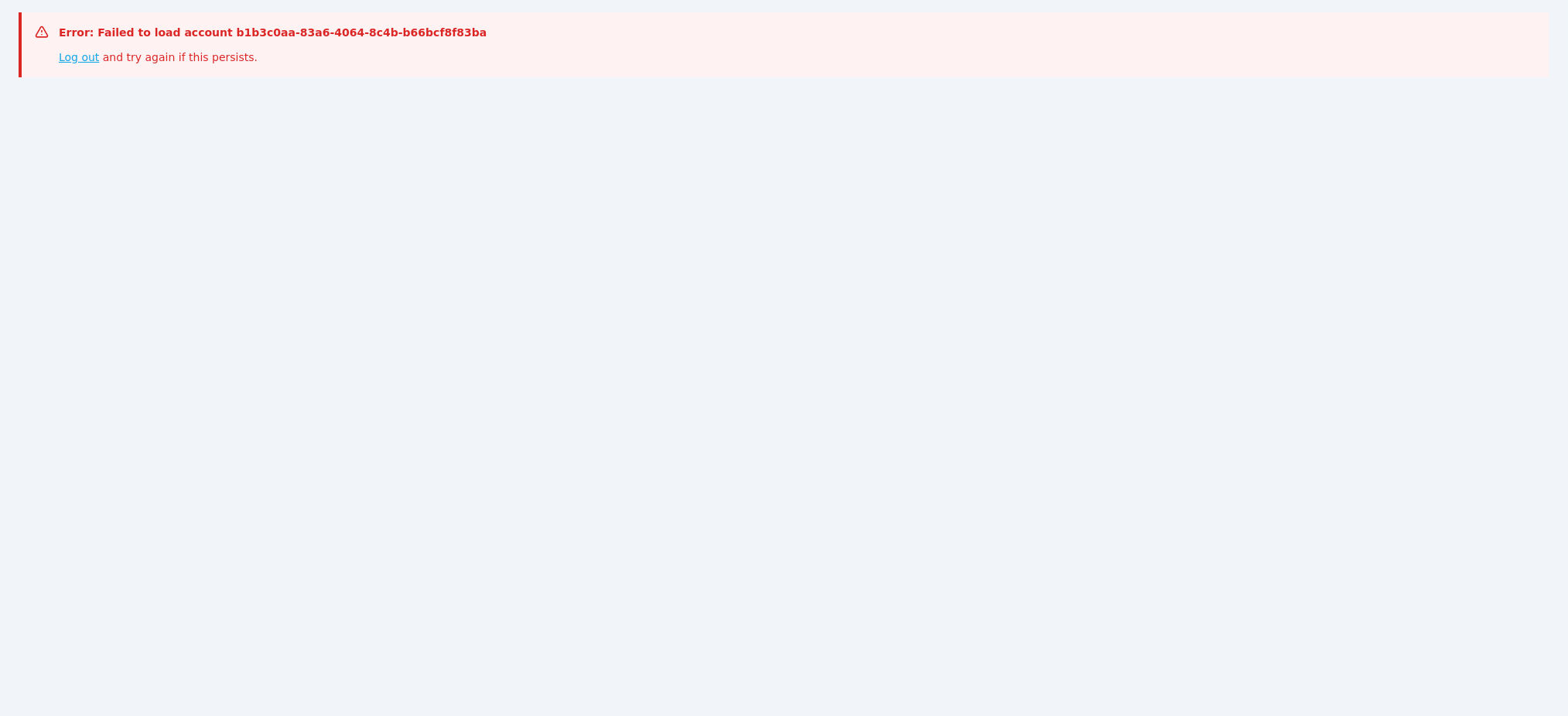
click at [76, 55] on link "Log out" at bounding box center [78, 57] width 40 height 12
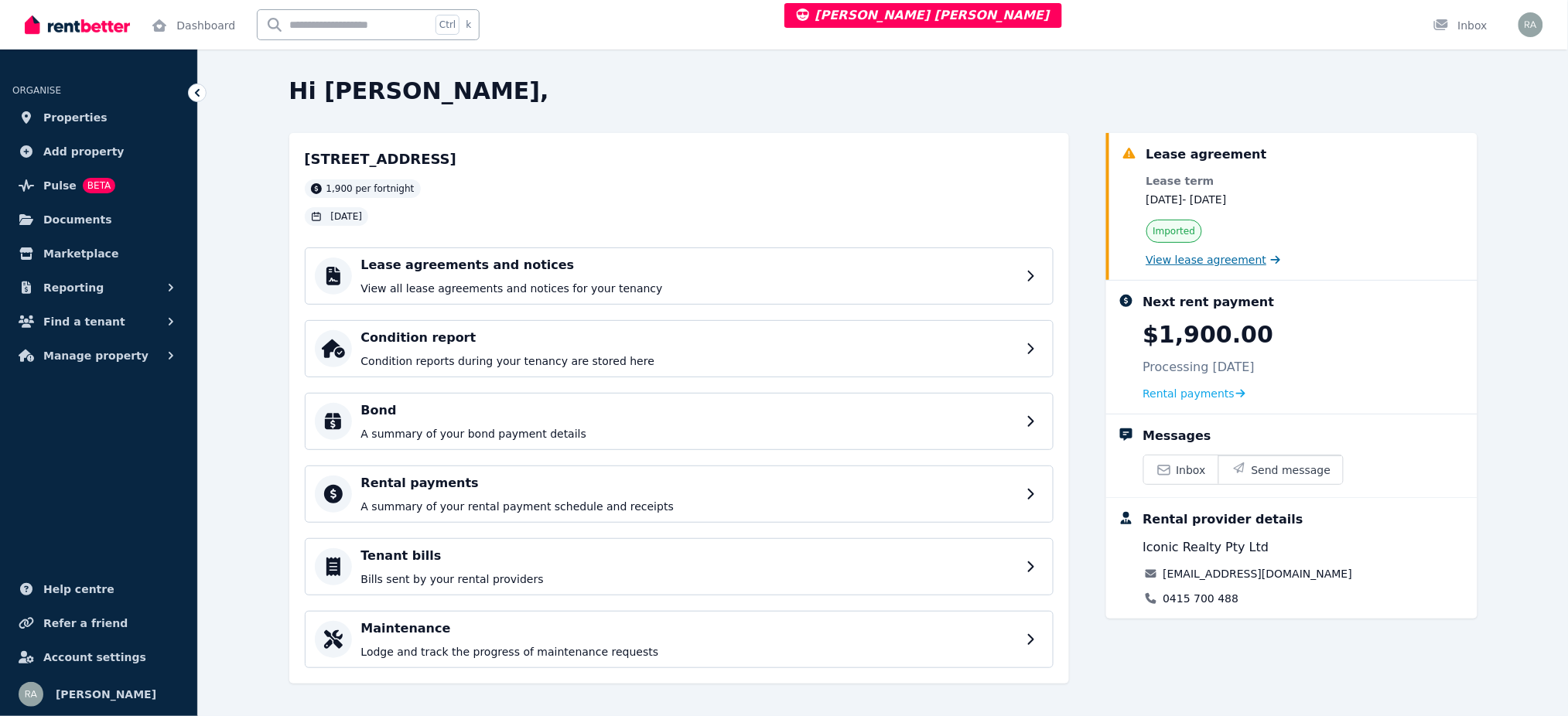
click at [1184, 258] on span "View lease agreement" at bounding box center [1207, 260] width 121 height 15
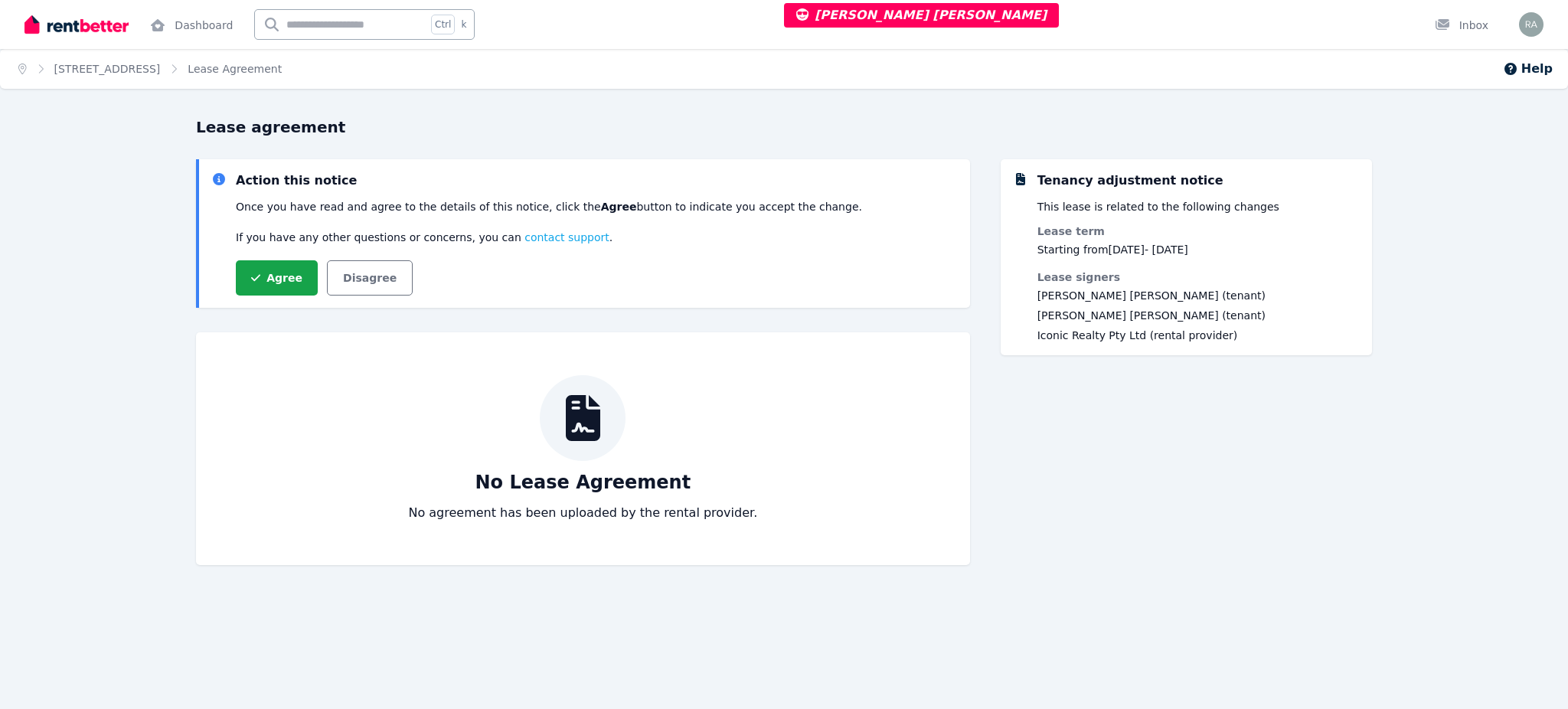
click at [239, 71] on span "Lease Agreement" at bounding box center [234, 69] width 94 height 15
click at [144, 71] on link "[STREET_ADDRESS]" at bounding box center [107, 69] width 107 height 12
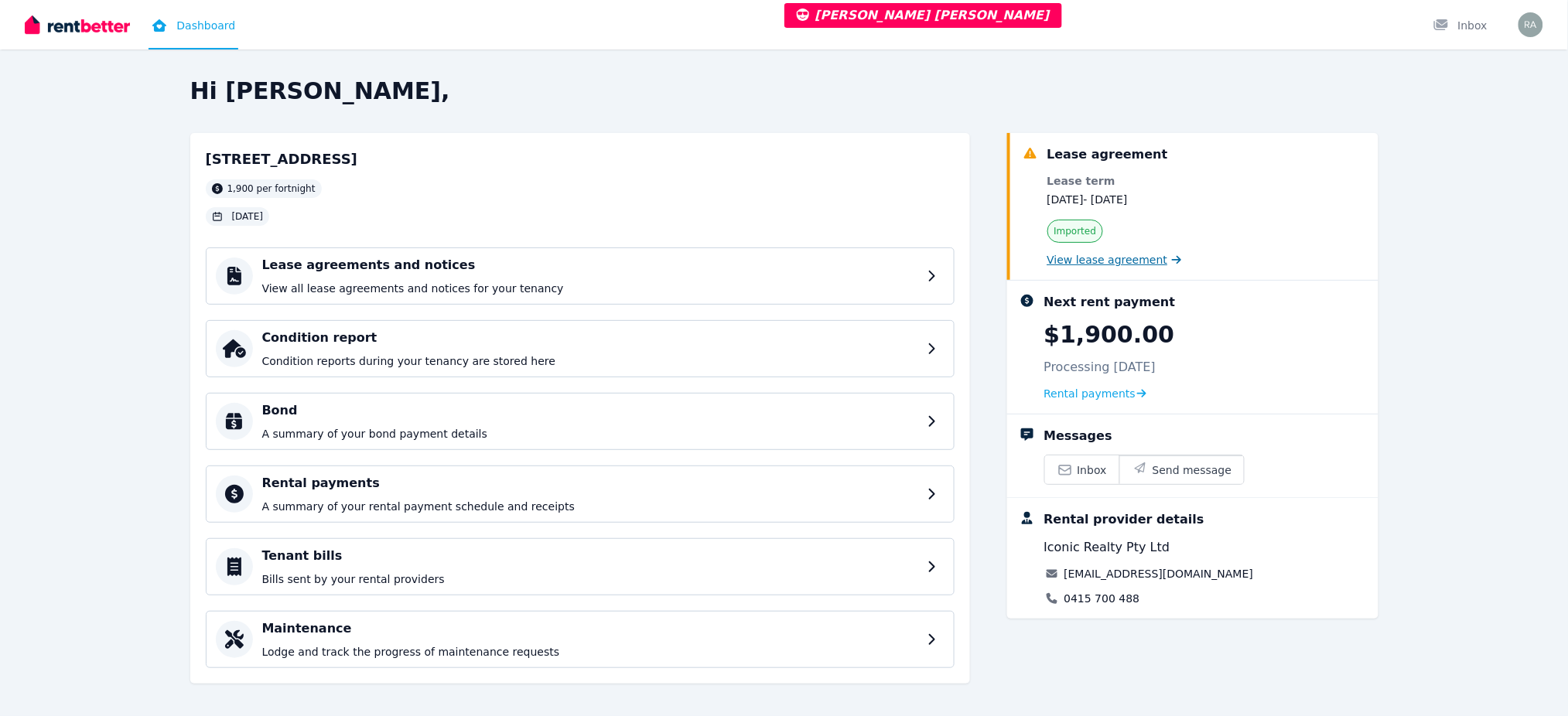
click at [1118, 259] on span "View lease agreement" at bounding box center [1107, 260] width 121 height 15
